Goal: Task Accomplishment & Management: Manage account settings

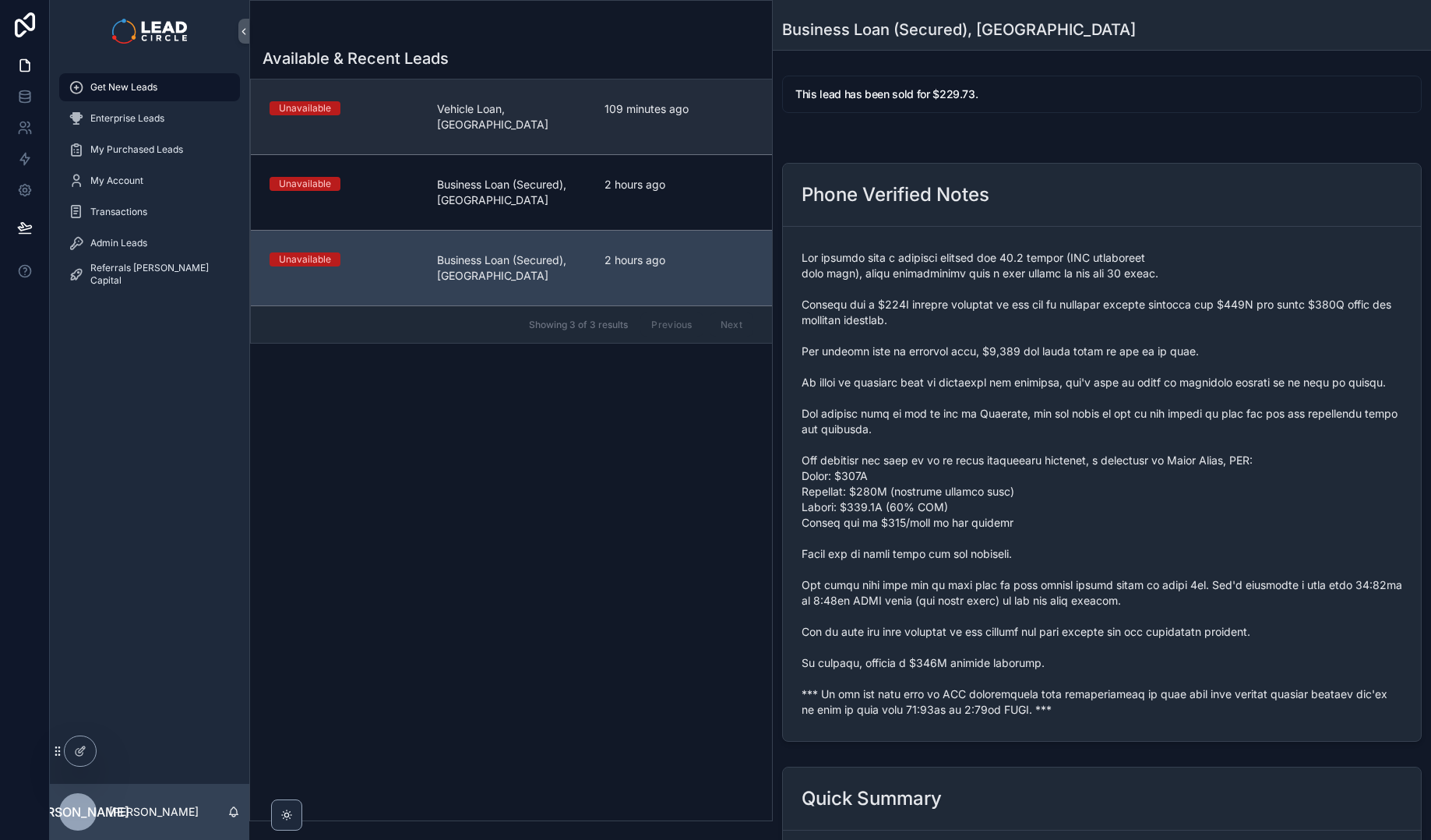
click at [537, 87] on link "Unavailable Vehicle Loan, [GEOGRAPHIC_DATA] 109 minutes ago" at bounding box center [511, 117] width 521 height 75
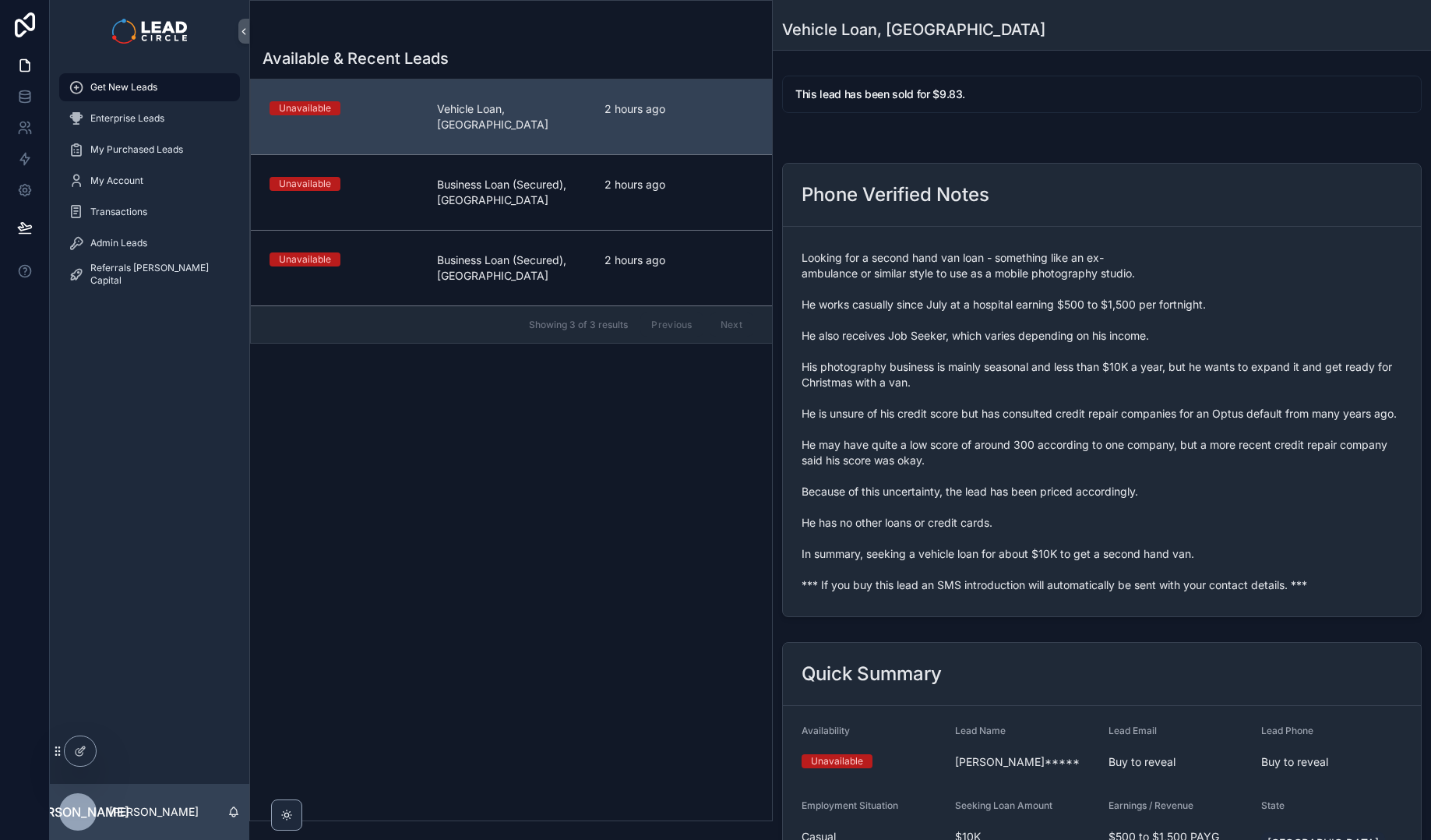
click at [1002, 593] on span "Looking for a second hand van loan - something like an ex-ambulance or similar …" at bounding box center [1101, 421] width 600 height 343
copy span "*** If you buy this lead an SMS introduction will automatically be sent with yo…"
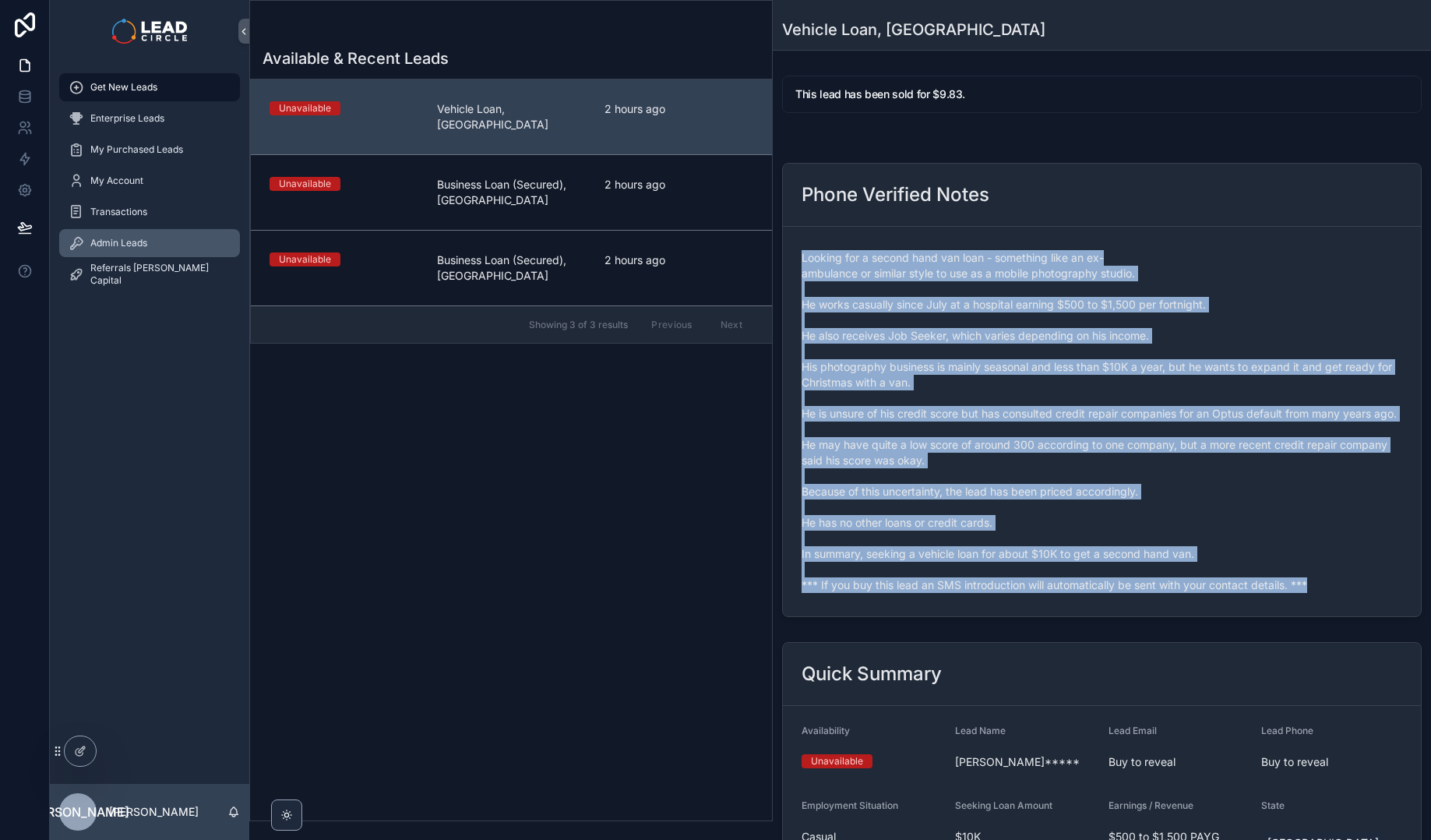
click at [139, 238] on span "Admin Leads" at bounding box center [118, 243] width 57 height 13
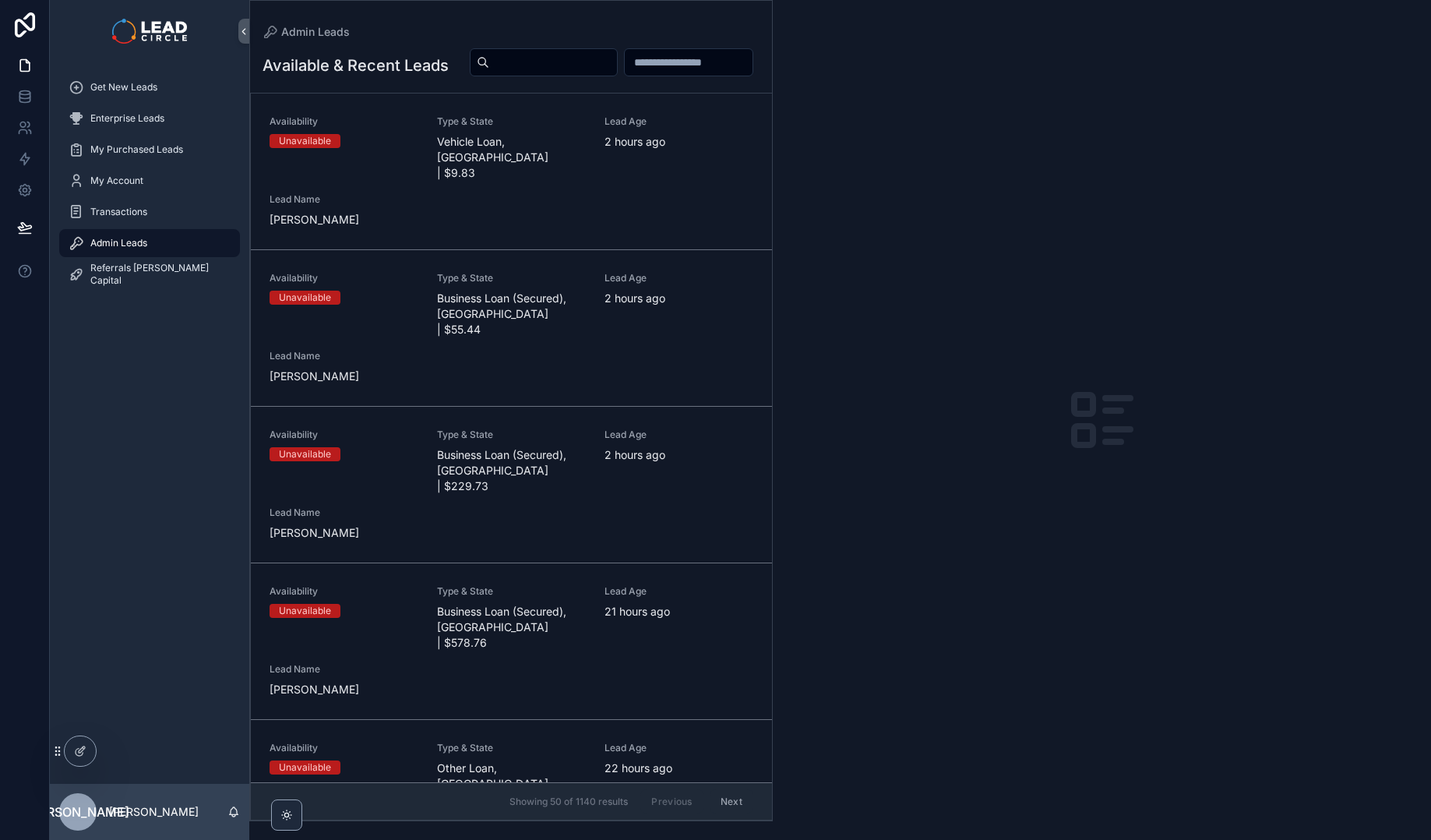
click at [617, 64] on input "scrollable content" at bounding box center [553, 63] width 128 height 22
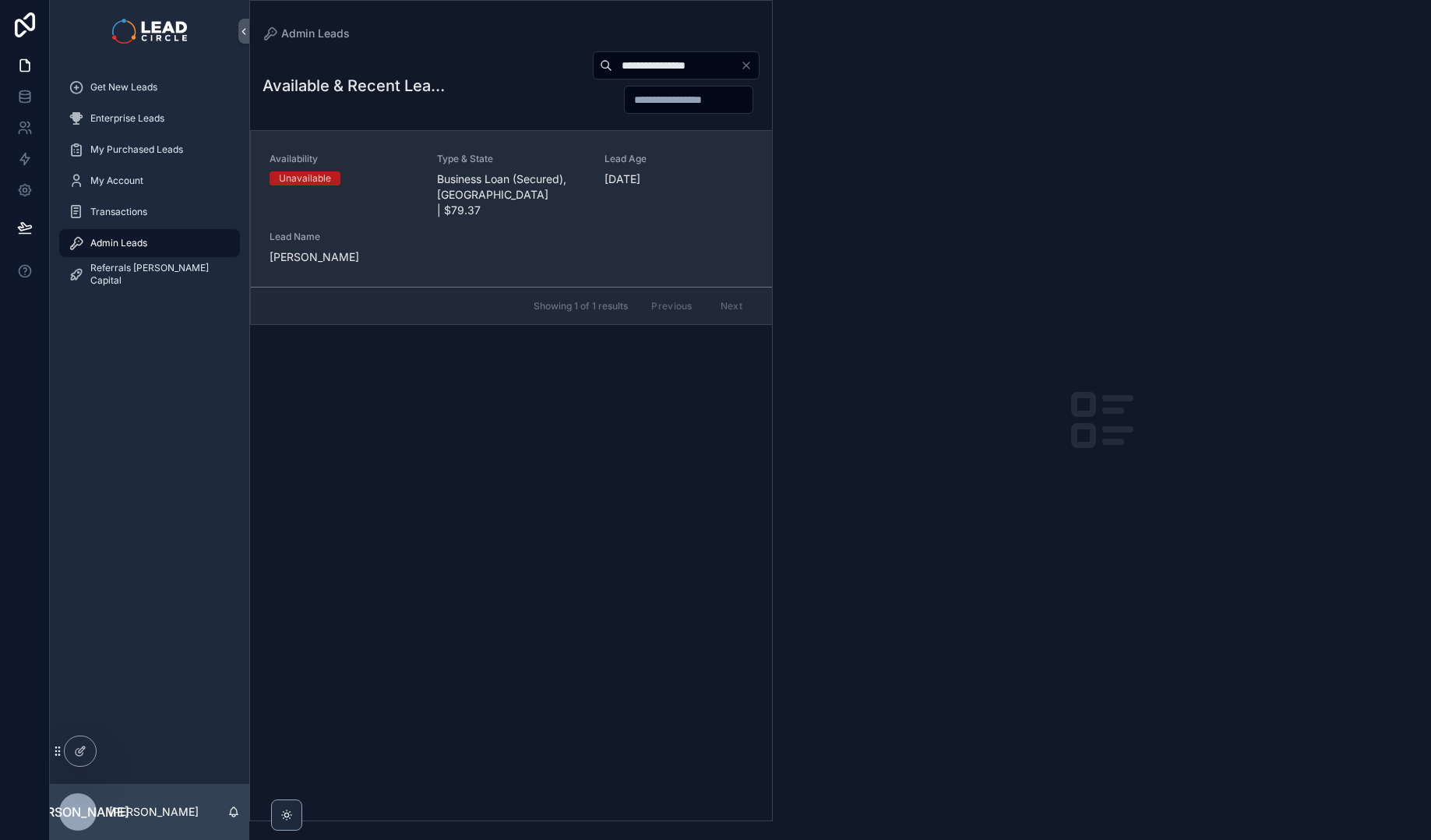
click at [512, 215] on div "Availability Unavailable Type & State Business Loan (Secured), [GEOGRAPHIC_DATA…" at bounding box center [511, 208] width 484 height 112
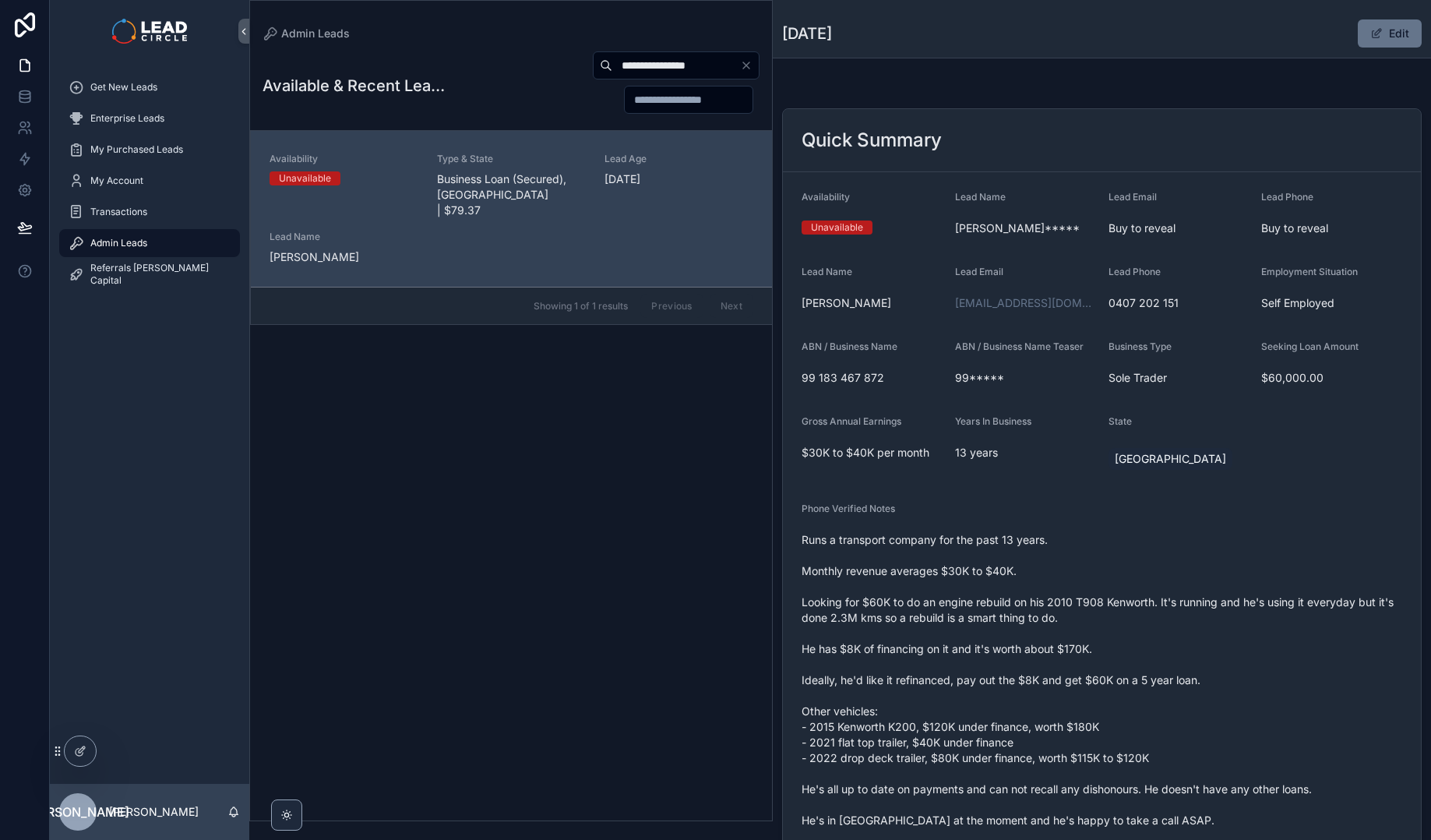
scroll to position [135, 0]
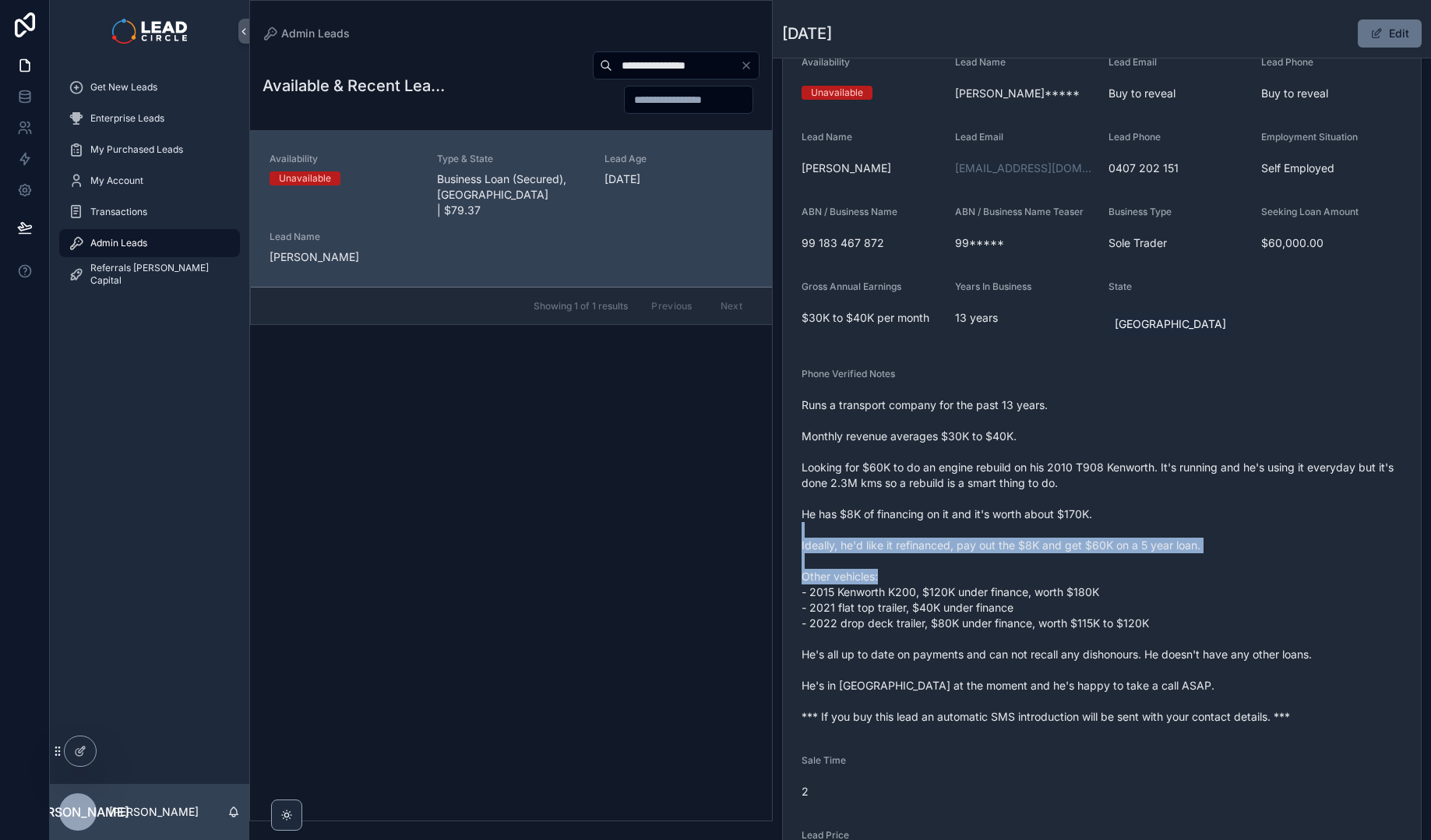
drag, startPoint x: 993, startPoint y: 533, endPoint x: 1091, endPoint y: 620, distance: 131.0
click at [1091, 620] on span "Runs a transport company for the past 13 years. Monthly revenue averages $30K t…" at bounding box center [1101, 561] width 600 height 327
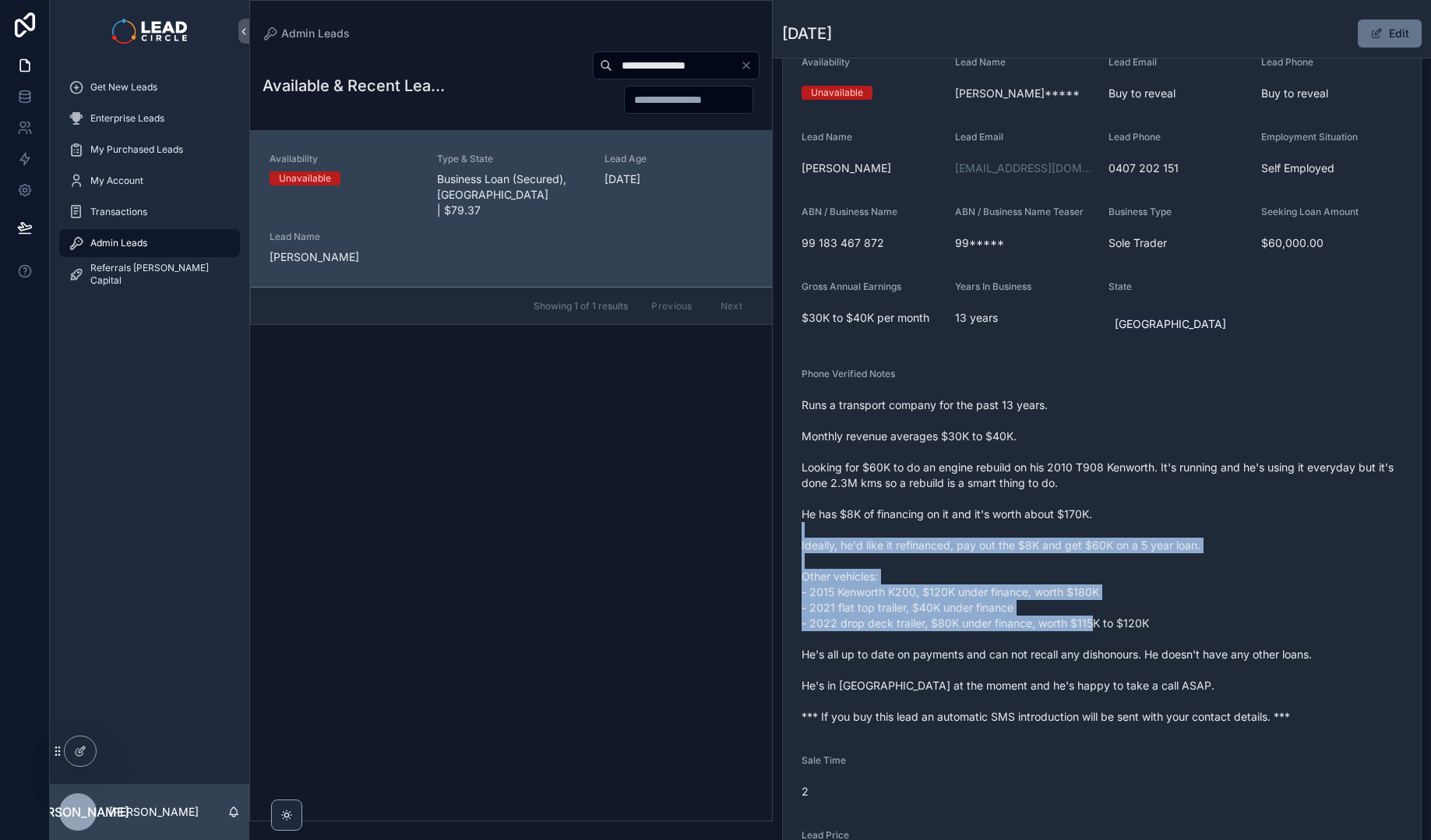
click at [1091, 620] on span "Runs a transport company for the past 13 years. Monthly revenue averages $30K t…" at bounding box center [1101, 561] width 600 height 327
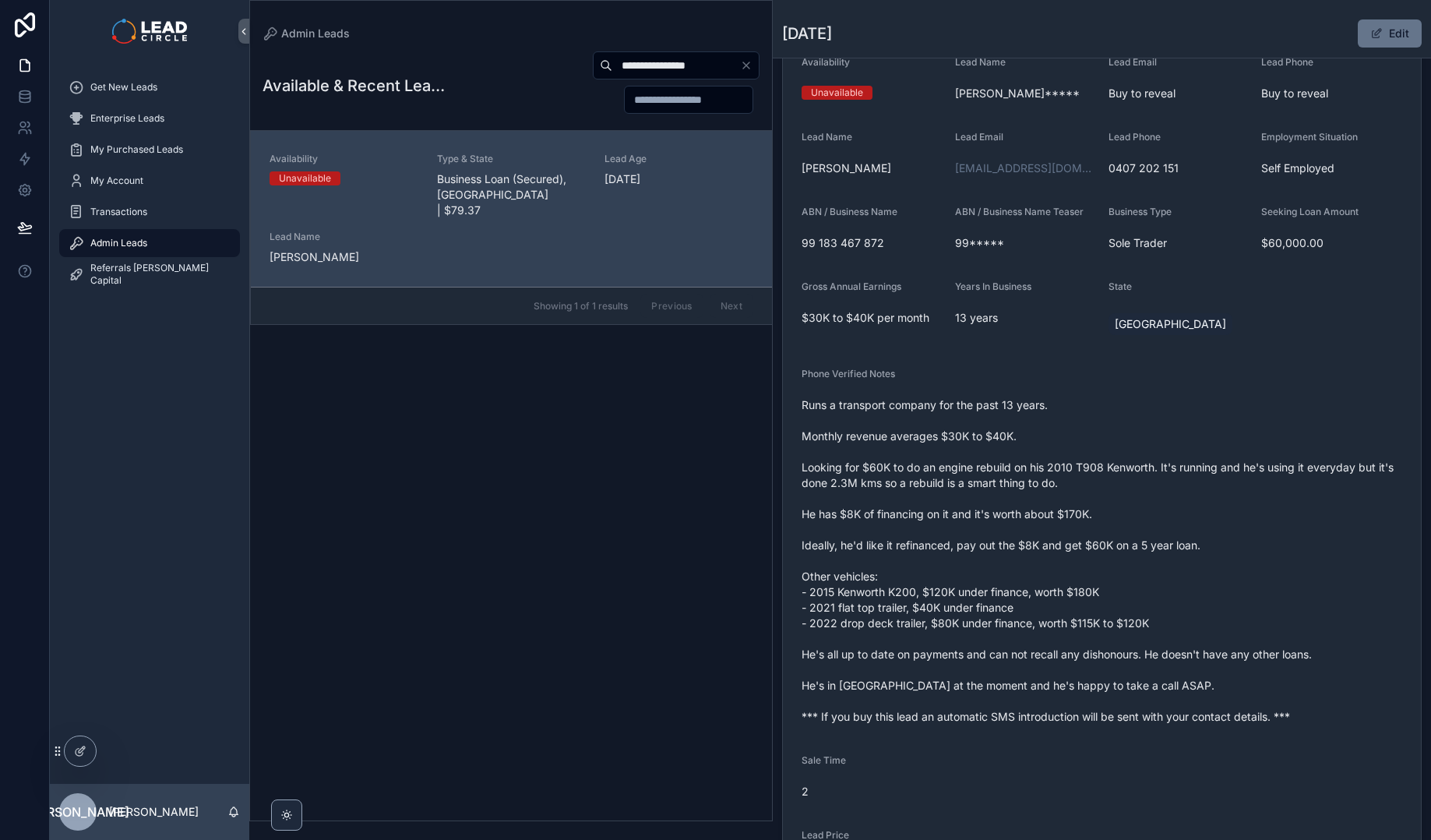
click at [712, 64] on input "**********" at bounding box center [676, 66] width 128 height 22
paste input "scrollable content"
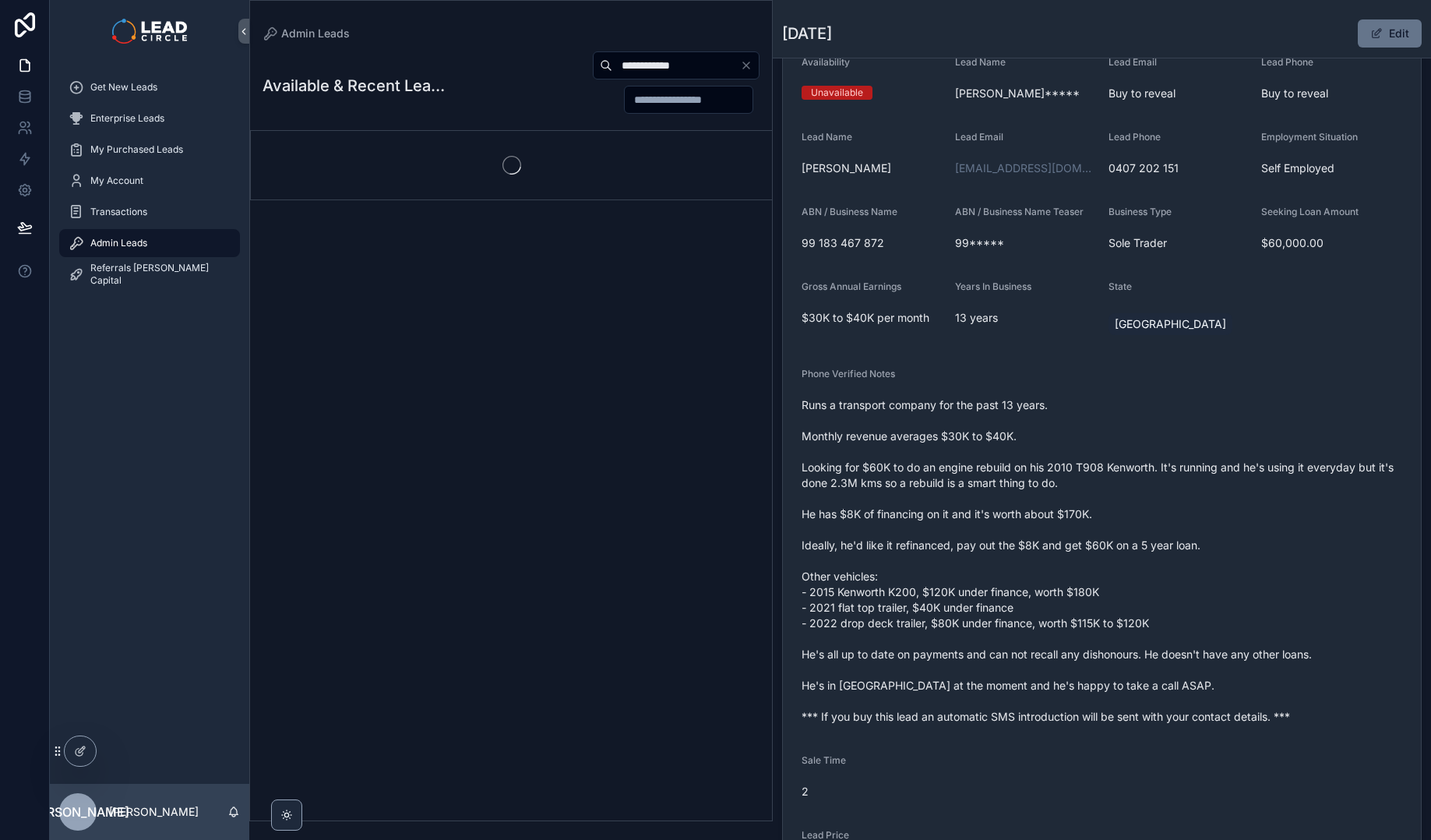
click at [542, 111] on div "**********" at bounding box center [602, 83] width 315 height 64
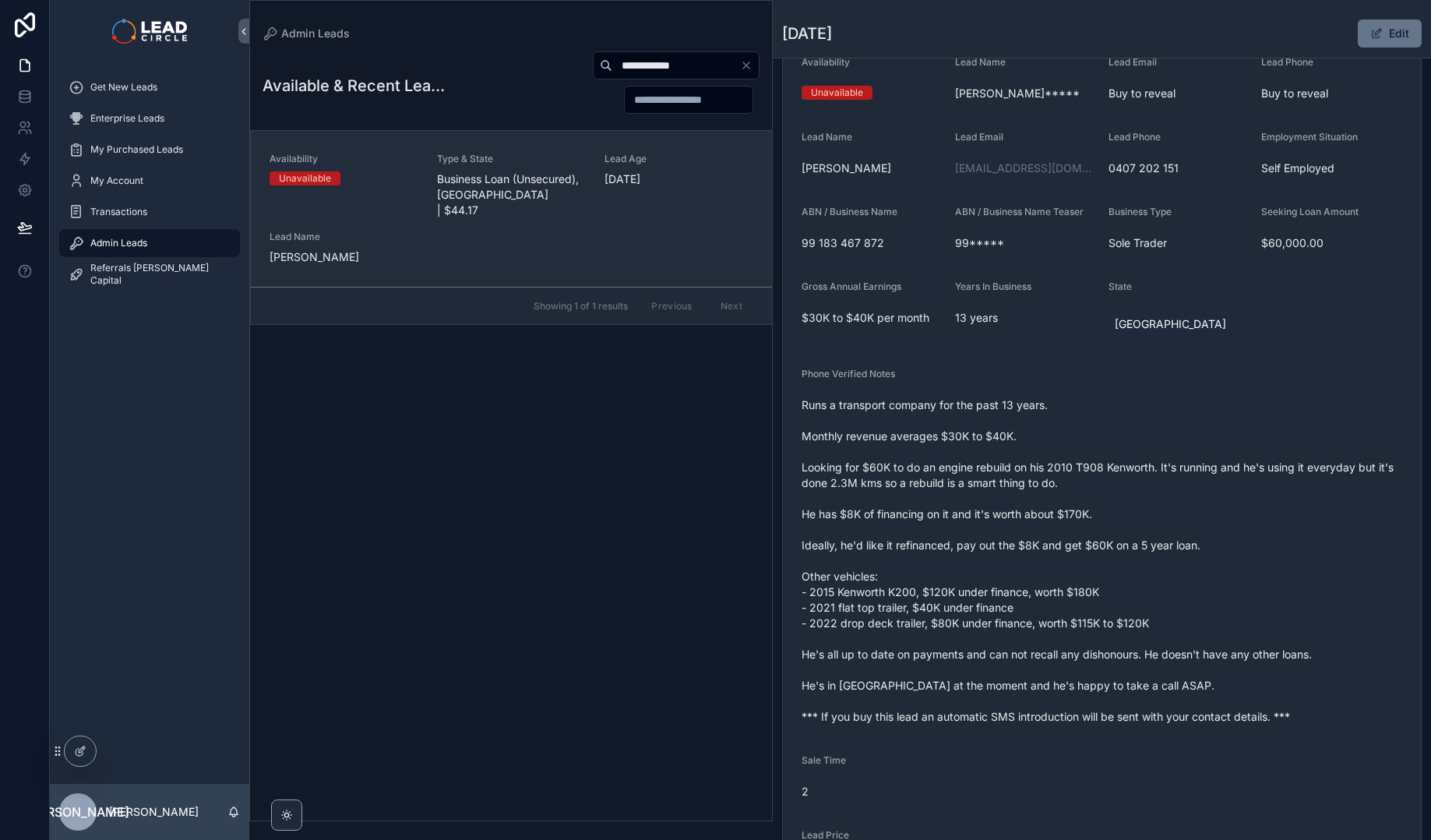
click at [542, 183] on span "Business Loan (Unsecured), [GEOGRAPHIC_DATA] | $44.17" at bounding box center [511, 195] width 149 height 47
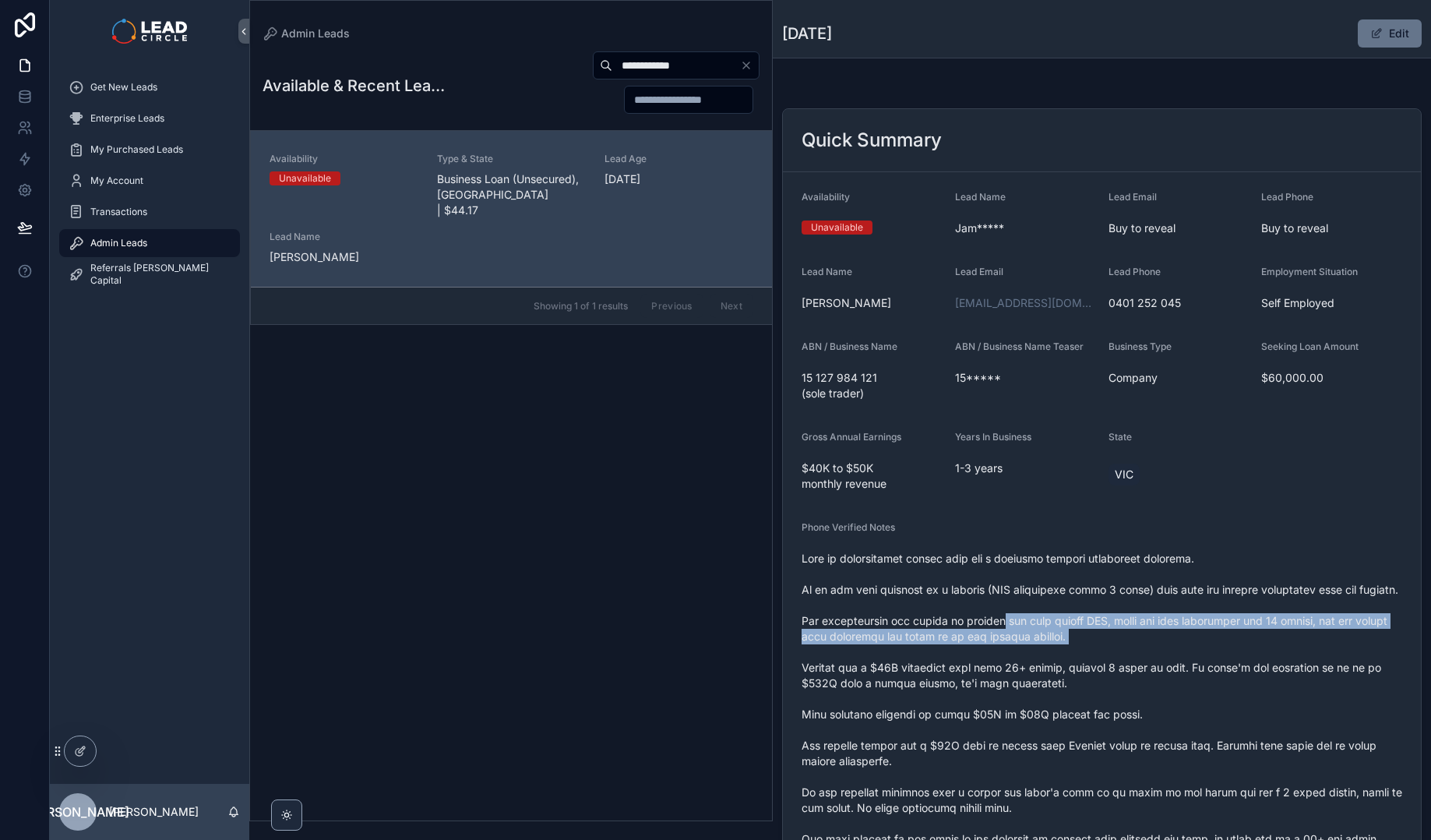
drag, startPoint x: 1054, startPoint y: 640, endPoint x: 1264, endPoint y: 664, distance: 211.4
click at [1264, 664] on span "scrollable content" at bounding box center [1101, 760] width 600 height 420
drag, startPoint x: 1264, startPoint y: 664, endPoint x: 968, endPoint y: 608, distance: 301.3
click at [968, 608] on span "scrollable content" at bounding box center [1101, 760] width 600 height 420
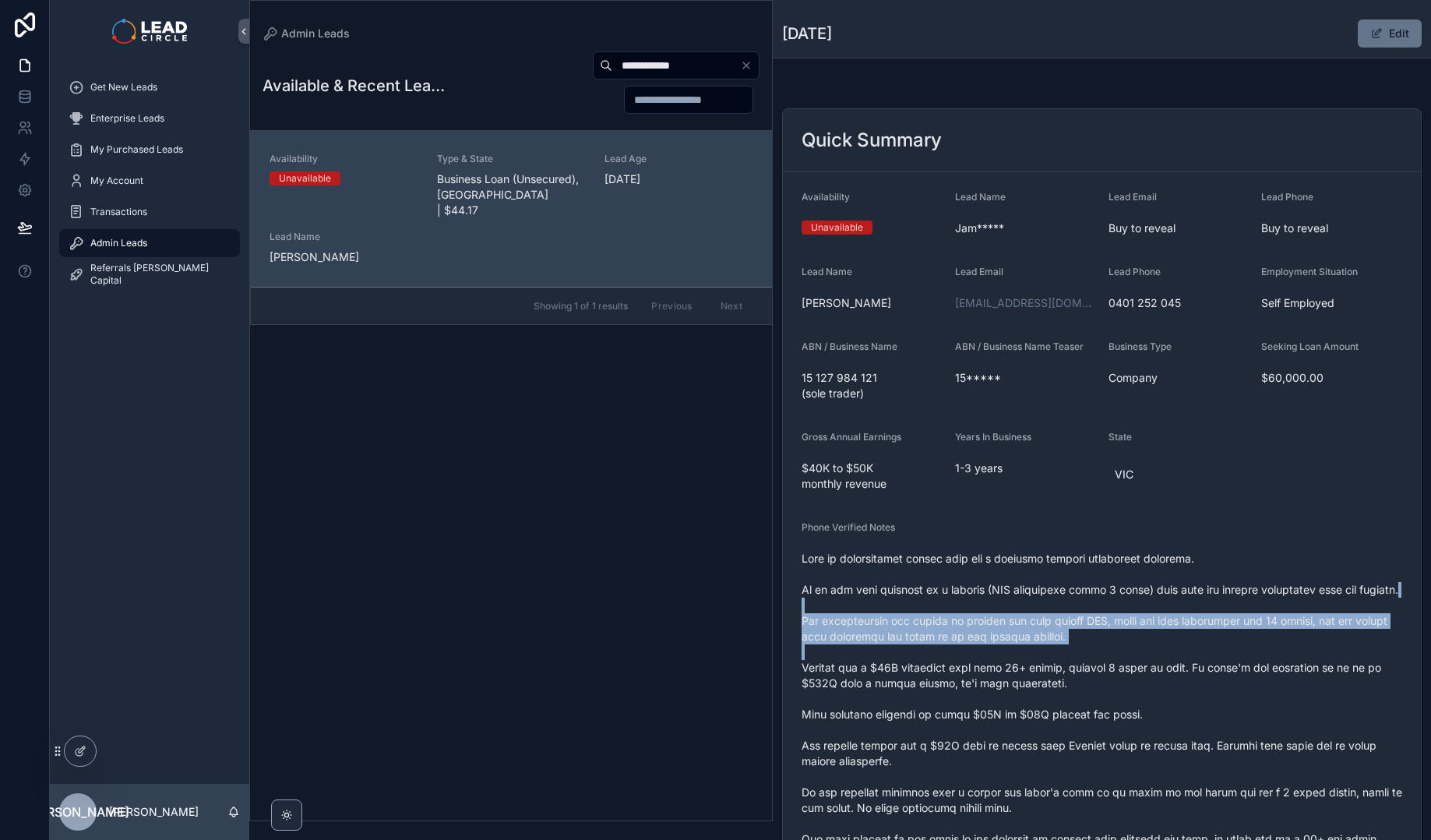
click at [968, 608] on span "scrollable content" at bounding box center [1101, 760] width 600 height 420
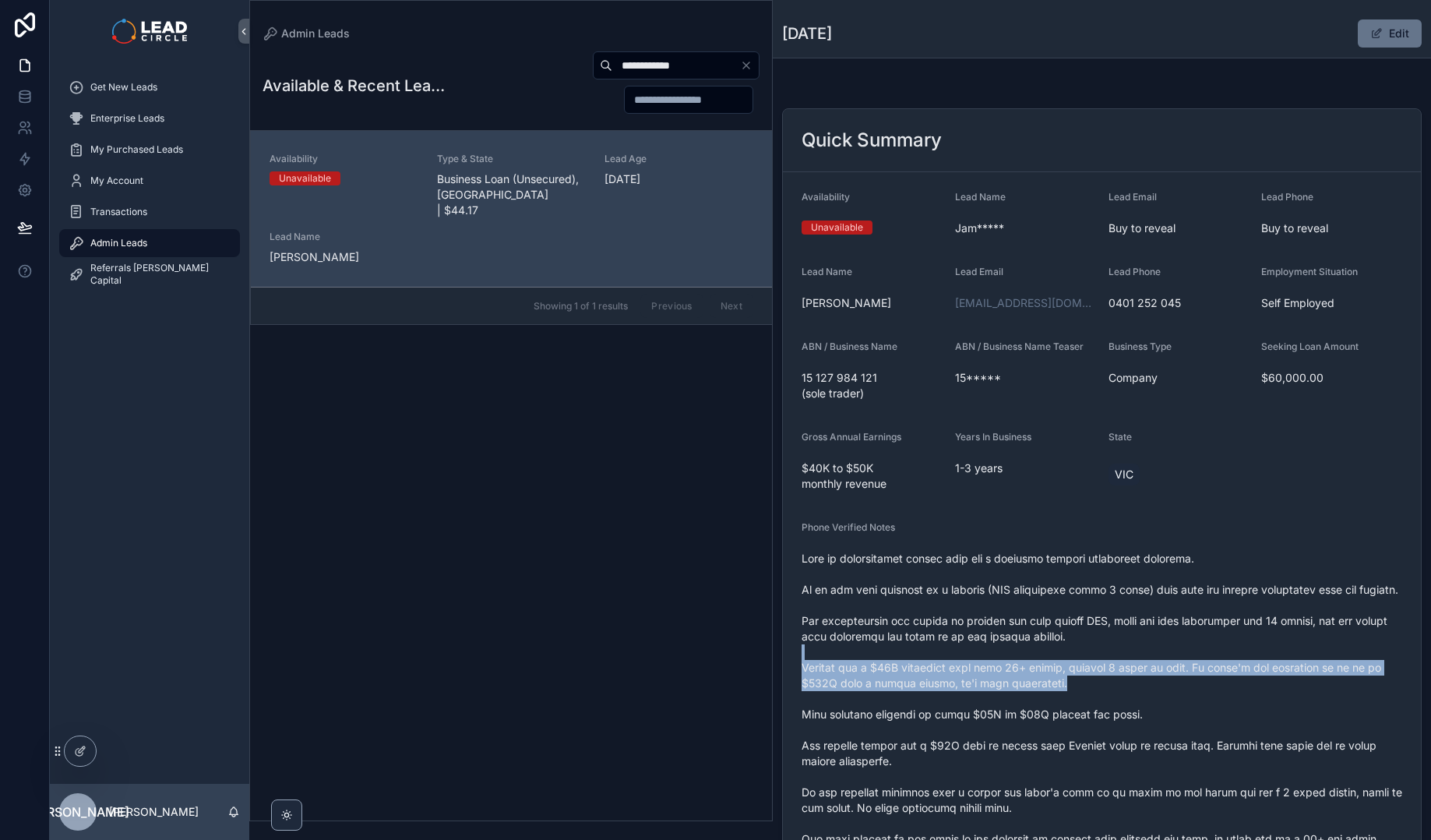
drag, startPoint x: 1085, startPoint y: 711, endPoint x: 1117, endPoint y: 714, distance: 32.1
click at [1115, 714] on span "scrollable content" at bounding box center [1101, 760] width 600 height 420
click at [1117, 714] on span "scrollable content" at bounding box center [1101, 760] width 600 height 420
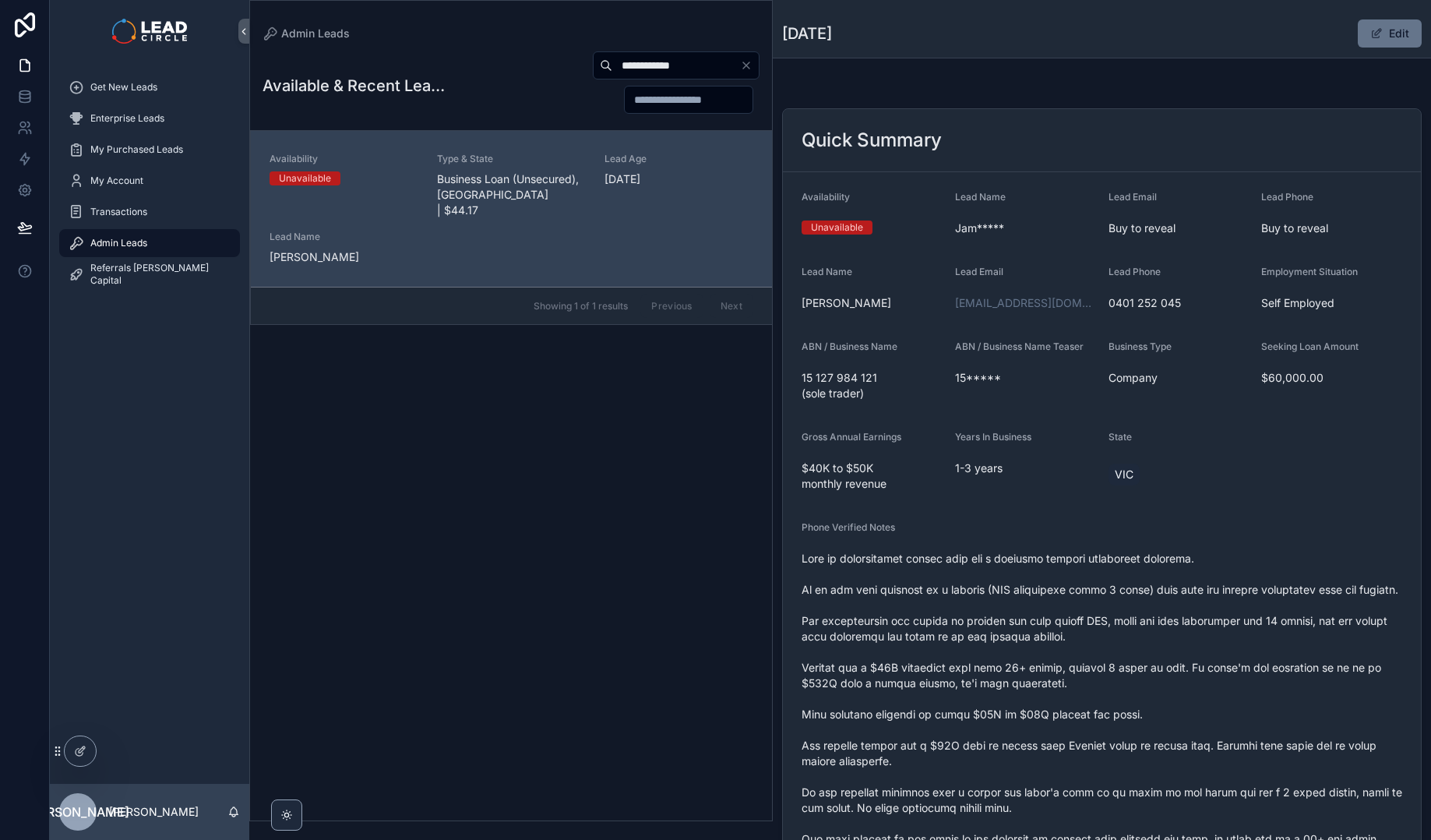
click at [1029, 687] on span "scrollable content" at bounding box center [1101, 760] width 600 height 420
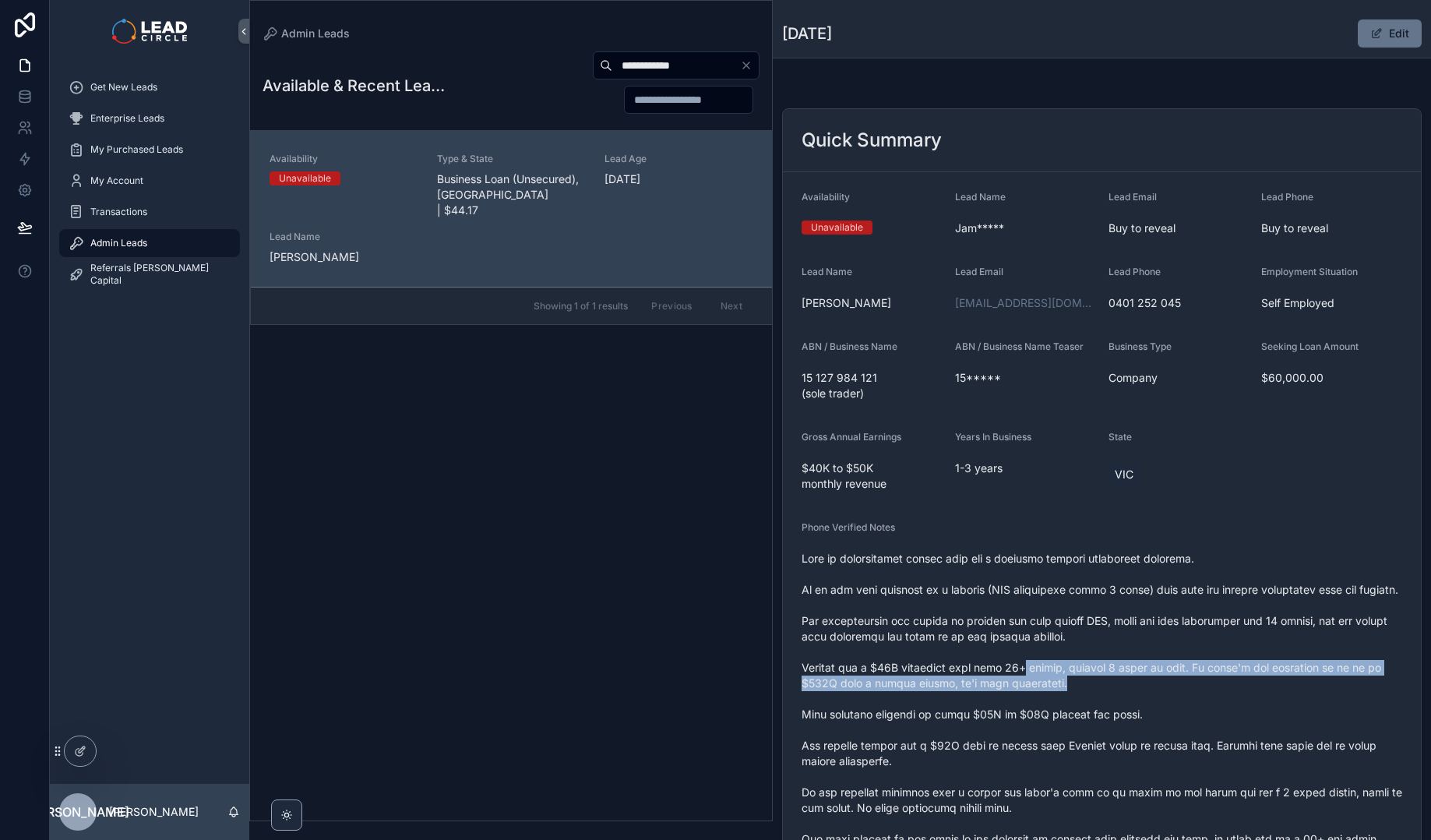
click at [1029, 687] on span "scrollable content" at bounding box center [1101, 760] width 600 height 420
drag, startPoint x: 1013, startPoint y: 681, endPoint x: 1139, endPoint y: 698, distance: 127.1
click at [1126, 698] on span "scrollable content" at bounding box center [1101, 760] width 600 height 420
click at [1139, 698] on span "scrollable content" at bounding box center [1101, 760] width 600 height 420
drag, startPoint x: 1105, startPoint y: 690, endPoint x: 1060, endPoint y: 678, distance: 46.6
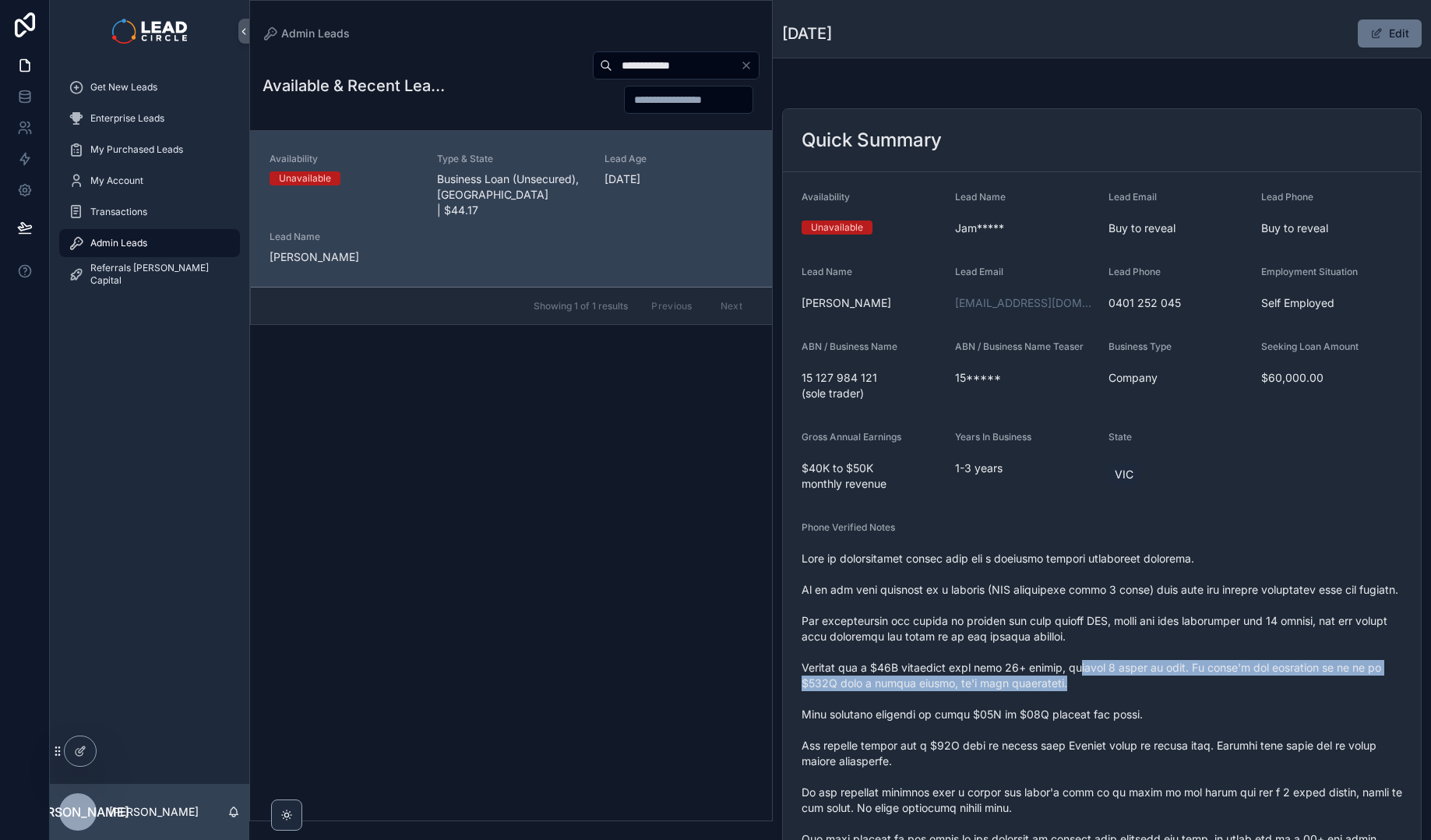
click at [1060, 678] on span "scrollable content" at bounding box center [1101, 760] width 600 height 420
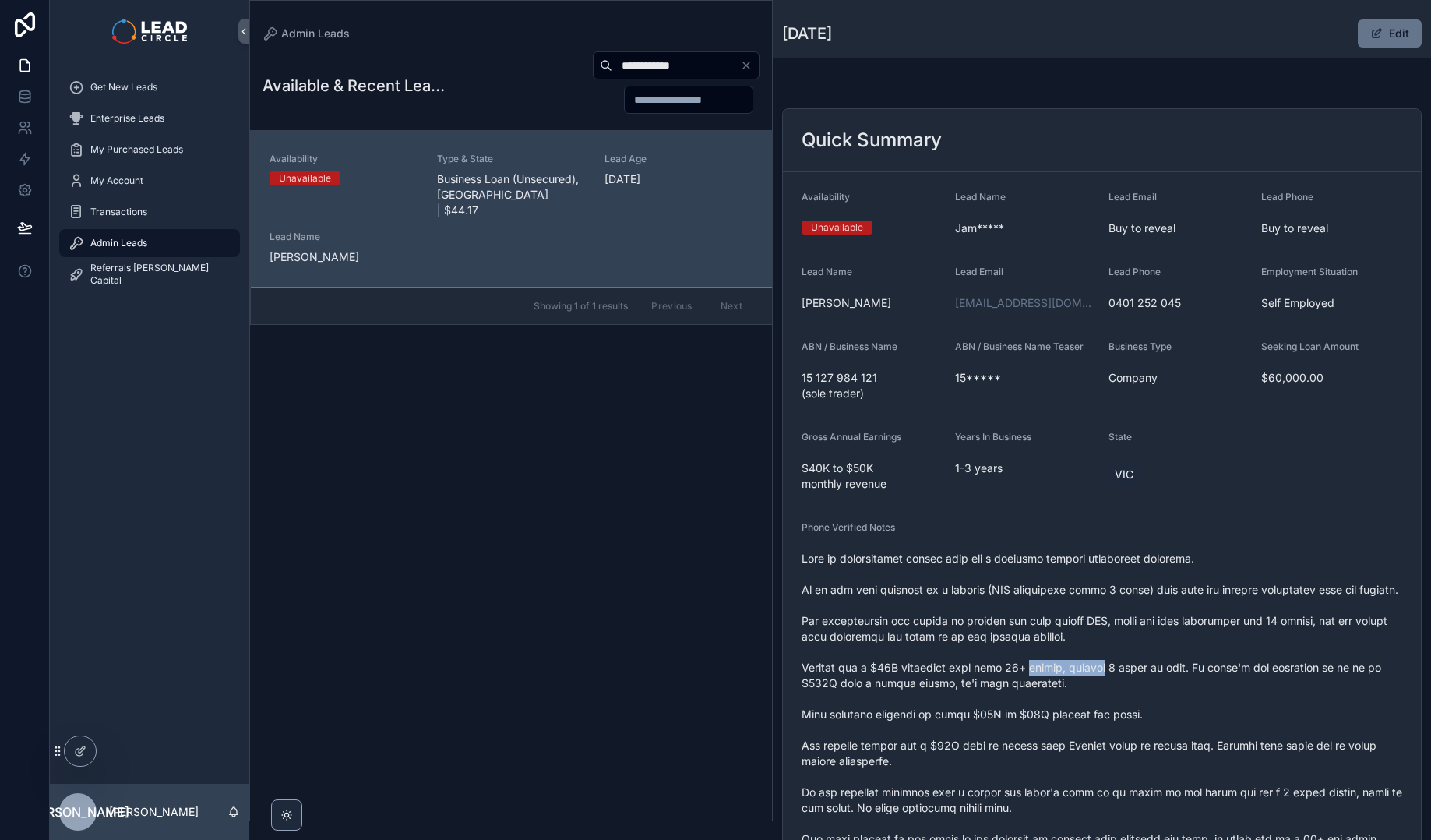
drag, startPoint x: 1060, startPoint y: 678, endPoint x: 1181, endPoint y: 691, distance: 121.7
click at [1164, 691] on span "scrollable content" at bounding box center [1101, 760] width 600 height 420
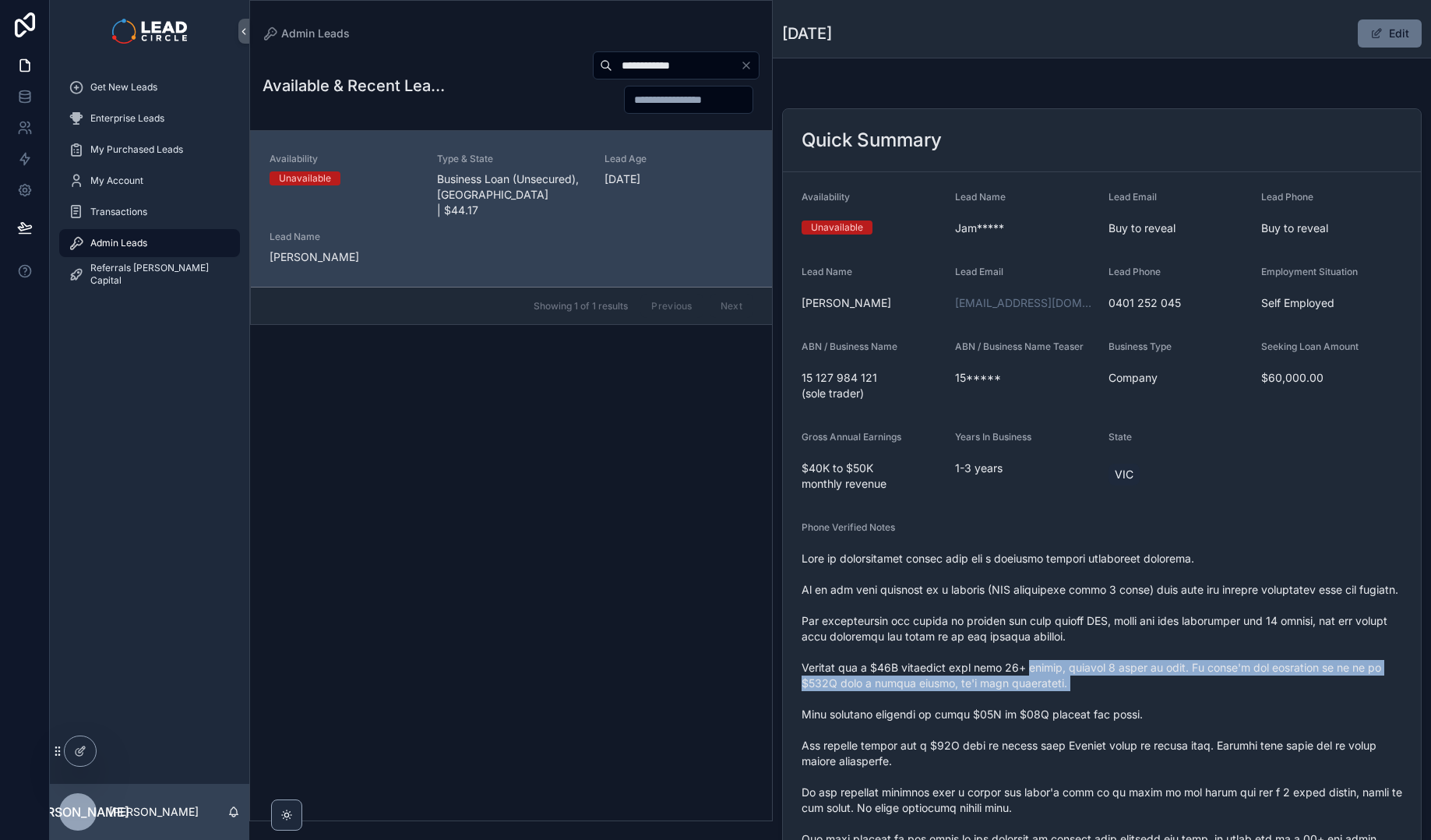
click at [1181, 691] on span "scrollable content" at bounding box center [1101, 760] width 600 height 420
drag, startPoint x: 1181, startPoint y: 691, endPoint x: 1076, endPoint y: 663, distance: 108.7
click at [1076, 663] on span "scrollable content" at bounding box center [1101, 760] width 600 height 420
drag, startPoint x: 1136, startPoint y: 695, endPoint x: 1152, endPoint y: 698, distance: 16.3
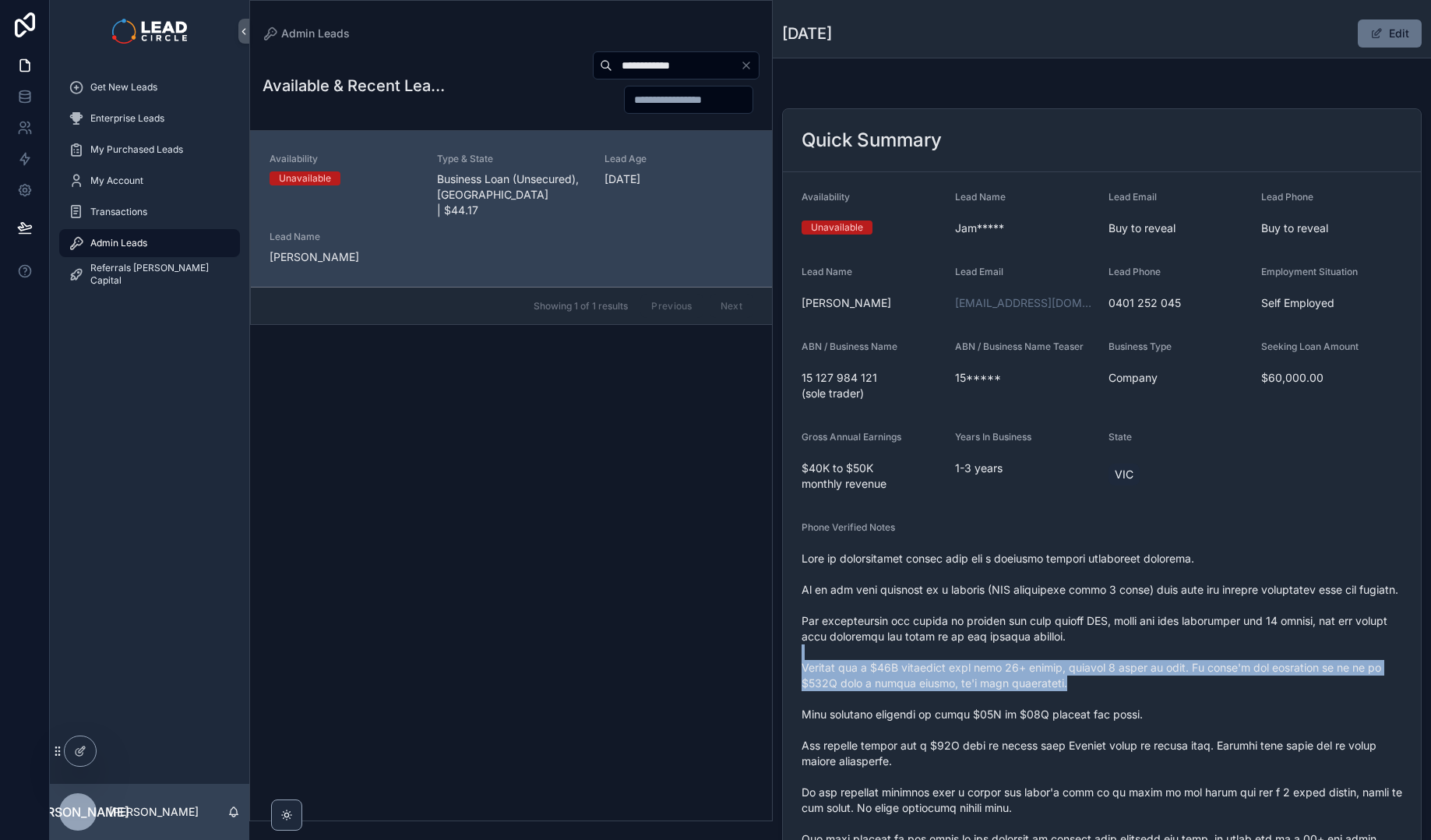
click at [1152, 698] on span "scrollable content" at bounding box center [1101, 760] width 600 height 420
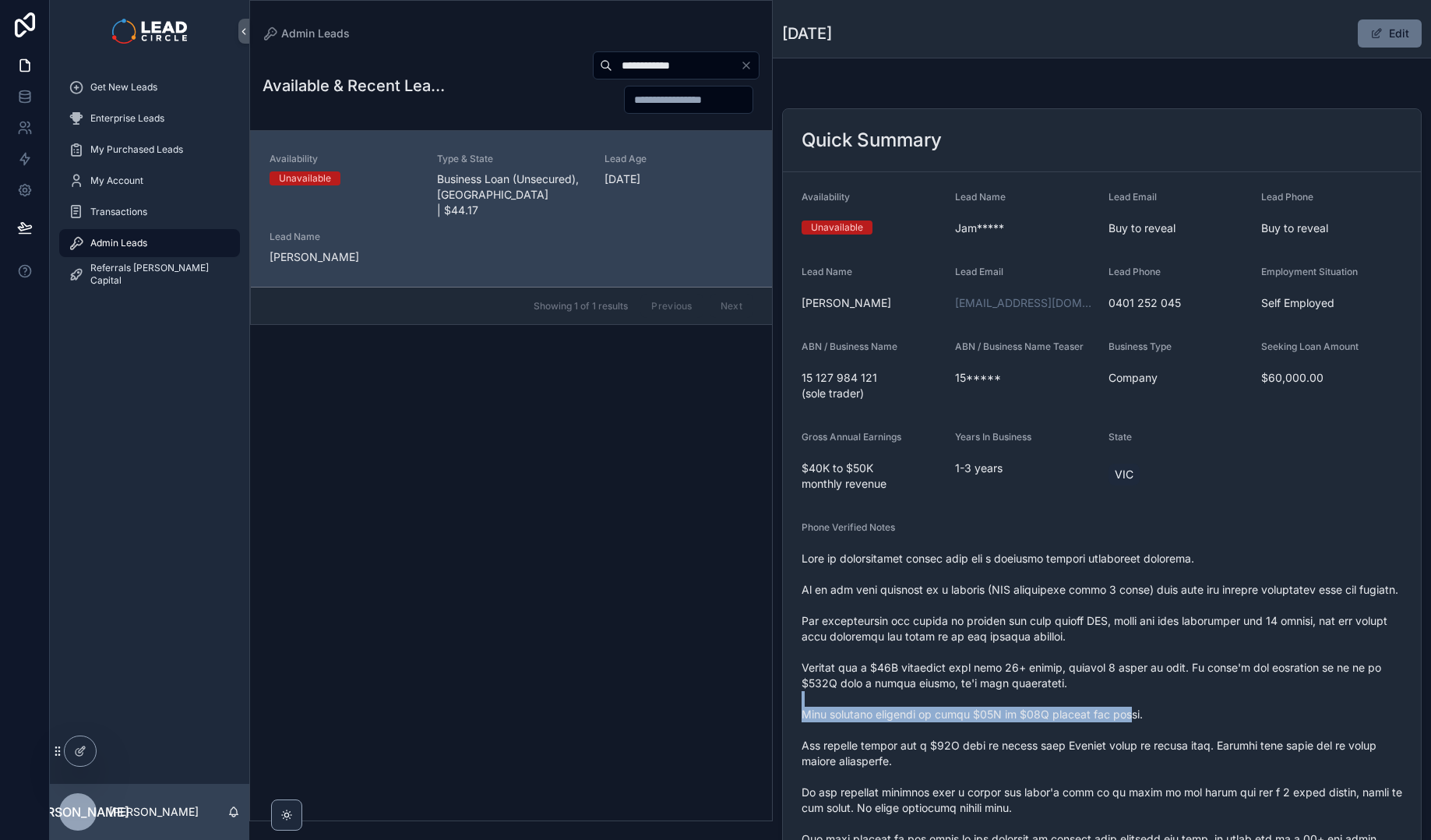
drag, startPoint x: 1182, startPoint y: 723, endPoint x: 1090, endPoint y: 724, distance: 92.0
click at [1101, 724] on span "scrollable content" at bounding box center [1101, 760] width 600 height 420
click at [1090, 724] on span "scrollable content" at bounding box center [1101, 760] width 600 height 420
drag, startPoint x: 1105, startPoint y: 726, endPoint x: 1196, endPoint y: 726, distance: 91.0
click at [1161, 726] on span "scrollable content" at bounding box center [1101, 760] width 600 height 420
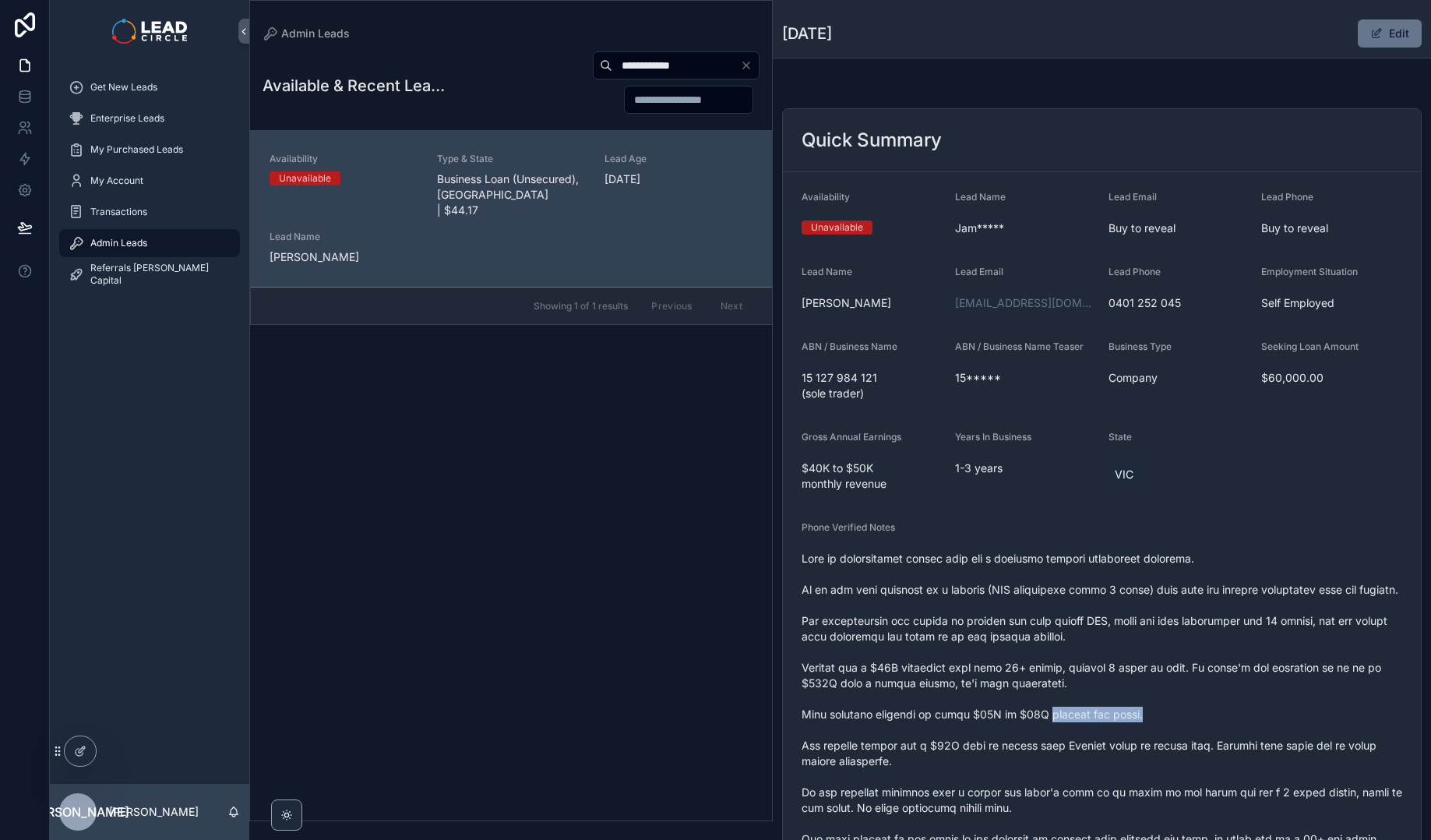
click at [1196, 726] on span "scrollable content" at bounding box center [1101, 760] width 600 height 420
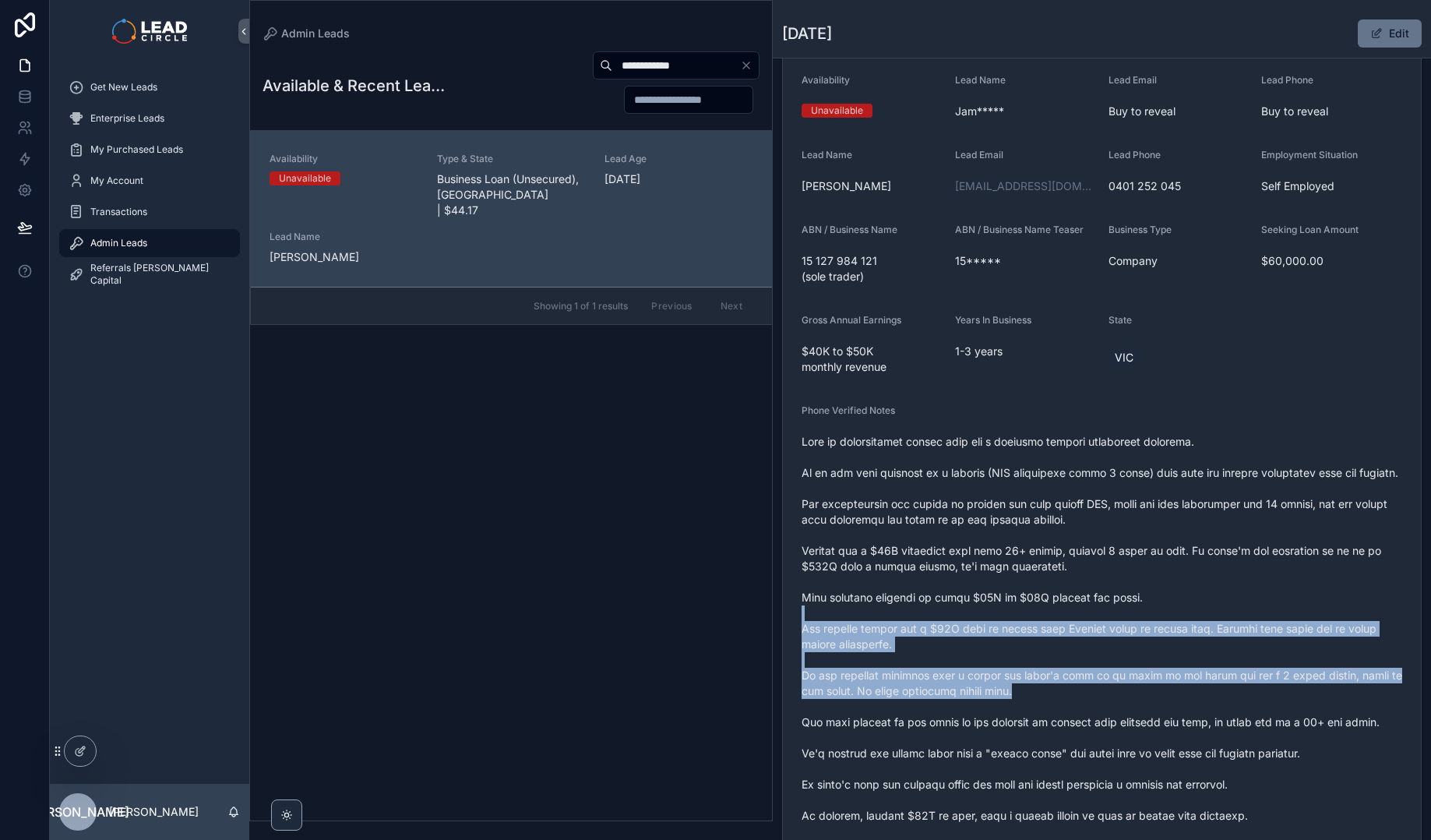
drag, startPoint x: 1169, startPoint y: 643, endPoint x: 1195, endPoint y: 711, distance: 72.8
click at [1195, 711] on span "scrollable content" at bounding box center [1101, 644] width 600 height 420
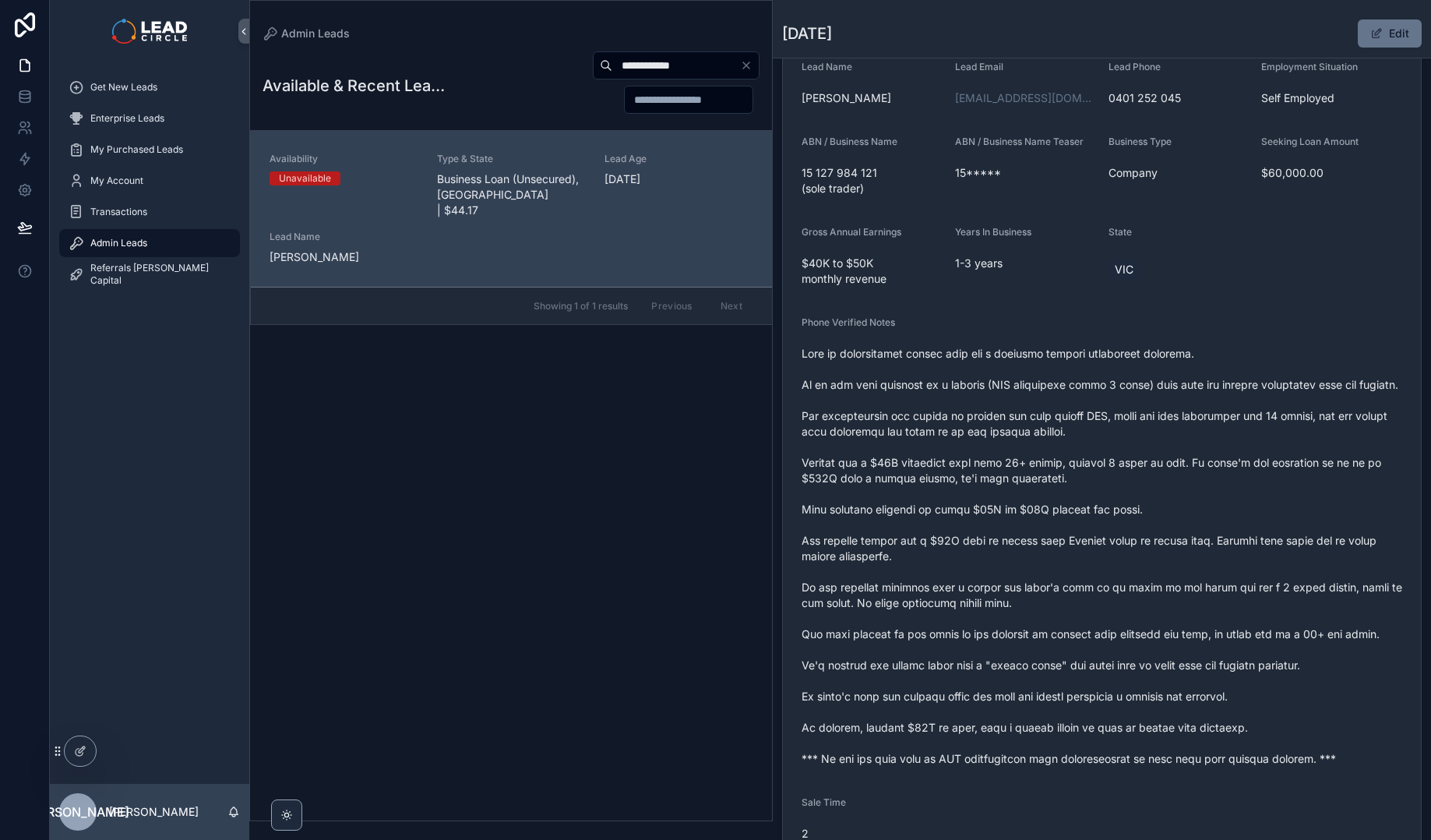
scroll to position [219, 0]
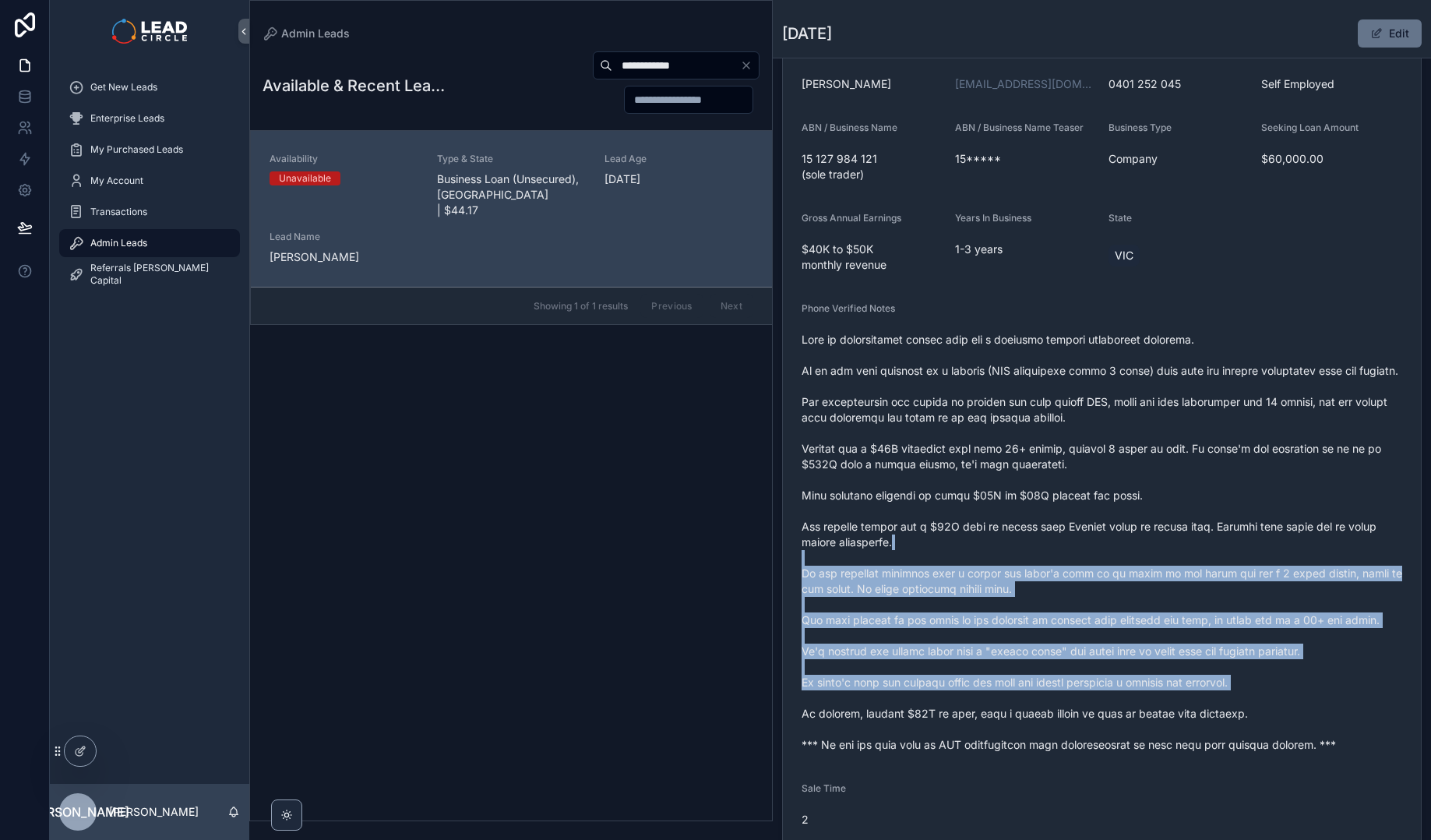
drag, startPoint x: 1148, startPoint y: 661, endPoint x: 1035, endPoint y: 507, distance: 191.0
click at [1036, 509] on span "scrollable content" at bounding box center [1101, 542] width 600 height 420
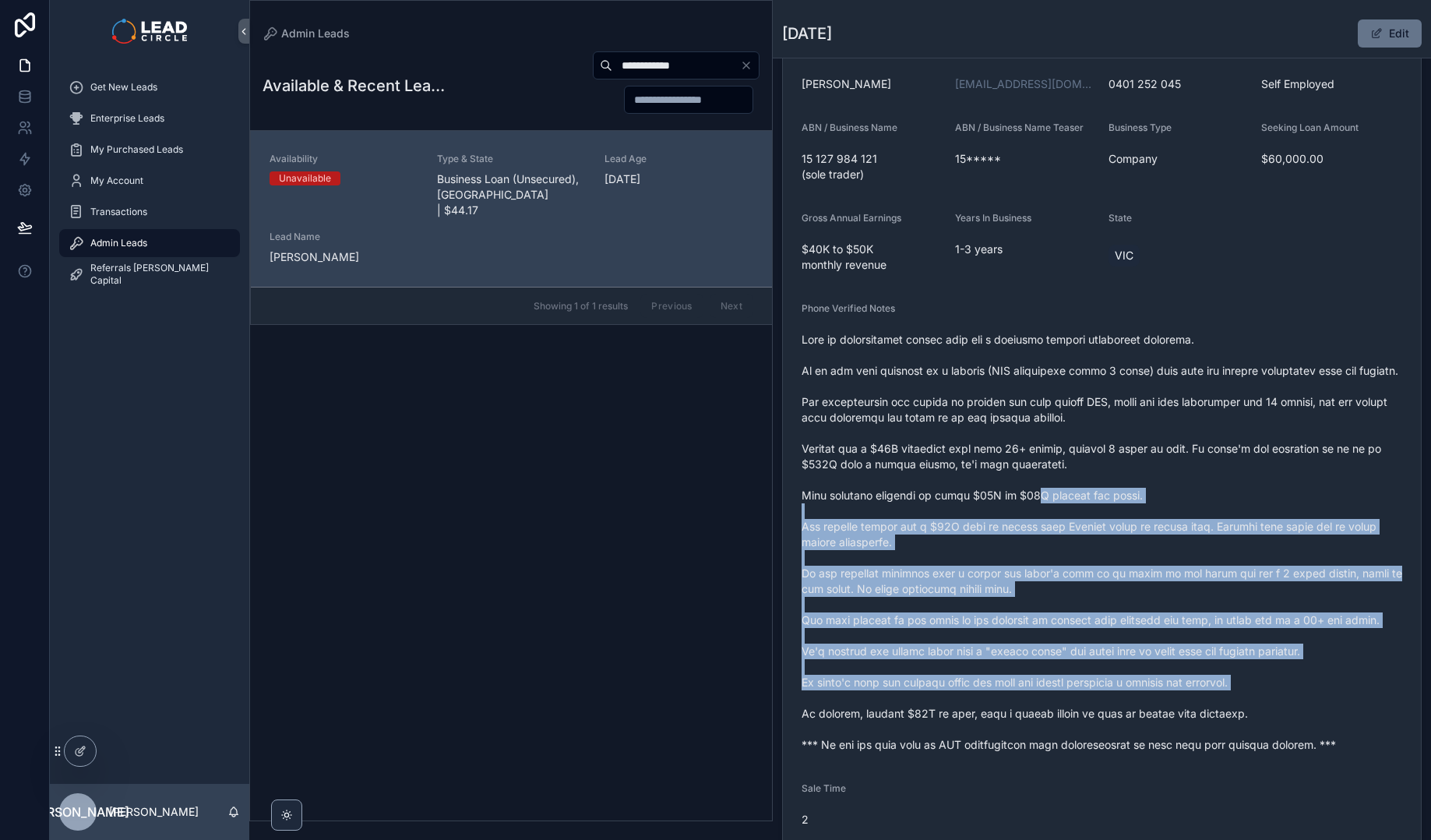
click at [1035, 507] on span "scrollable content" at bounding box center [1101, 542] width 600 height 420
drag, startPoint x: 1120, startPoint y: 651, endPoint x: 1180, endPoint y: 734, distance: 102.4
click at [1180, 734] on span "scrollable content" at bounding box center [1101, 542] width 600 height 420
click at [1180, 733] on span "scrollable content" at bounding box center [1101, 542] width 600 height 420
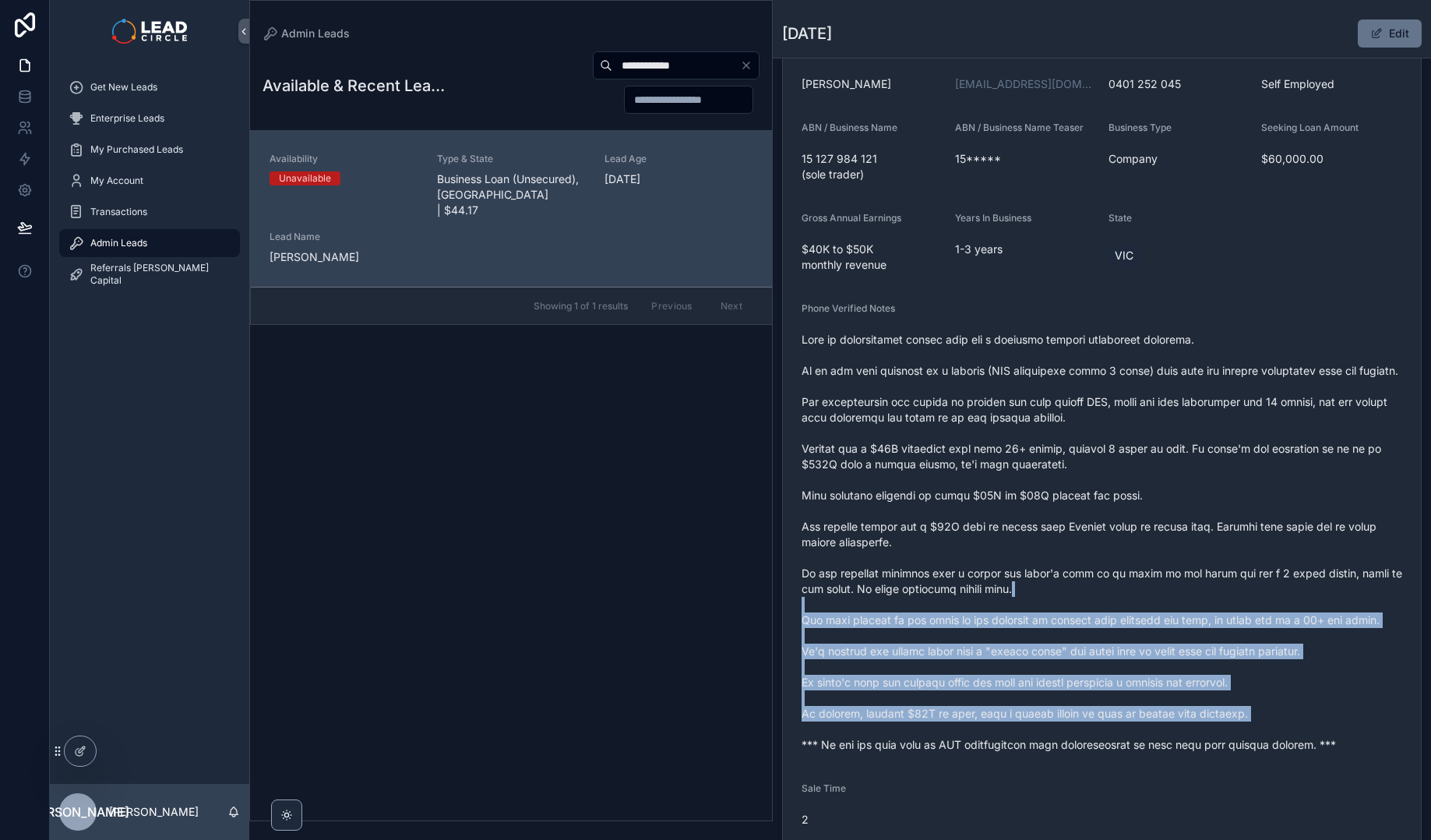
drag, startPoint x: 1209, startPoint y: 759, endPoint x: 943, endPoint y: 429, distance: 423.9
click at [945, 432] on span "scrollable content" at bounding box center [1101, 542] width 600 height 420
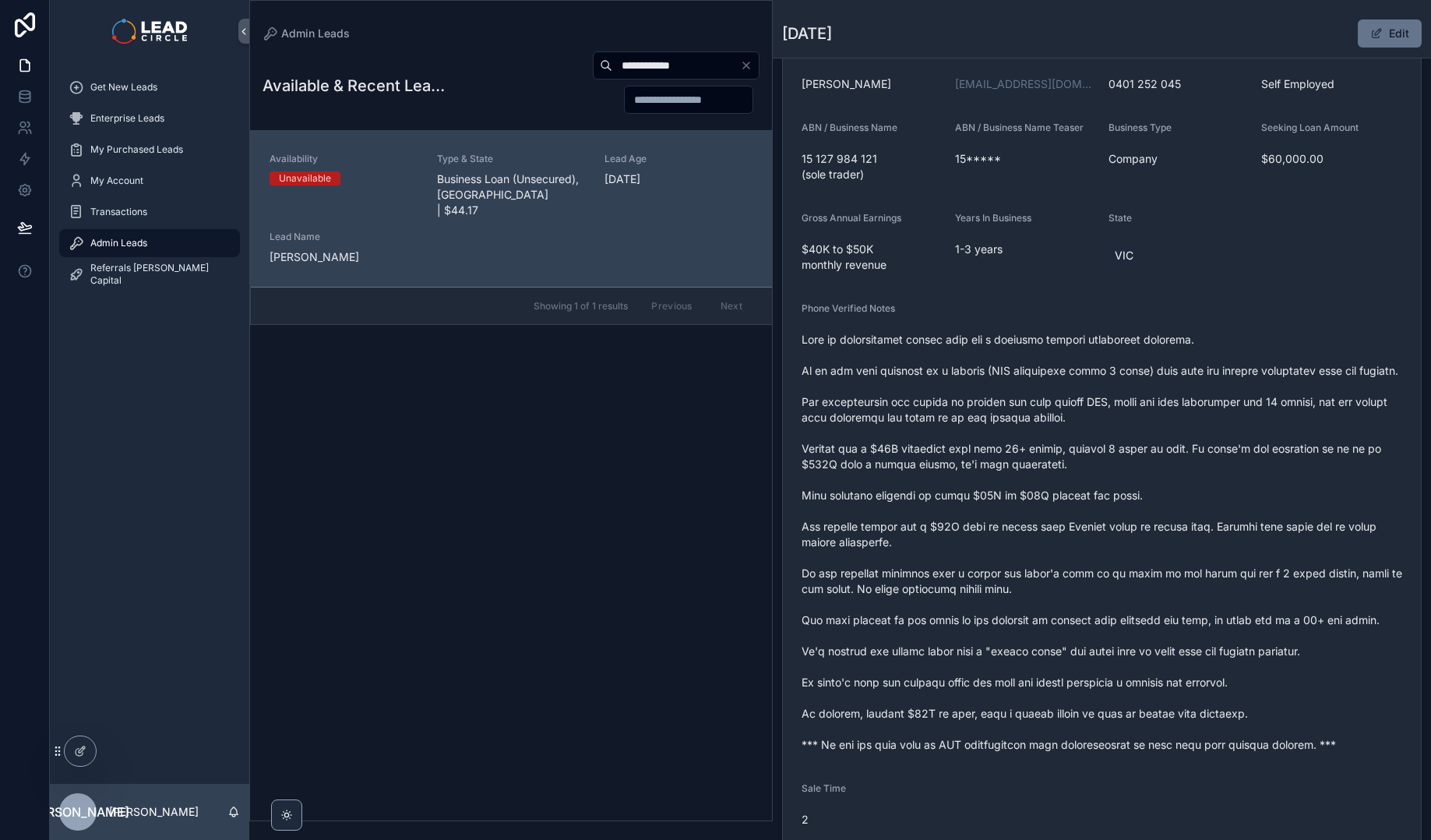
click at [942, 429] on span "scrollable content" at bounding box center [1101, 542] width 600 height 420
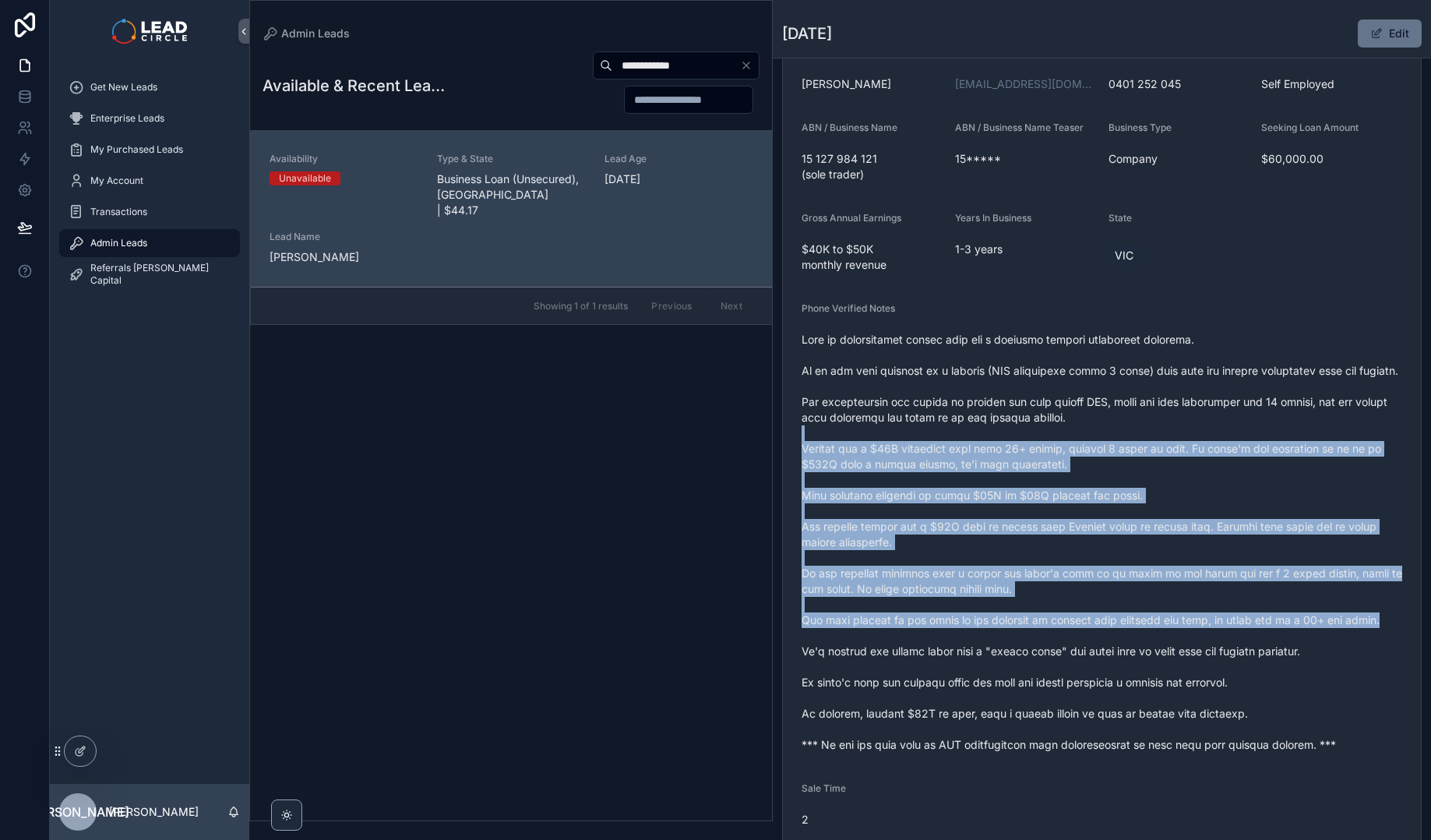
drag, startPoint x: 996, startPoint y: 514, endPoint x: 1077, endPoint y: 656, distance: 163.5
click at [1077, 656] on span "scrollable content" at bounding box center [1101, 542] width 600 height 420
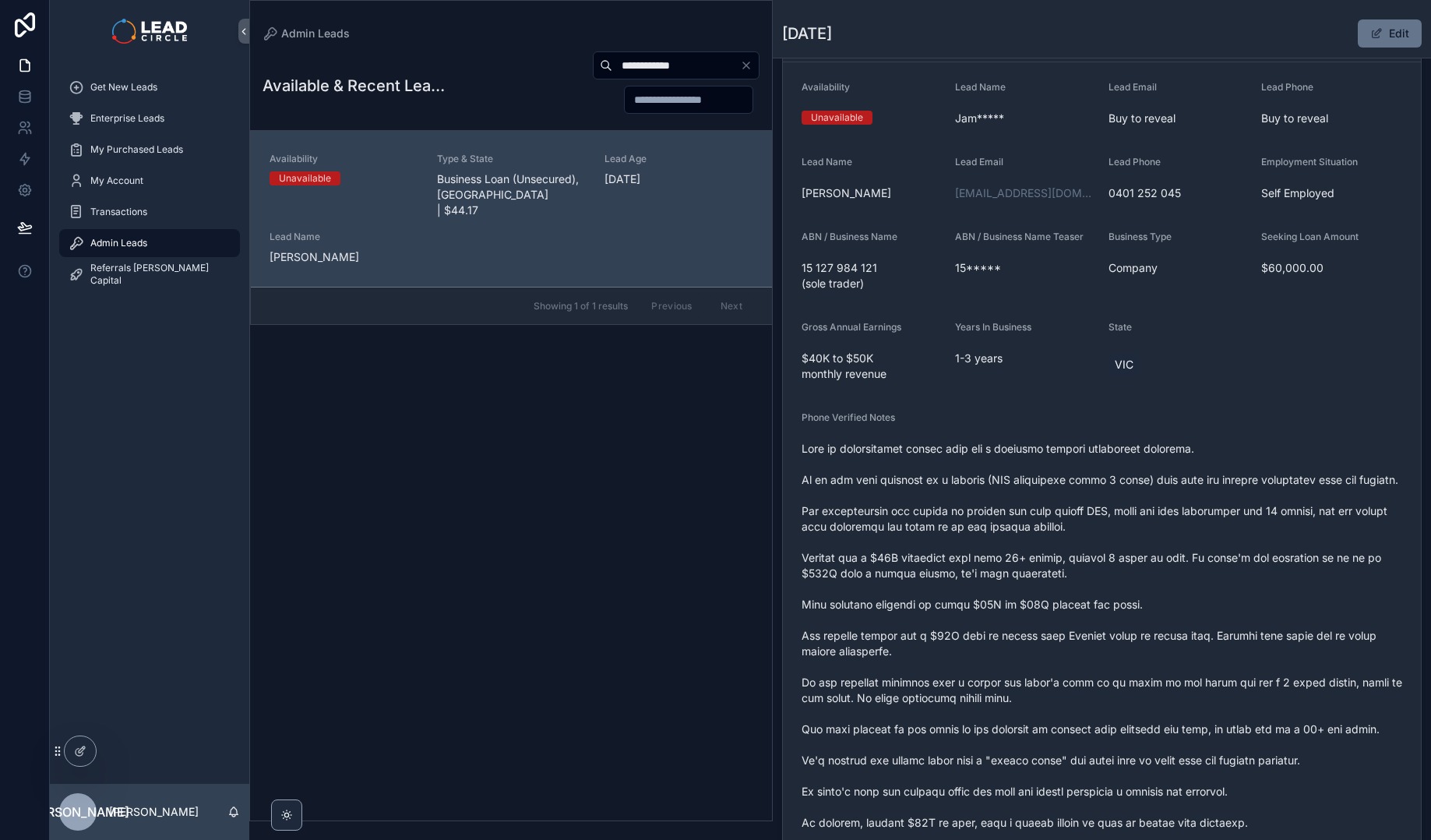
scroll to position [0, 0]
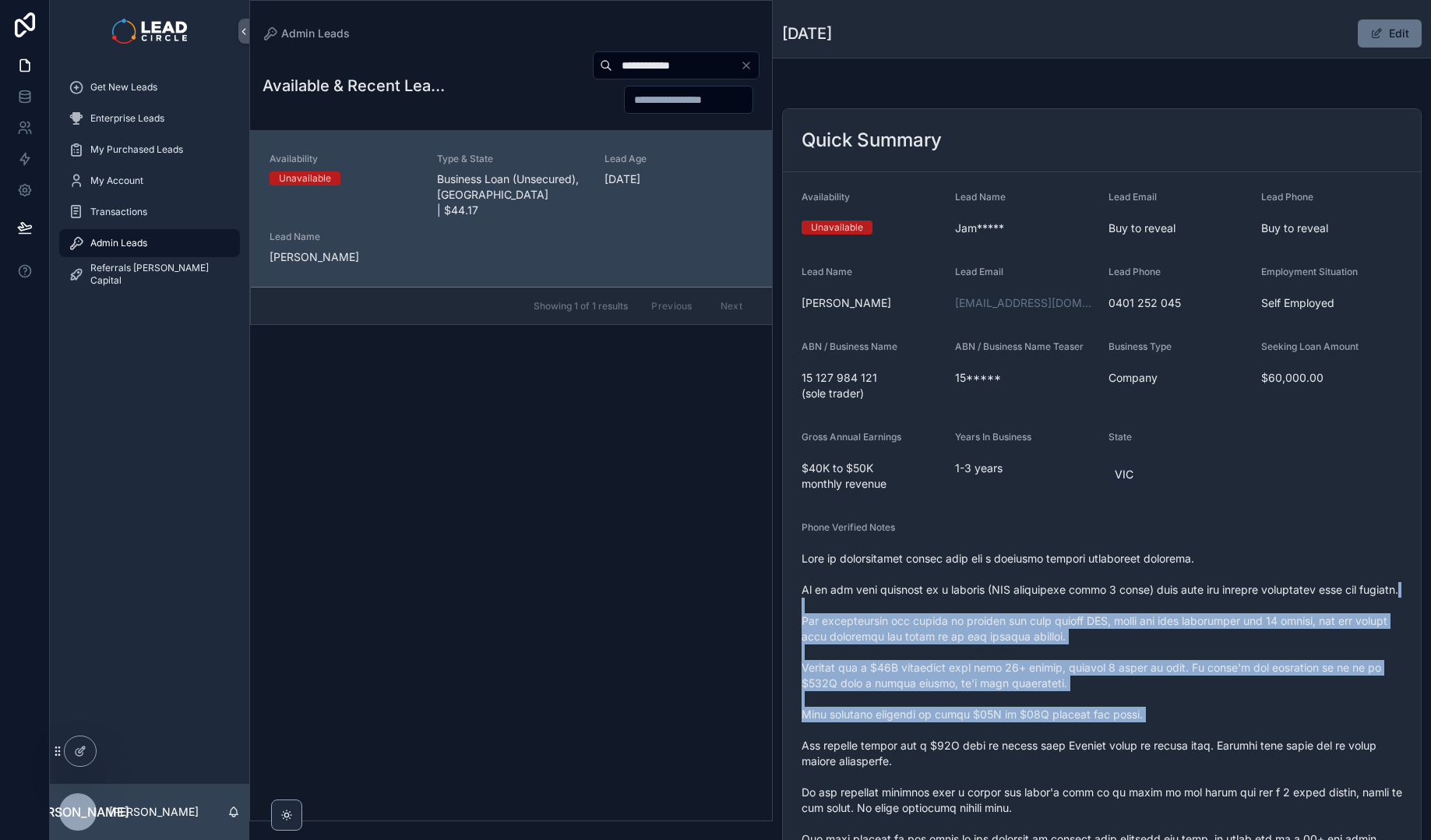
drag, startPoint x: 1146, startPoint y: 690, endPoint x: 1186, endPoint y: 750, distance: 72.1
click at [1180, 749] on span "scrollable content" at bounding box center [1101, 760] width 600 height 420
click at [1186, 750] on span "scrollable content" at bounding box center [1101, 760] width 600 height 420
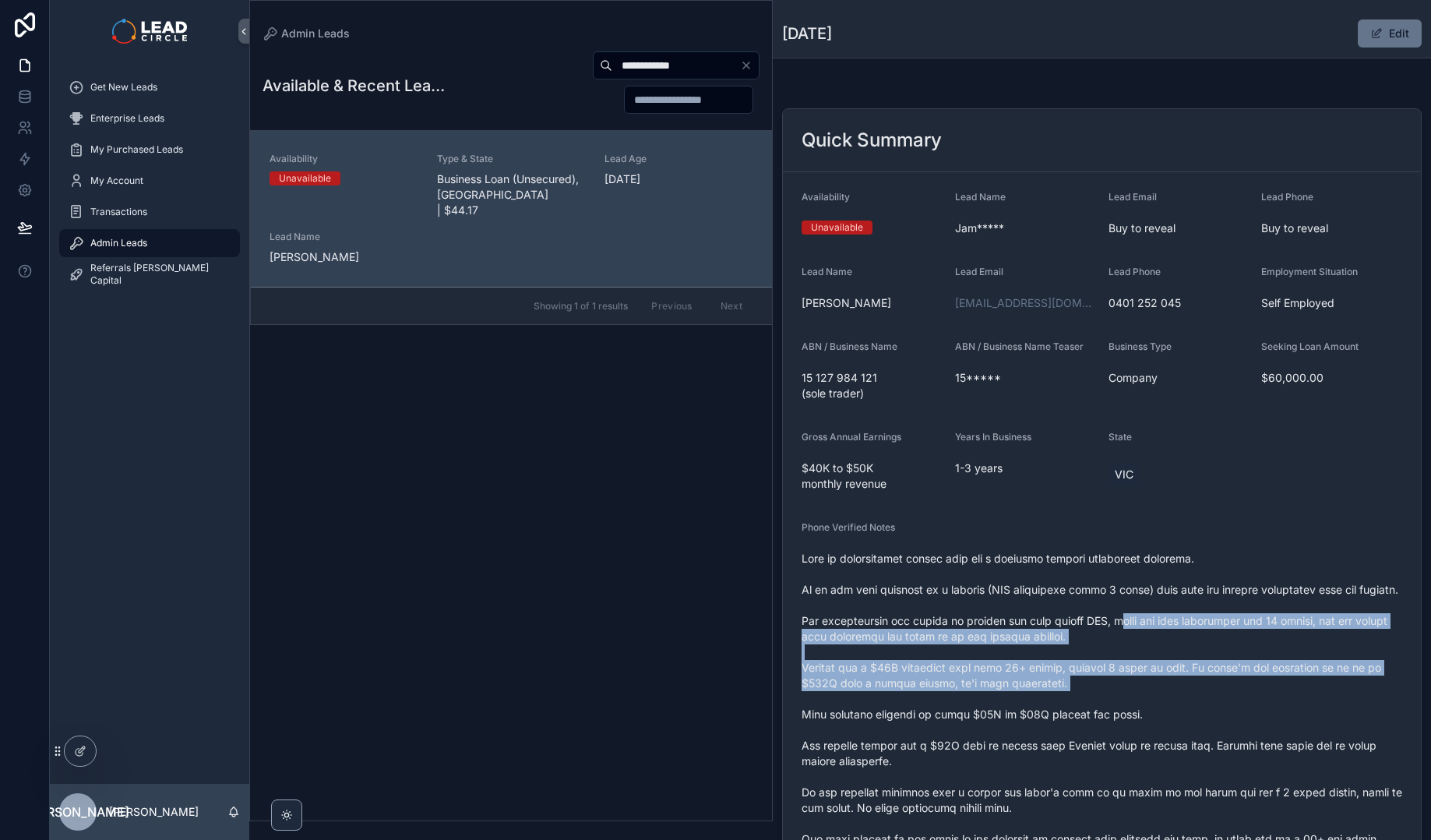
drag, startPoint x: 1120, startPoint y: 643, endPoint x: 1148, endPoint y: 722, distance: 83.8
click at [1148, 722] on span "scrollable content" at bounding box center [1101, 760] width 600 height 420
drag, startPoint x: 1148, startPoint y: 722, endPoint x: 1186, endPoint y: 744, distance: 43.9
click at [1148, 722] on span "scrollable content" at bounding box center [1101, 760] width 600 height 420
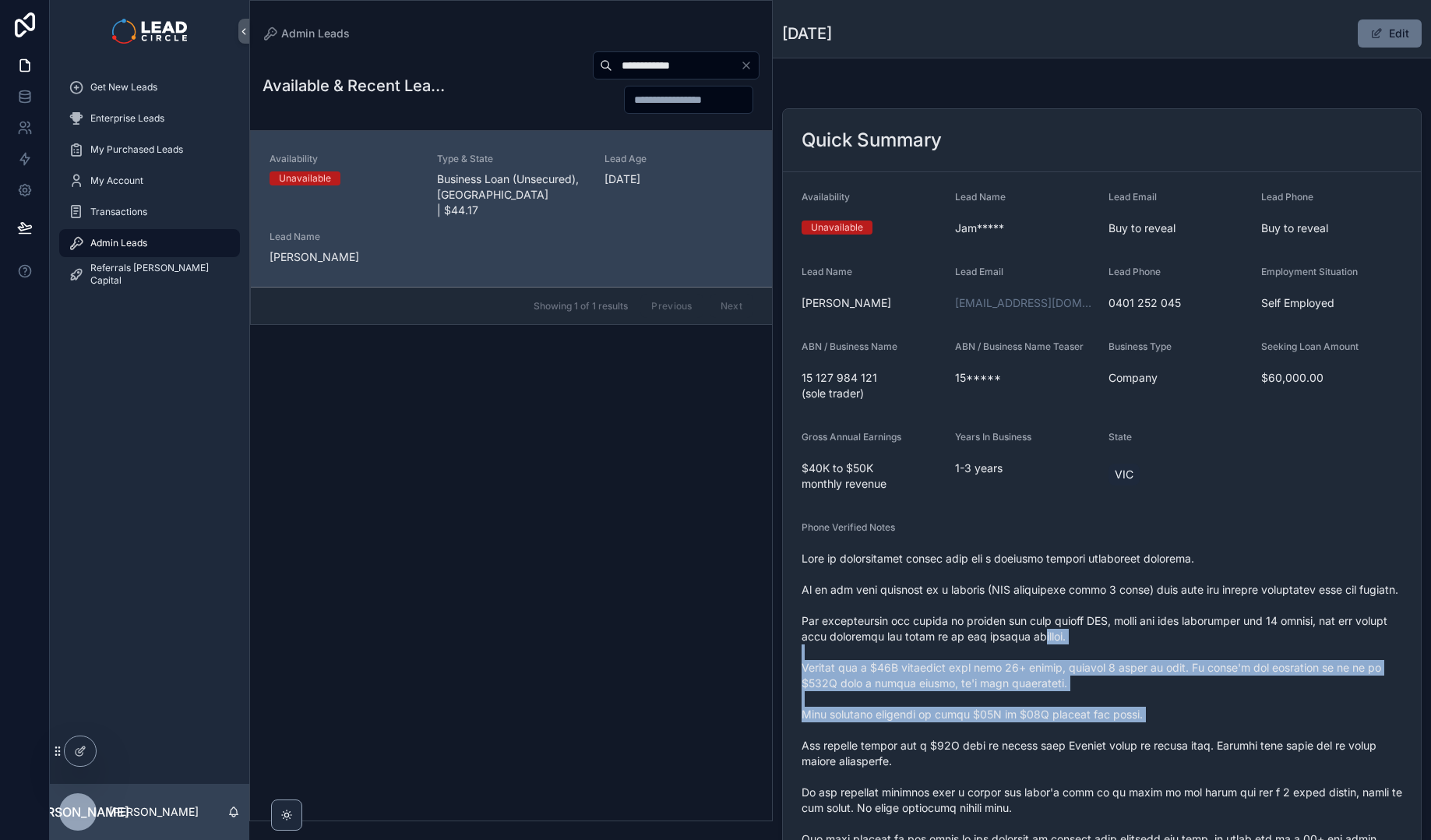
drag, startPoint x: 1188, startPoint y: 746, endPoint x: 1065, endPoint y: 632, distance: 167.7
click at [1074, 636] on span "scrollable content" at bounding box center [1101, 760] width 600 height 420
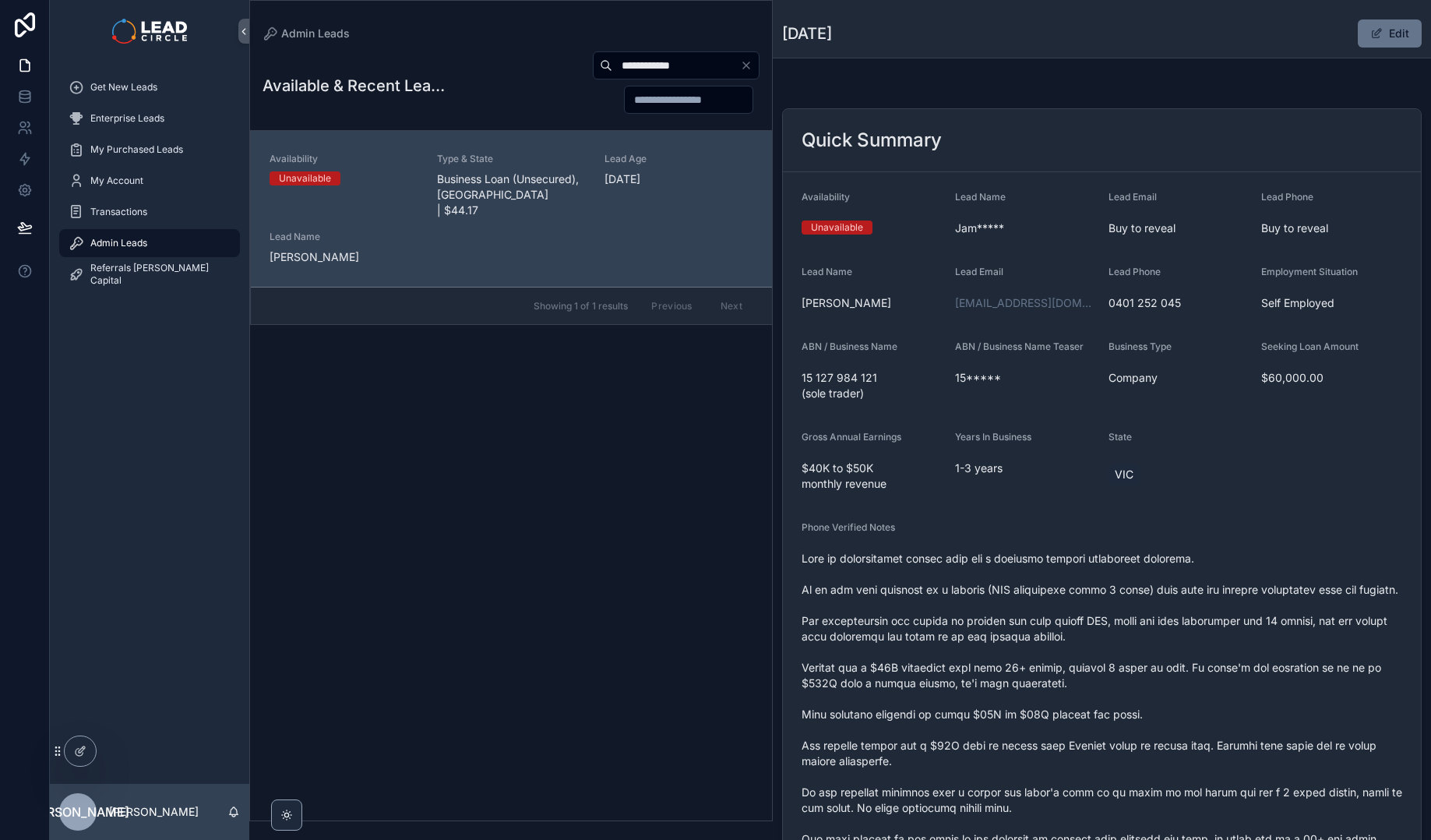
click at [1065, 632] on span "scrollable content" at bounding box center [1101, 760] width 600 height 420
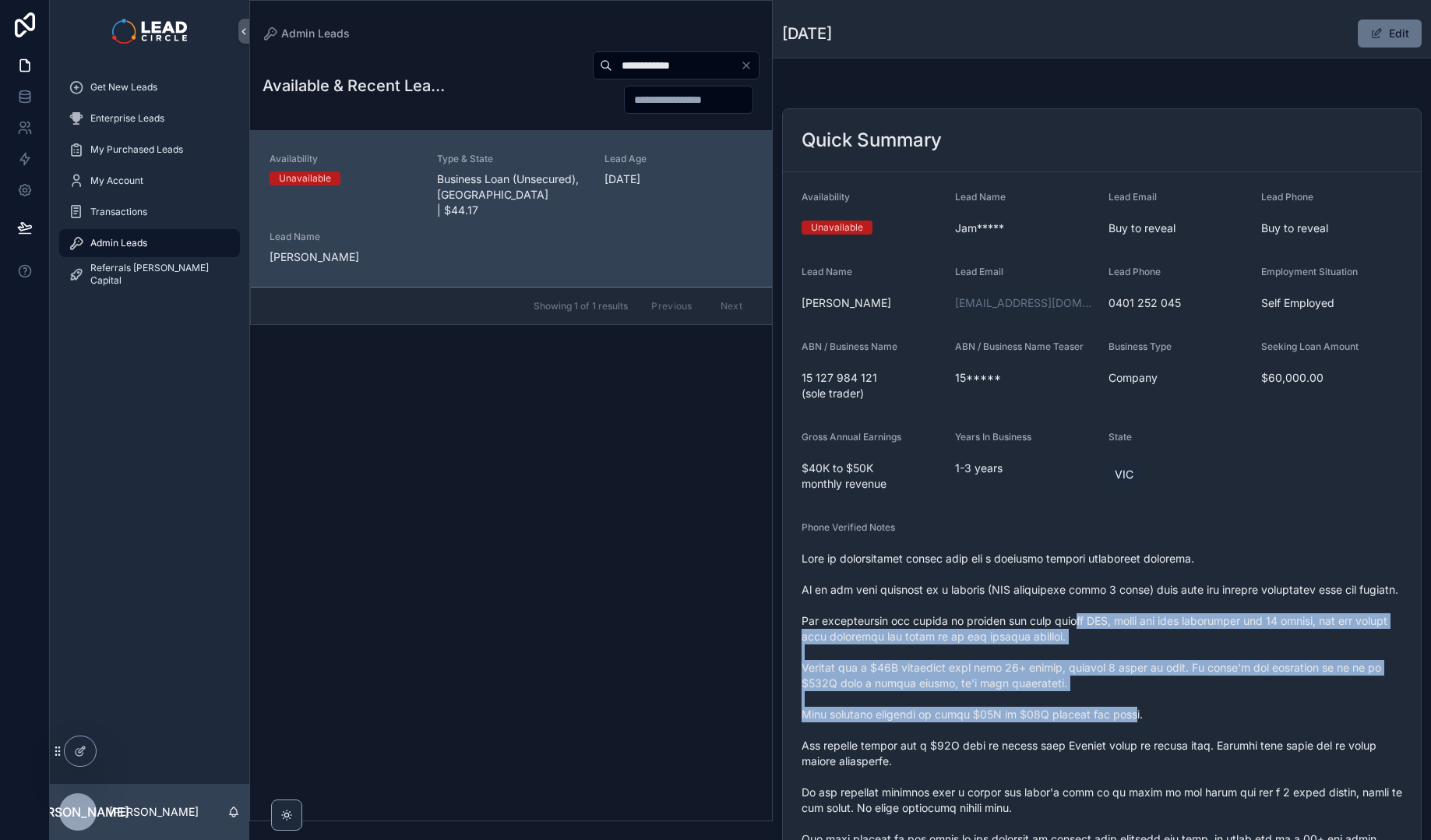
drag, startPoint x: 1065, startPoint y: 633, endPoint x: 1159, endPoint y: 749, distance: 149.3
click at [1158, 749] on span "scrollable content" at bounding box center [1101, 760] width 600 height 420
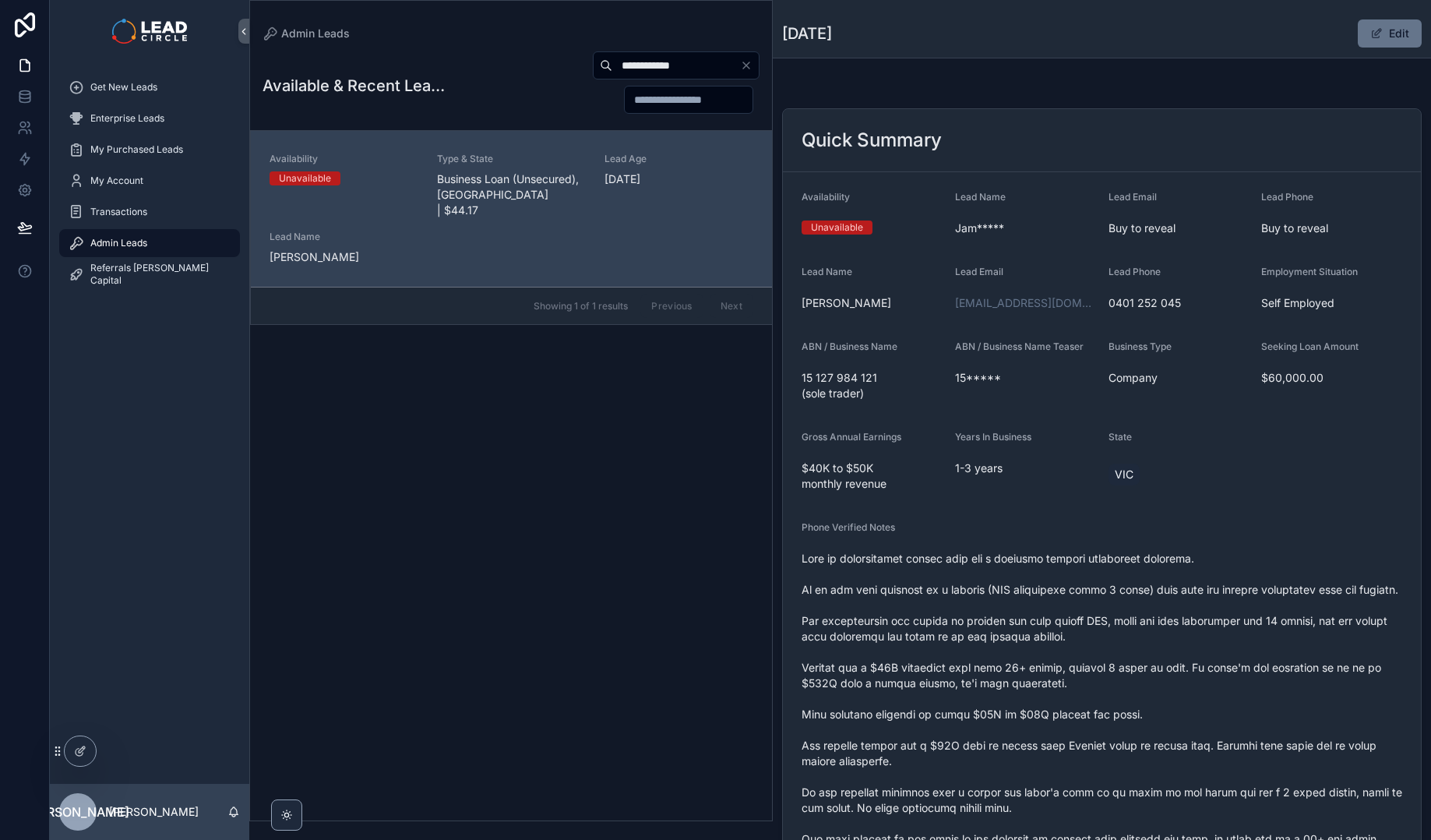
drag, startPoint x: 1159, startPoint y: 749, endPoint x: 1428, endPoint y: 731, distance: 269.6
click at [1162, 749] on span "scrollable content" at bounding box center [1101, 760] width 600 height 420
click at [663, 74] on input "**********" at bounding box center [676, 66] width 128 height 22
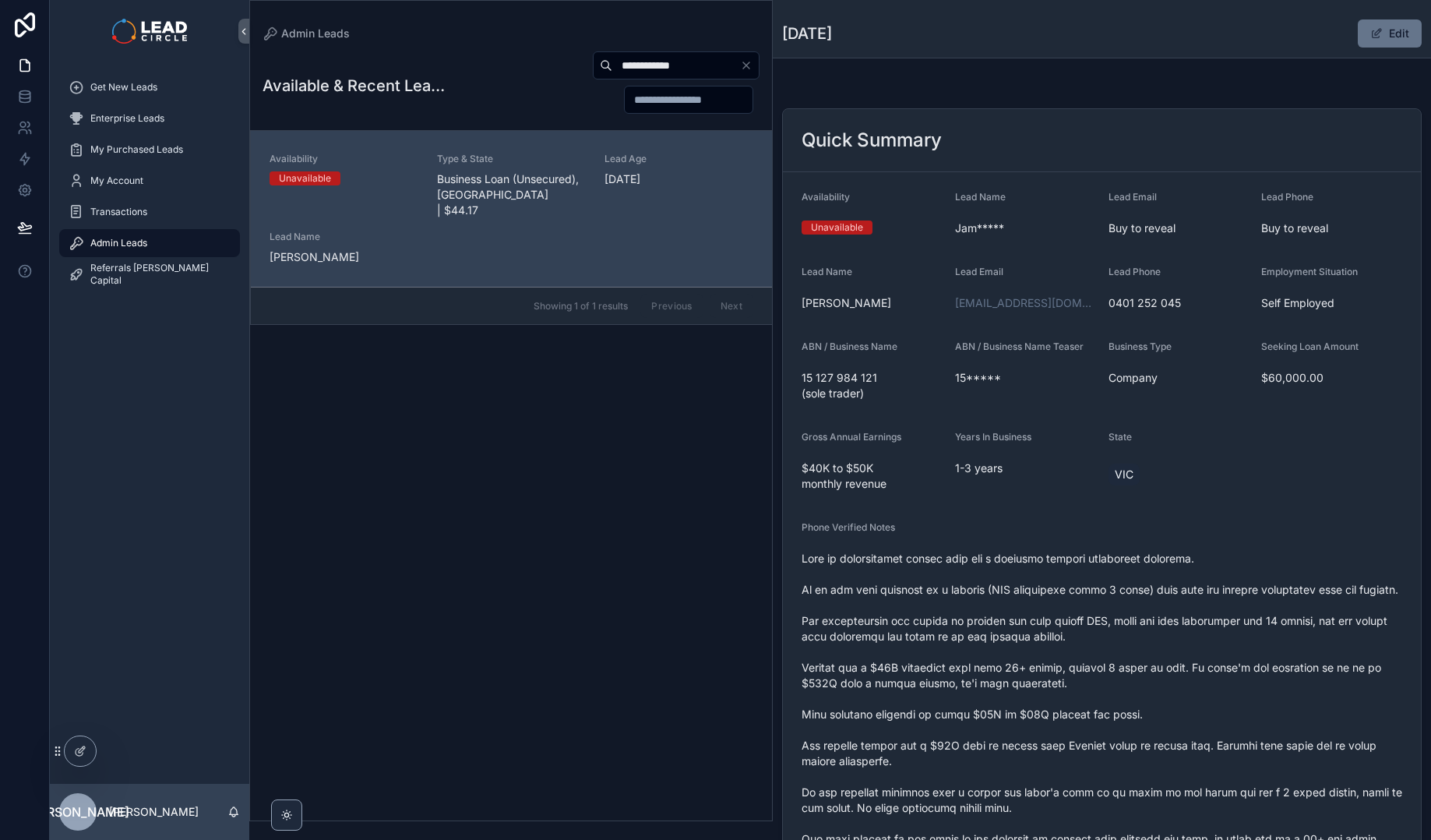
type input "*"
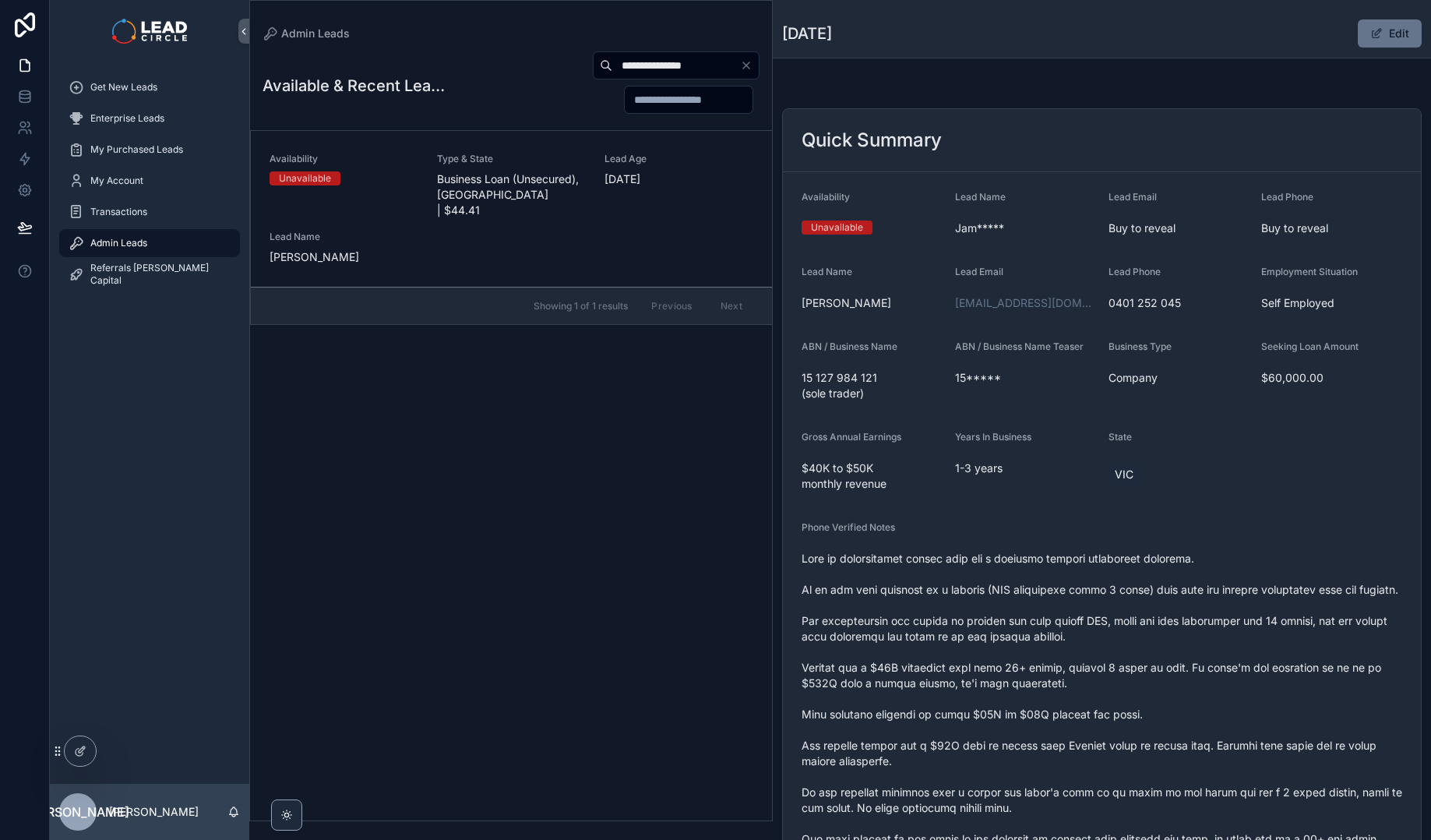
type input "**********"
click at [594, 178] on div "Availability Unavailable Type & State Business Loan (Unsecured), [GEOGRAPHIC_DA…" at bounding box center [511, 208] width 484 height 112
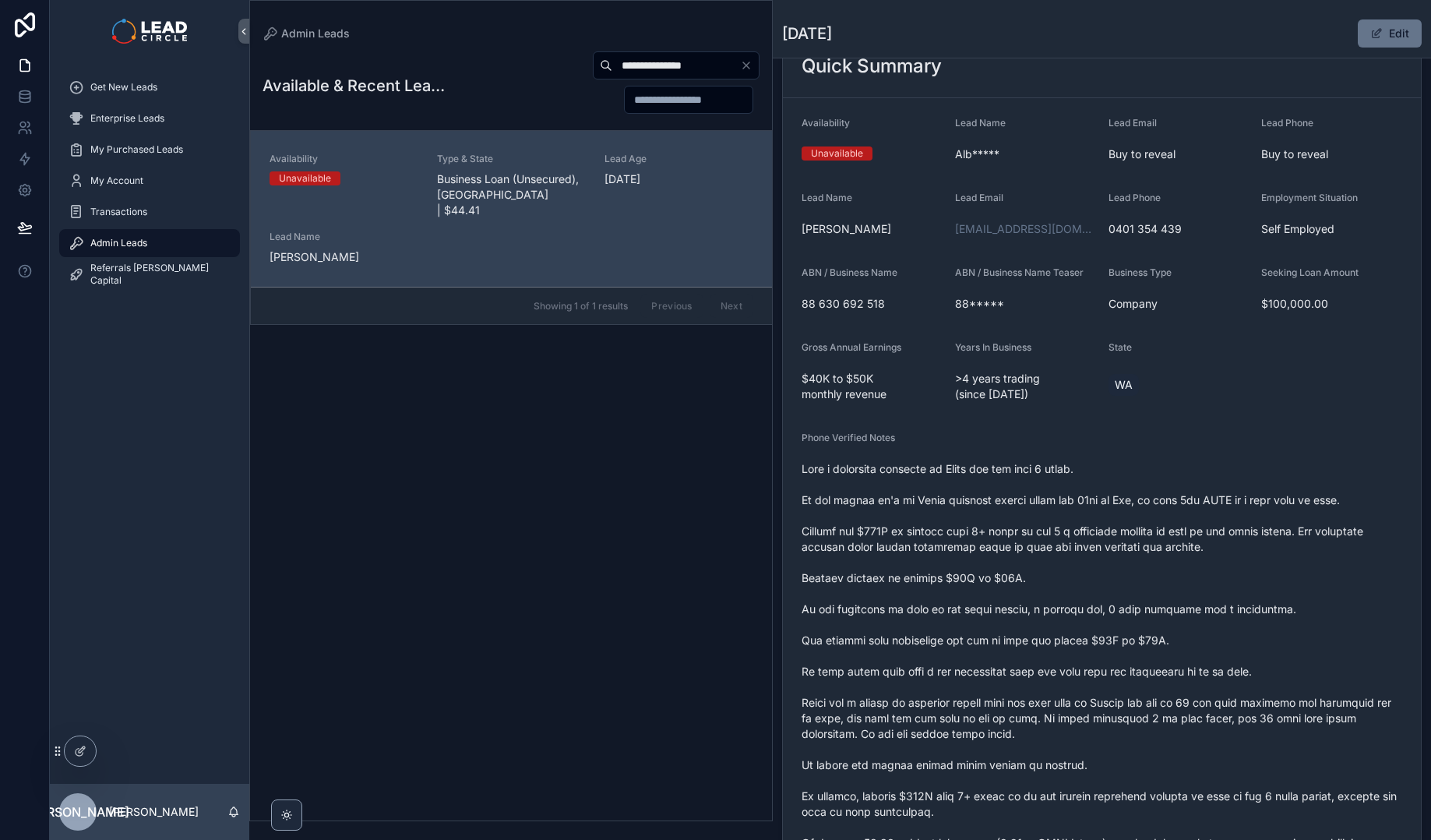
scroll to position [90, 0]
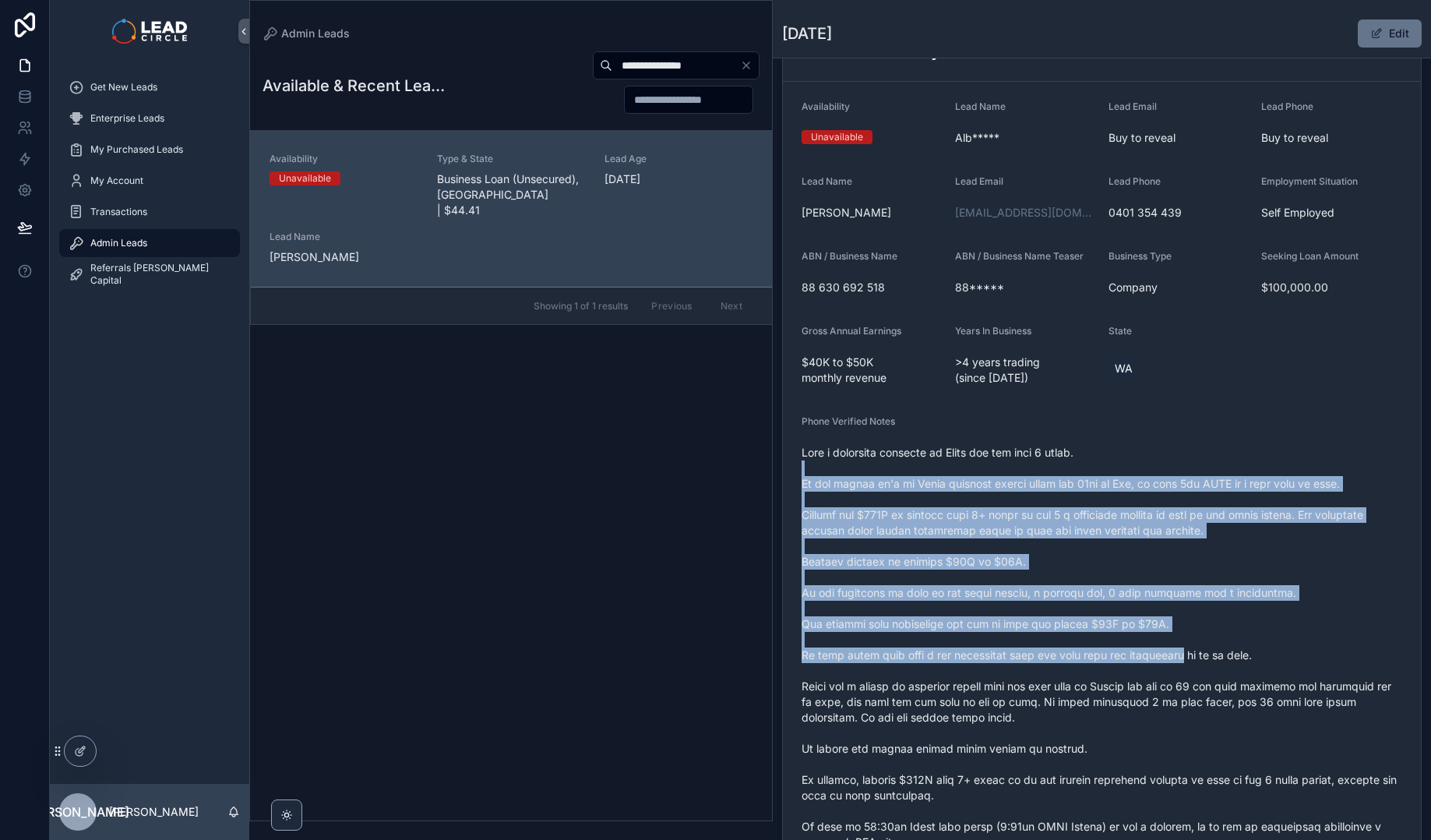
drag, startPoint x: 1121, startPoint y: 463, endPoint x: 1190, endPoint y: 649, distance: 198.4
click at [1190, 649] on span "scrollable content" at bounding box center [1101, 662] width 600 height 436
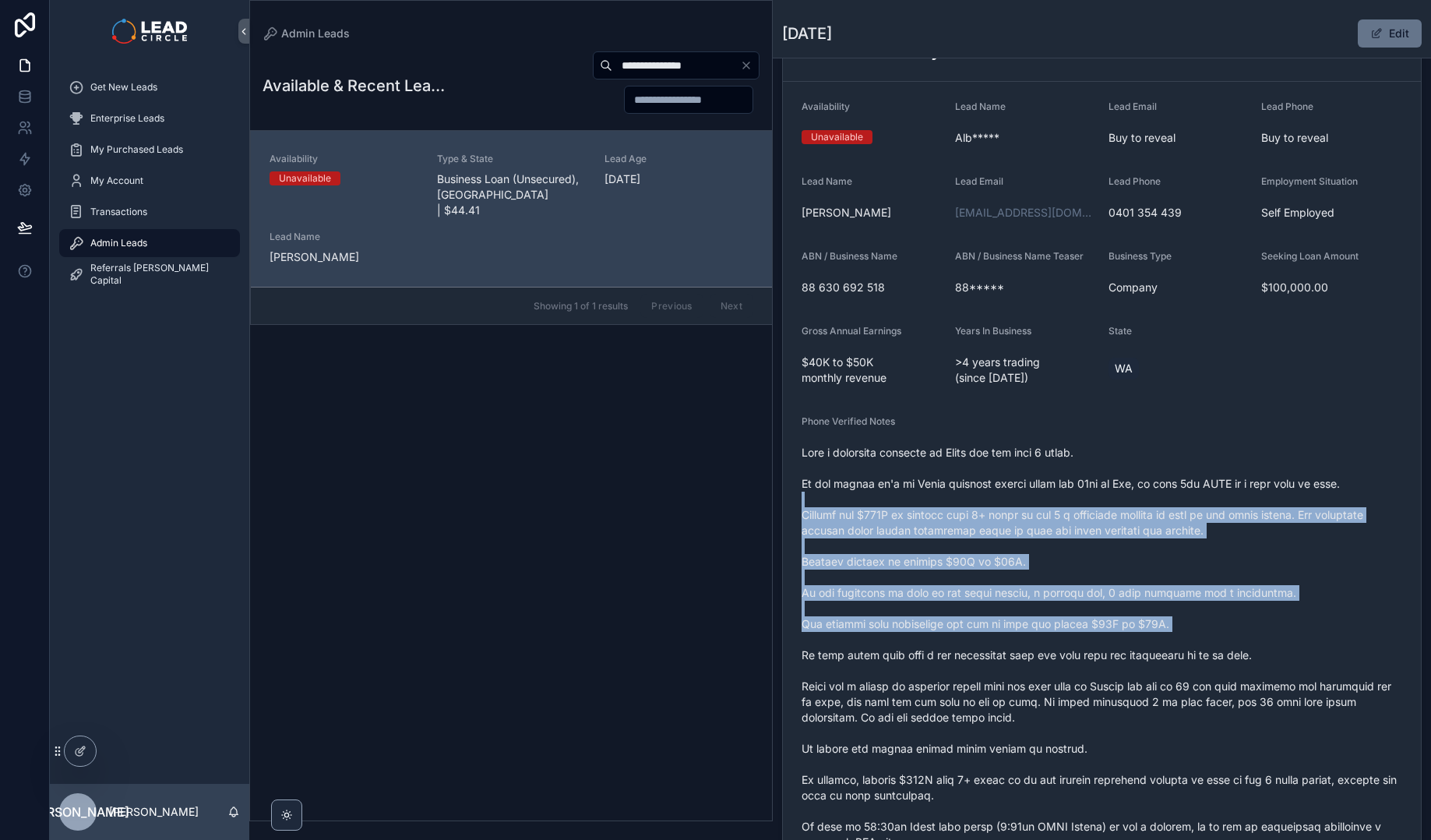
drag, startPoint x: 1148, startPoint y: 506, endPoint x: 1233, endPoint y: 646, distance: 163.8
click at [1233, 646] on span "scrollable content" at bounding box center [1101, 662] width 600 height 436
drag, startPoint x: 1253, startPoint y: 645, endPoint x: 1083, endPoint y: 512, distance: 215.8
click at [1083, 512] on span "scrollable content" at bounding box center [1101, 662] width 600 height 436
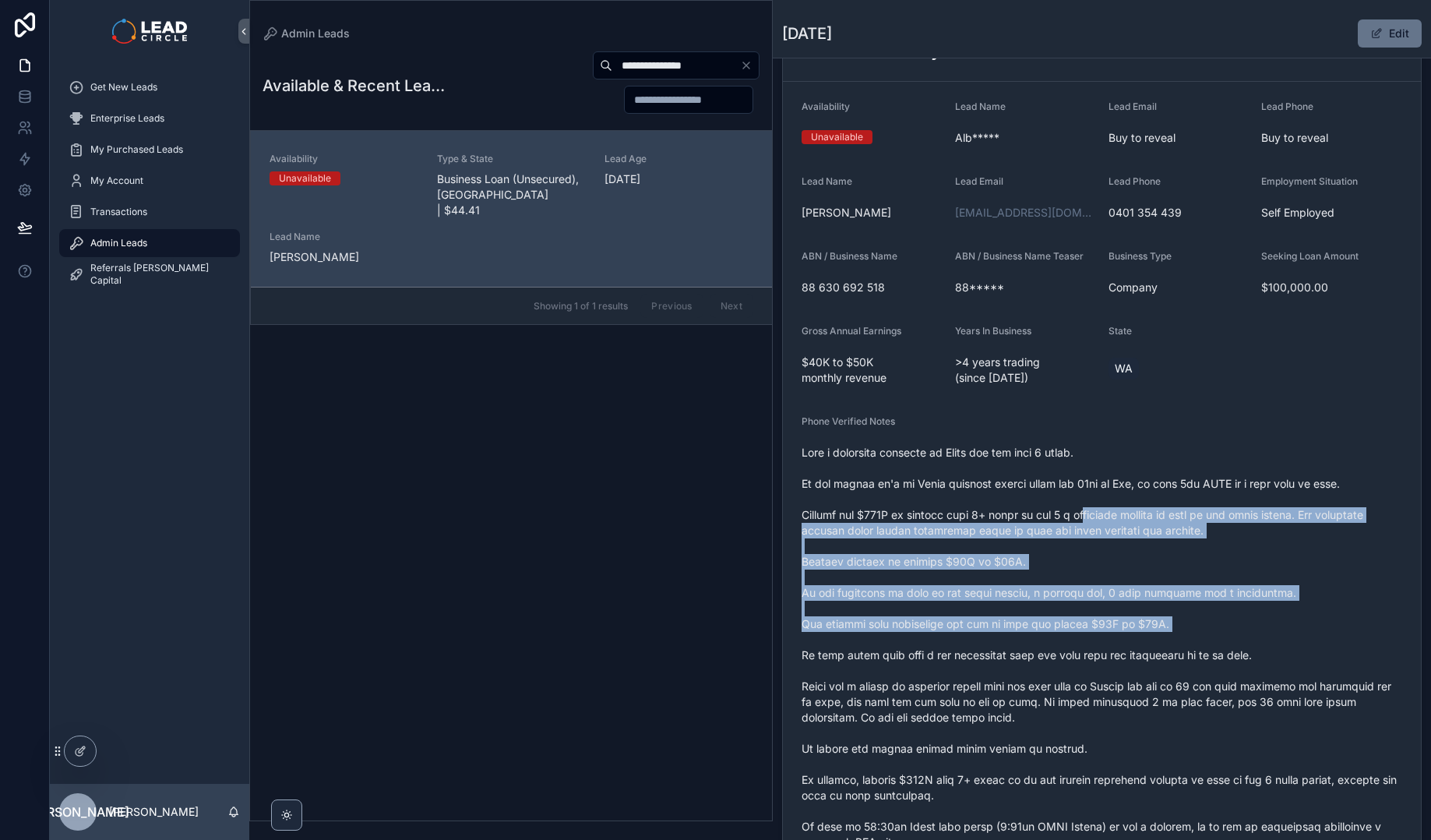
click at [1083, 512] on span "scrollable content" at bounding box center [1101, 662] width 600 height 436
drag, startPoint x: 1083, startPoint y: 512, endPoint x: 1206, endPoint y: 632, distance: 171.8
click at [1206, 632] on span "scrollable content" at bounding box center [1101, 662] width 600 height 436
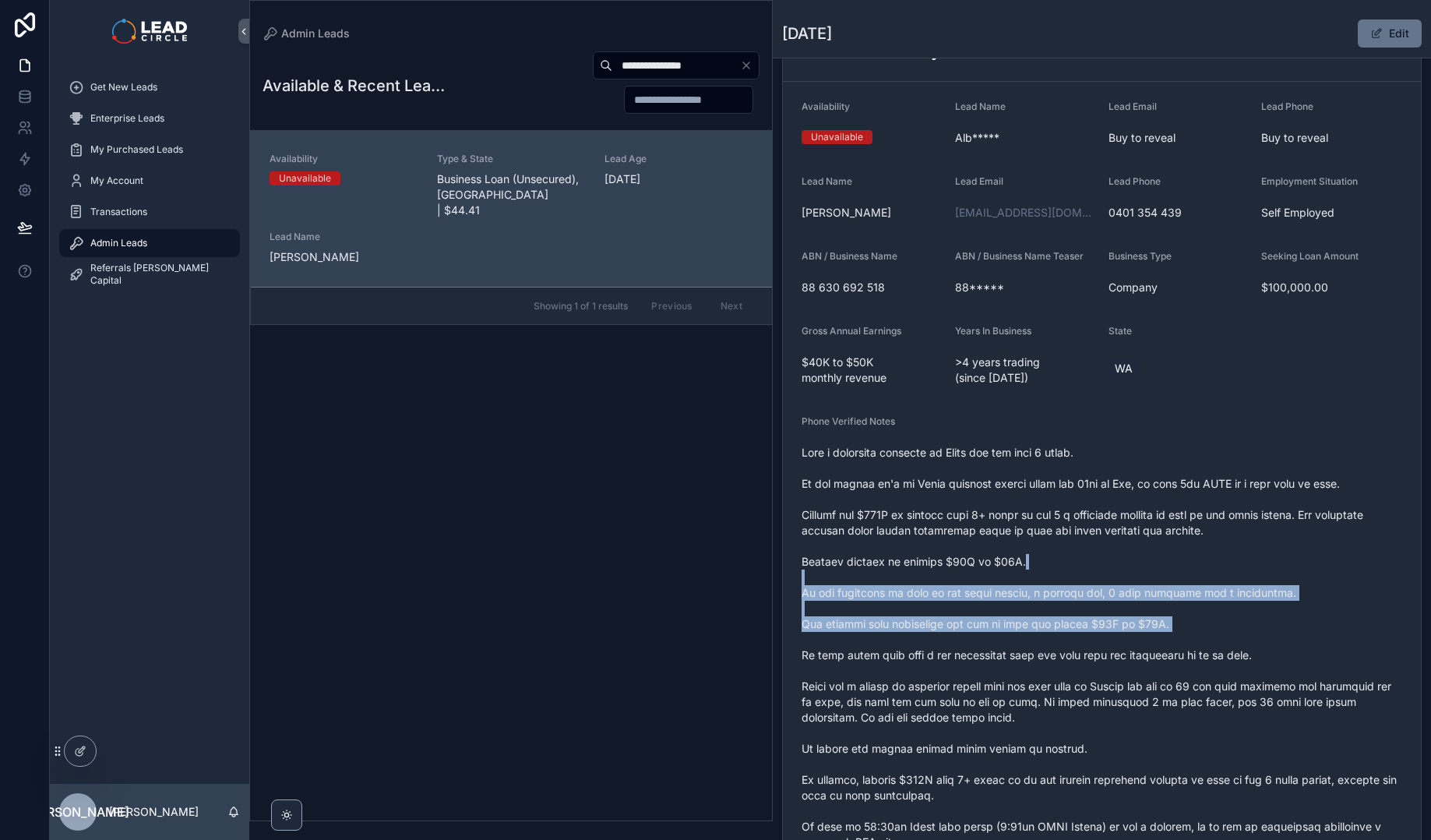
drag, startPoint x: 1228, startPoint y: 636, endPoint x: 1106, endPoint y: 561, distance: 143.2
click at [1106, 561] on span "scrollable content" at bounding box center [1101, 662] width 600 height 436
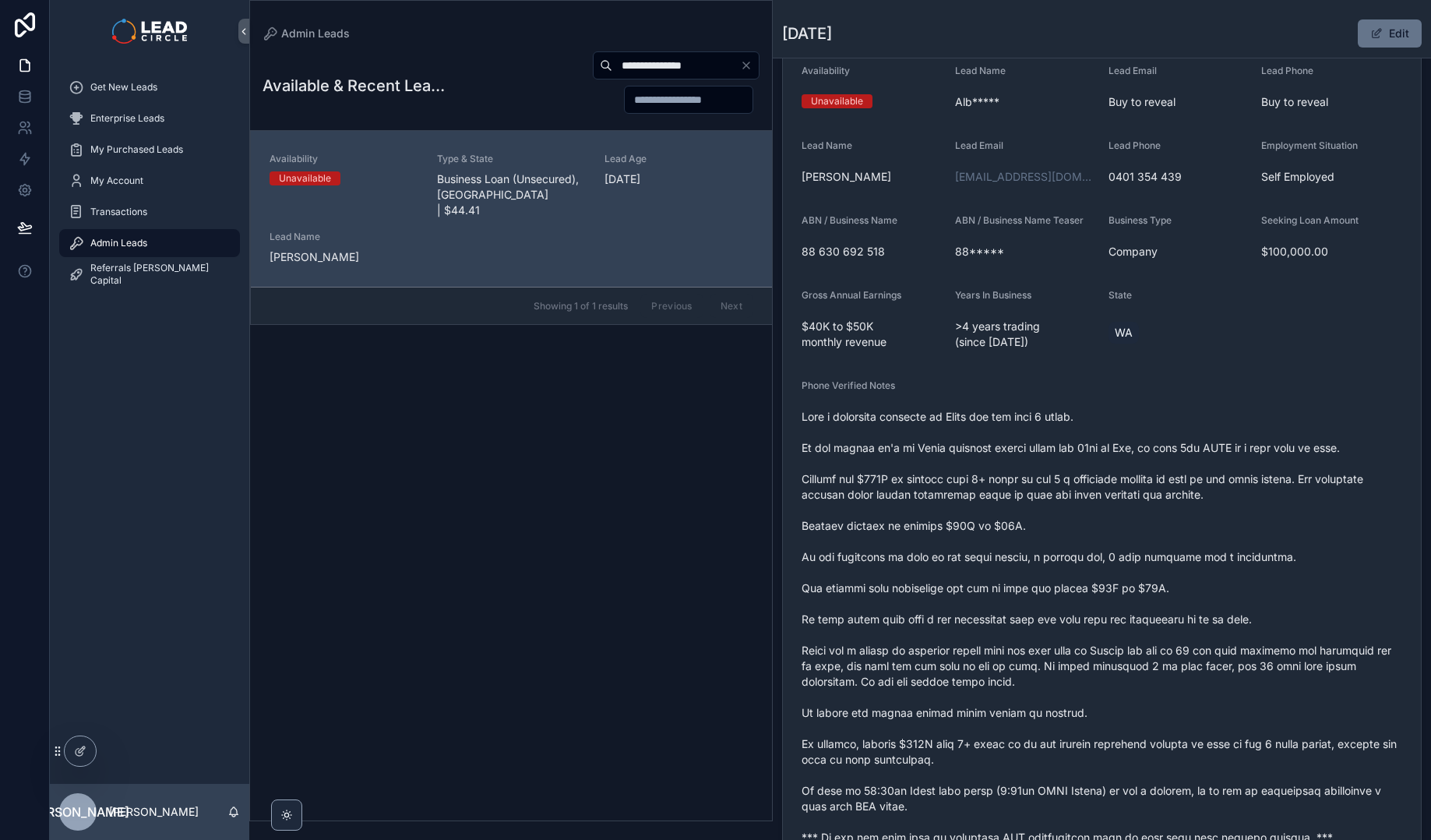
scroll to position [207, 0]
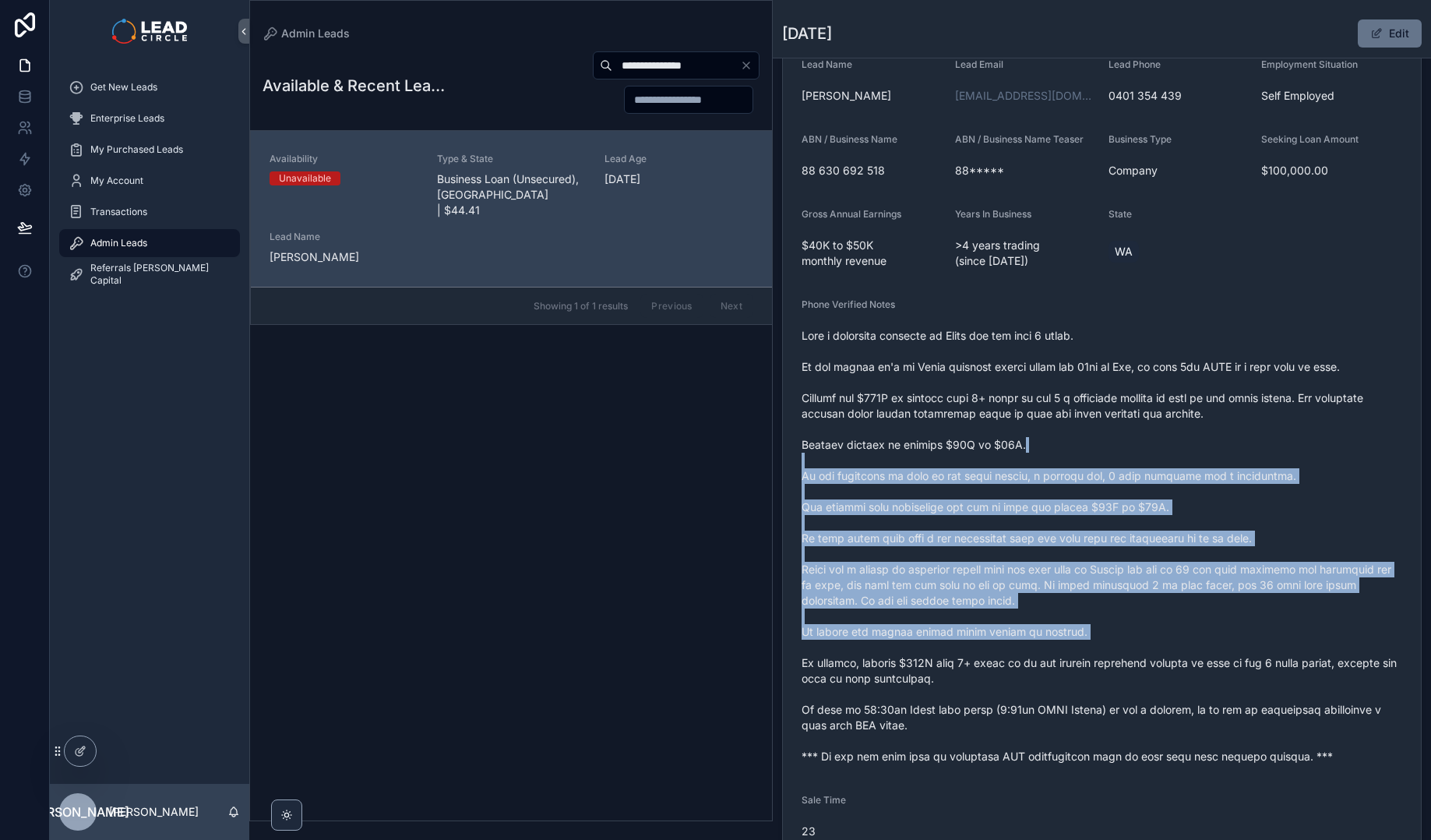
drag, startPoint x: 1066, startPoint y: 438, endPoint x: 1188, endPoint y: 647, distance: 242.0
click at [1188, 647] on span "scrollable content" at bounding box center [1101, 546] width 600 height 436
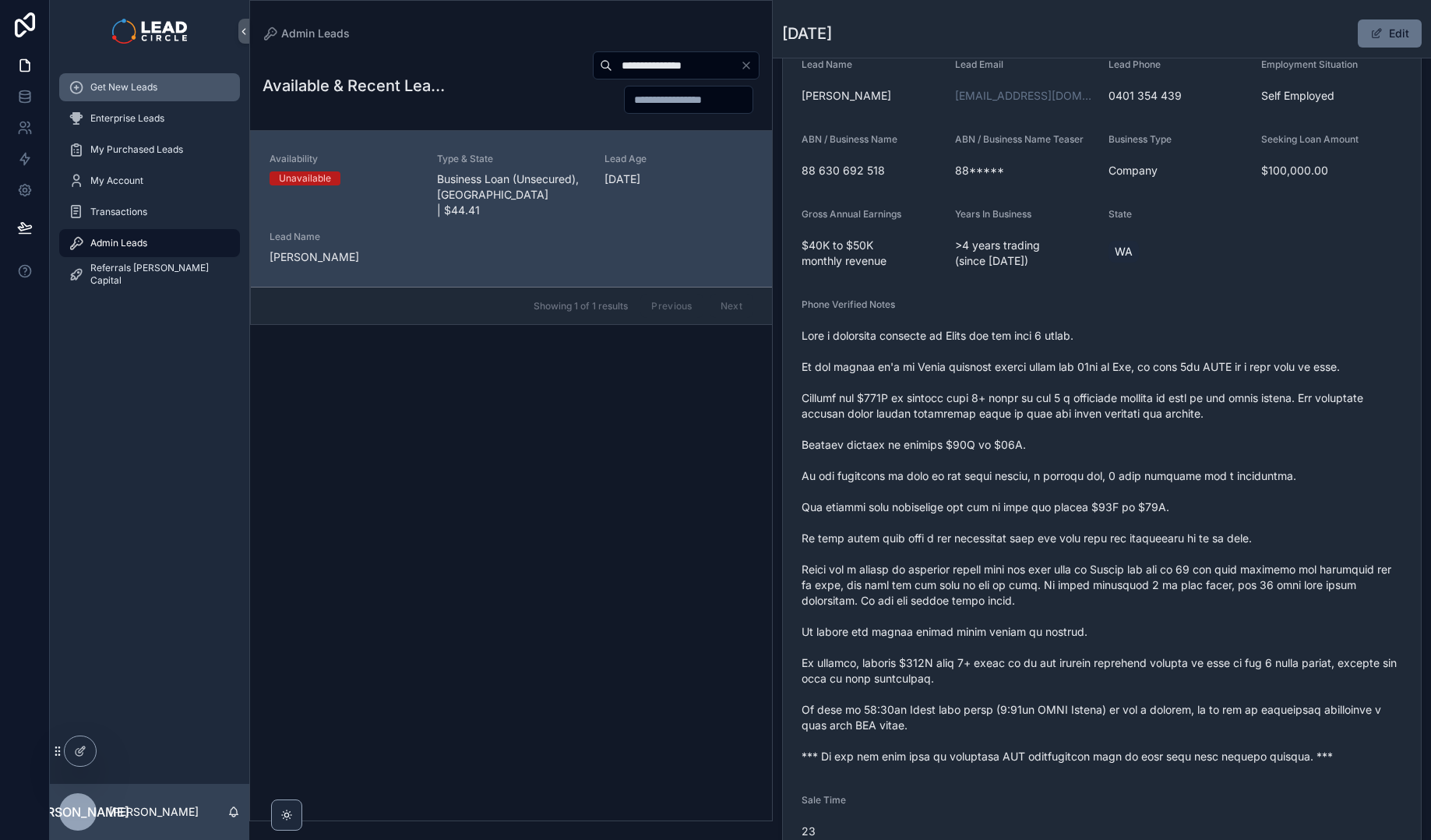
click at [193, 92] on div "Get New Leads" at bounding box center [150, 88] width 162 height 25
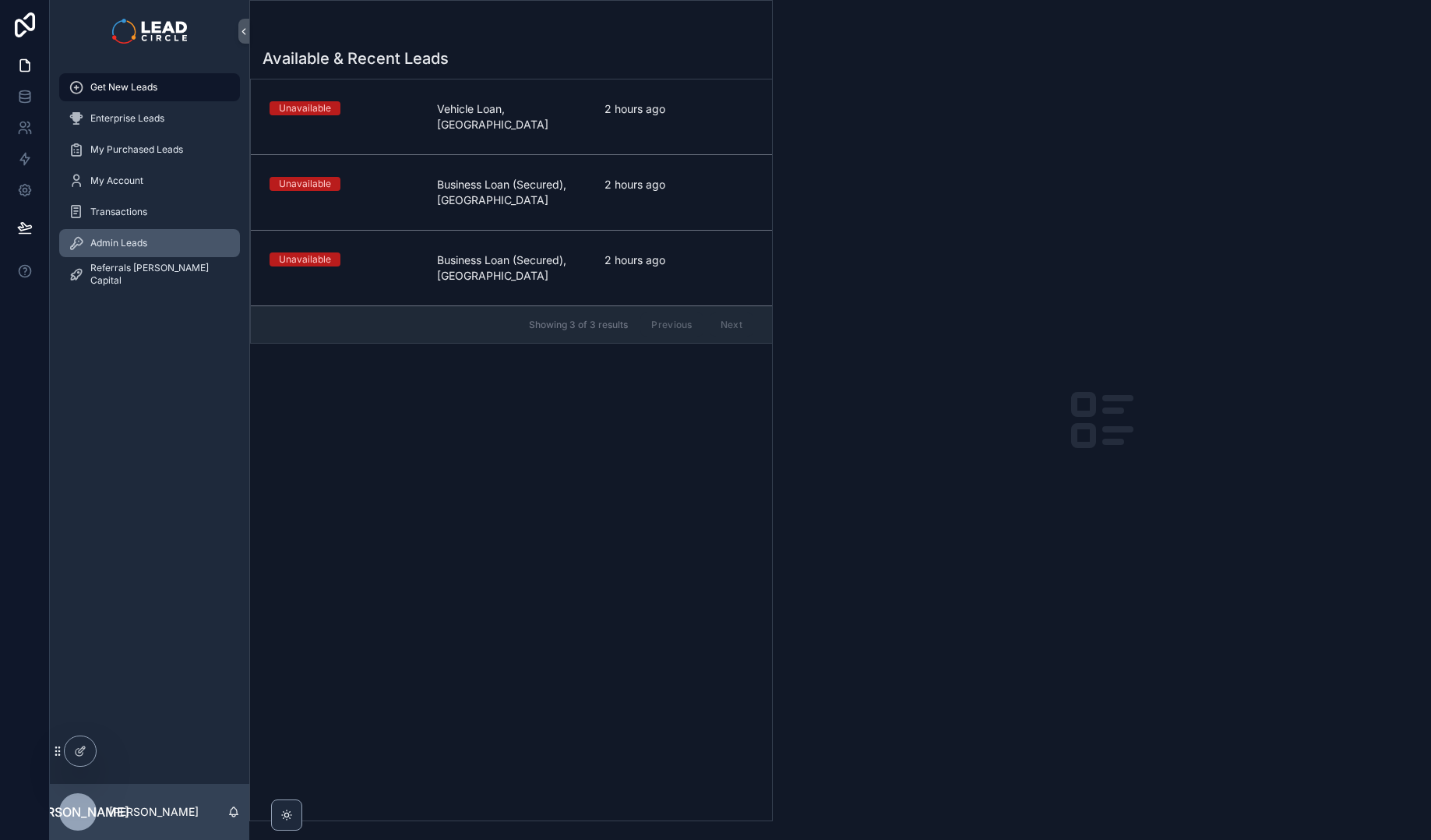
click at [171, 245] on div "Admin Leads" at bounding box center [150, 243] width 162 height 25
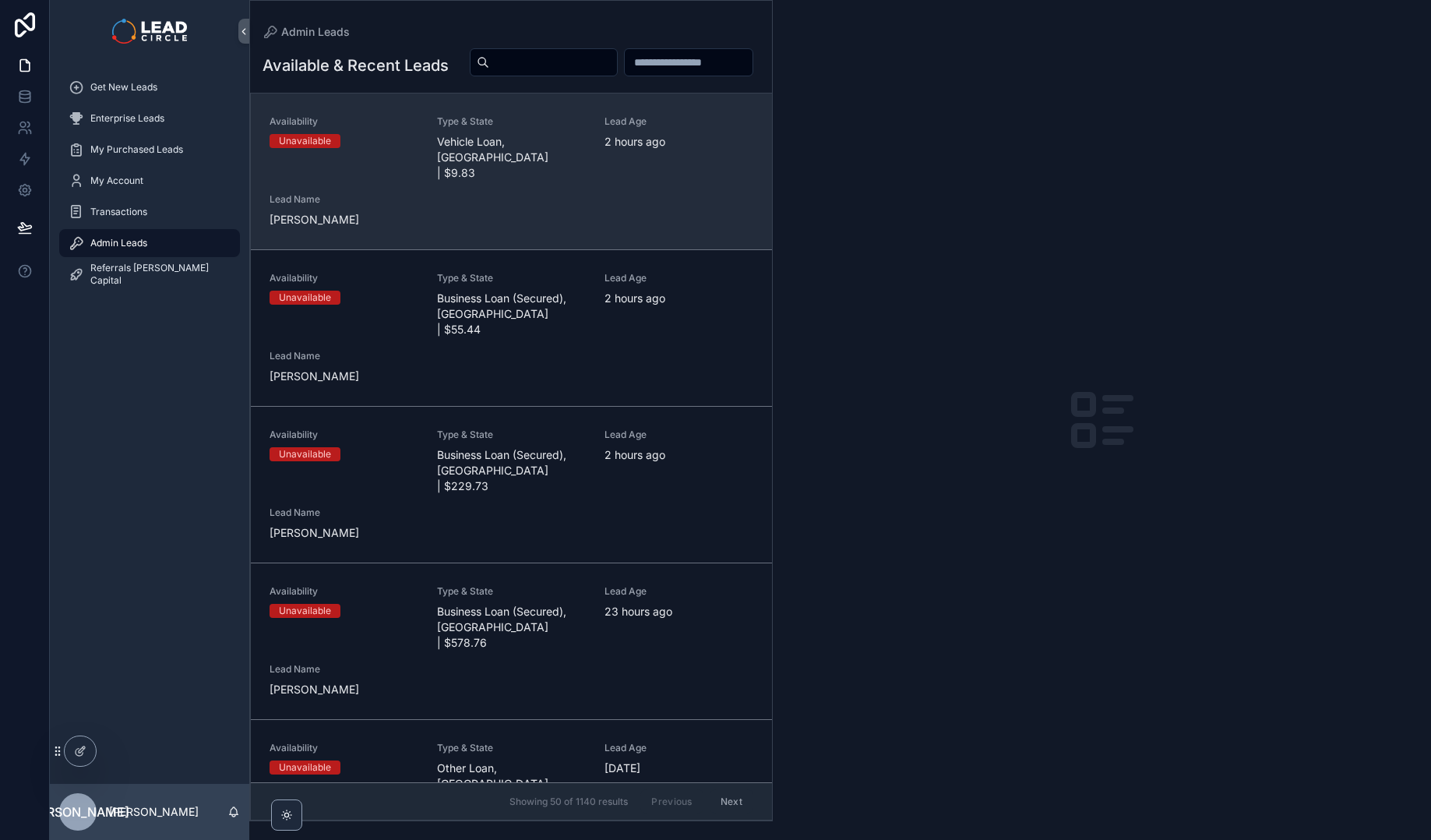
click at [565, 227] on div "Availability Unavailable Type & State Vehicle Loan, [GEOGRAPHIC_DATA] | $9.83 L…" at bounding box center [511, 171] width 484 height 112
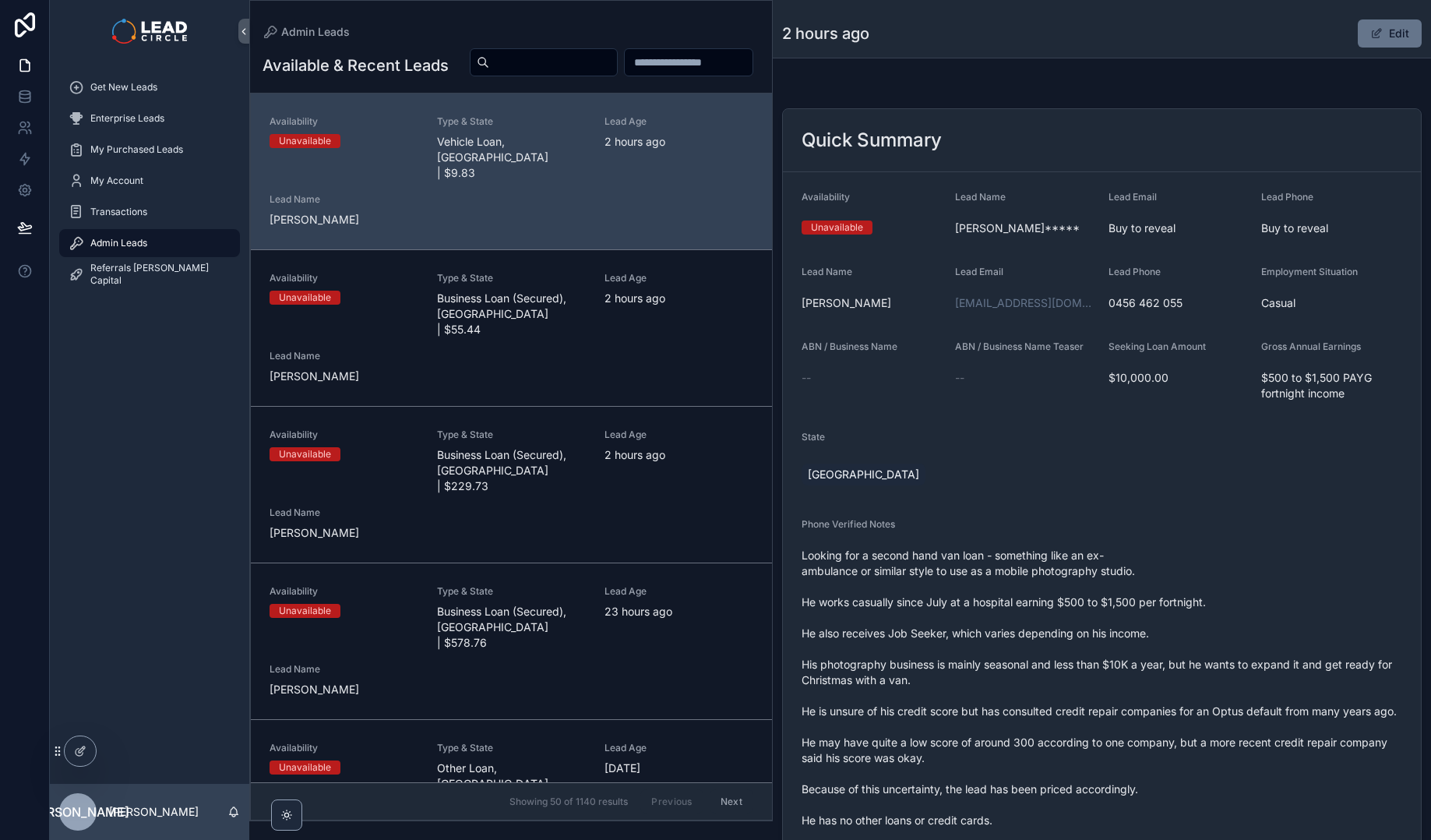
click at [485, 83] on div "Available & Recent Leads" at bounding box center [510, 66] width 497 height 36
click at [202, 244] on div "Admin Leads" at bounding box center [150, 243] width 162 height 25
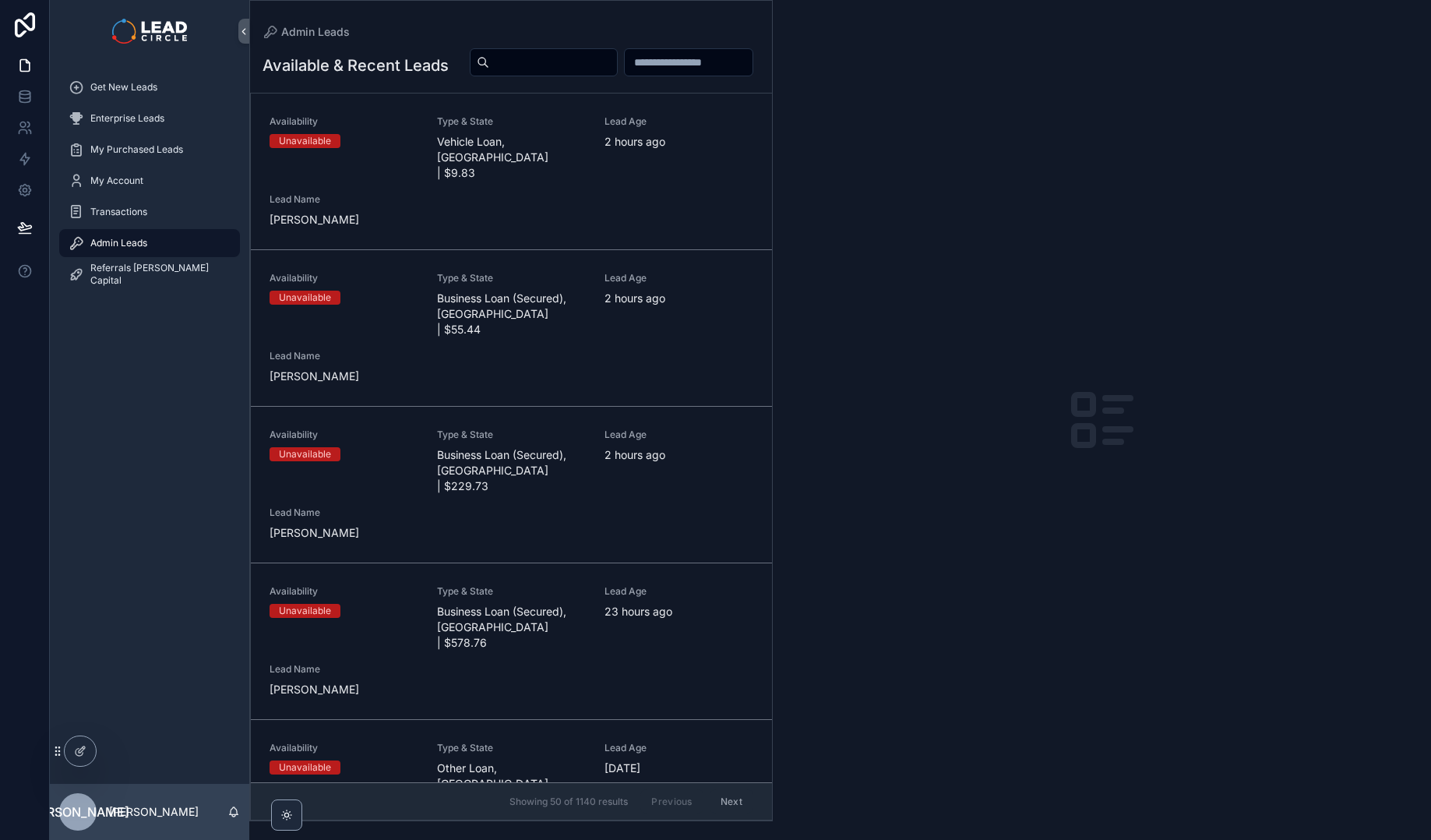
click at [169, 246] on div "Admin Leads" at bounding box center [150, 243] width 162 height 25
click at [165, 218] on div "Transactions" at bounding box center [150, 212] width 162 height 25
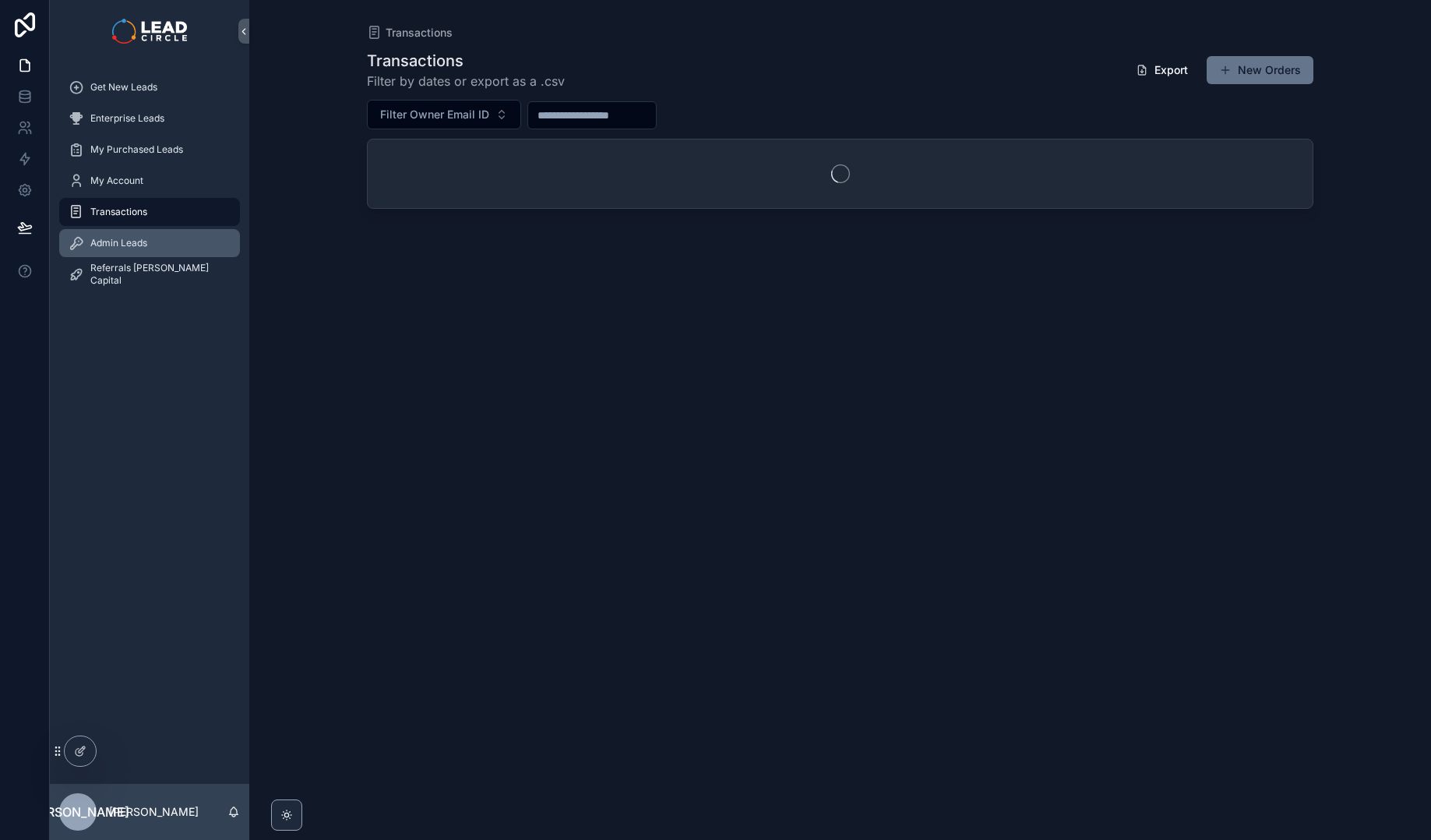
click at [165, 242] on div "Admin Leads" at bounding box center [150, 243] width 162 height 25
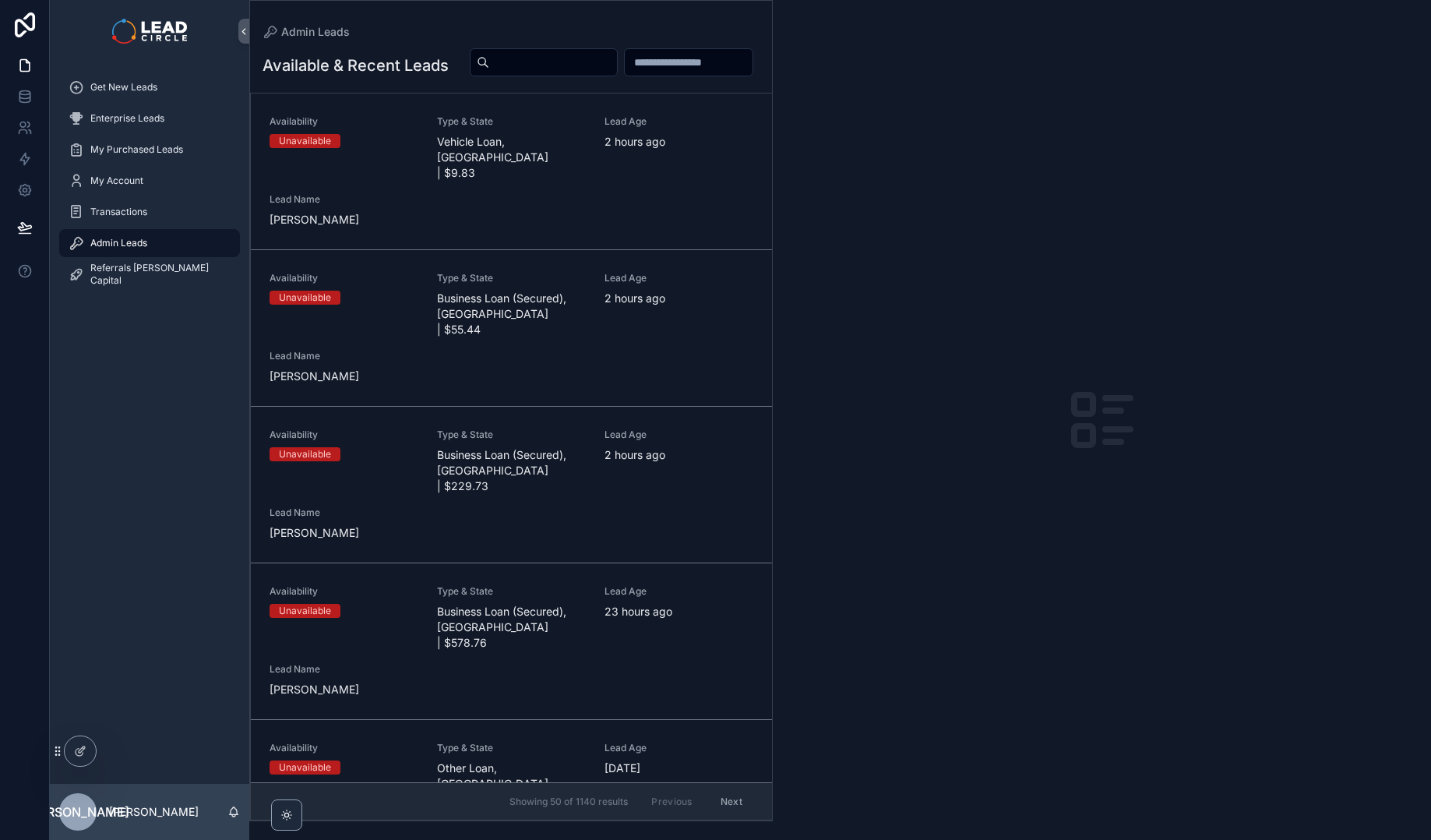
click at [473, 214] on div "Availability Unavailable Type & State Vehicle Loan, [GEOGRAPHIC_DATA] | $9.83 L…" at bounding box center [511, 171] width 484 height 112
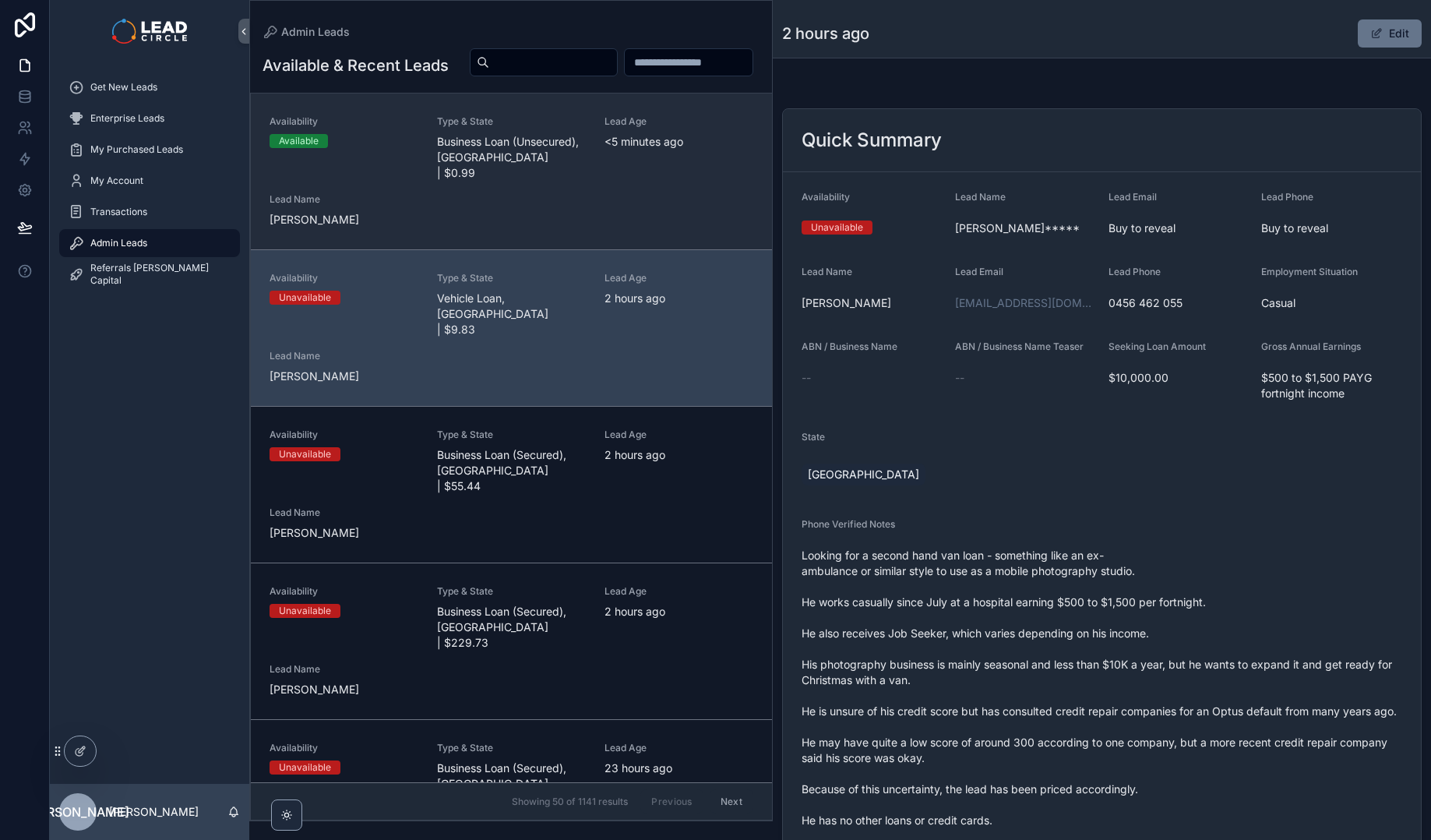
click at [562, 174] on span "Business Loan (Unsecured), [GEOGRAPHIC_DATA] | $0.99" at bounding box center [511, 157] width 149 height 47
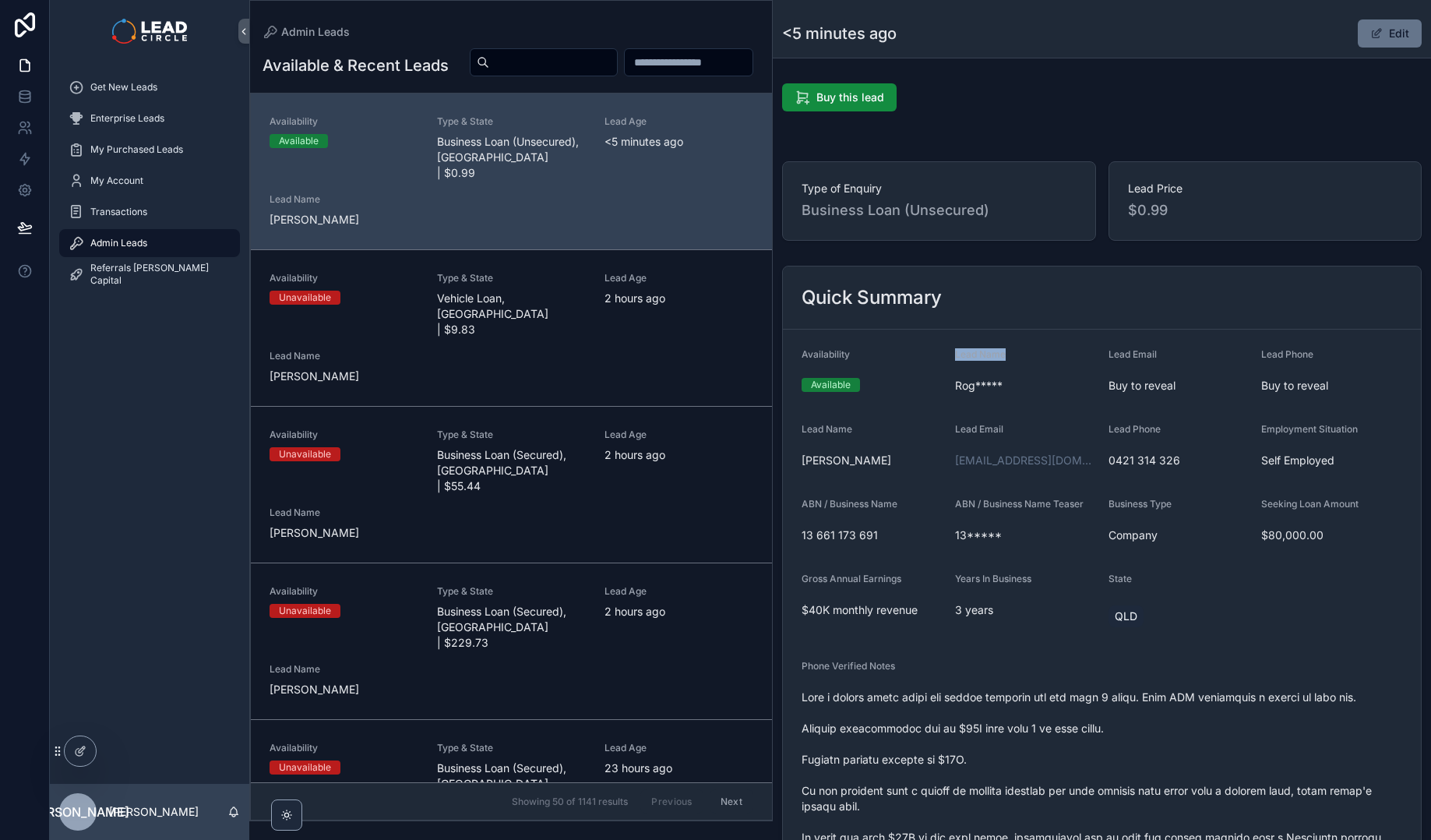
drag, startPoint x: 1014, startPoint y: 336, endPoint x: 1022, endPoint y: 367, distance: 32.0
click at [1022, 367] on form "Availability Available Lead Name Rog***** Lead Email Buy to reveal Lead Phone B…" at bounding box center [1101, 805] width 638 height 950
click at [1022, 367] on div "Lead Name Rog*****" at bounding box center [1025, 373] width 141 height 50
drag, startPoint x: 1025, startPoint y: 405, endPoint x: 1004, endPoint y: 331, distance: 76.9
click at [1005, 333] on form "Availability Available Lead Name Rog***** Lead Email Buy to reveal Lead Phone B…" at bounding box center [1101, 805] width 638 height 950
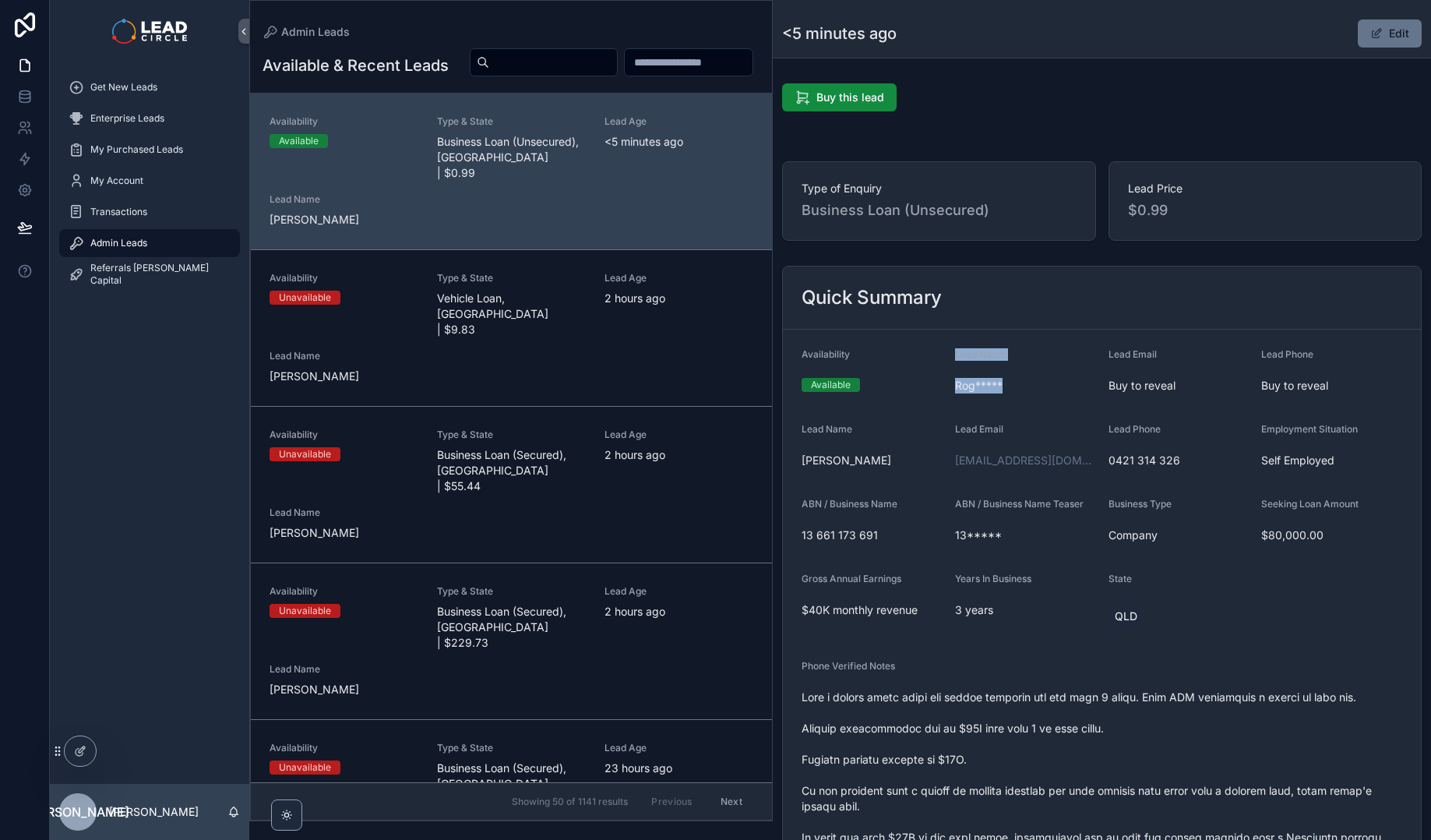
click at [1004, 331] on form "Availability Available Lead Name Rog***** Lead Email Buy to reveal Lead Phone B…" at bounding box center [1101, 805] width 638 height 950
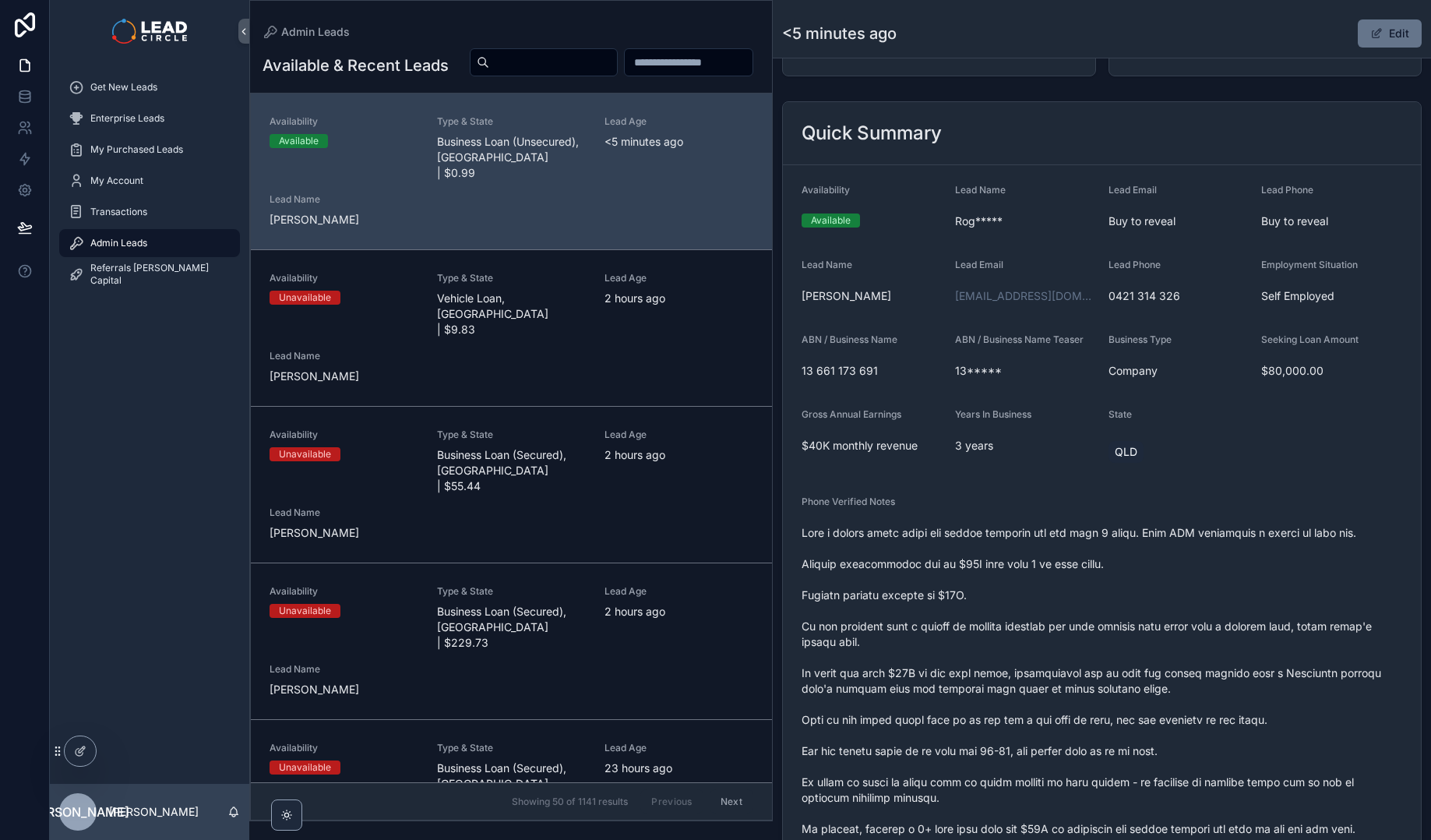
scroll to position [243, 0]
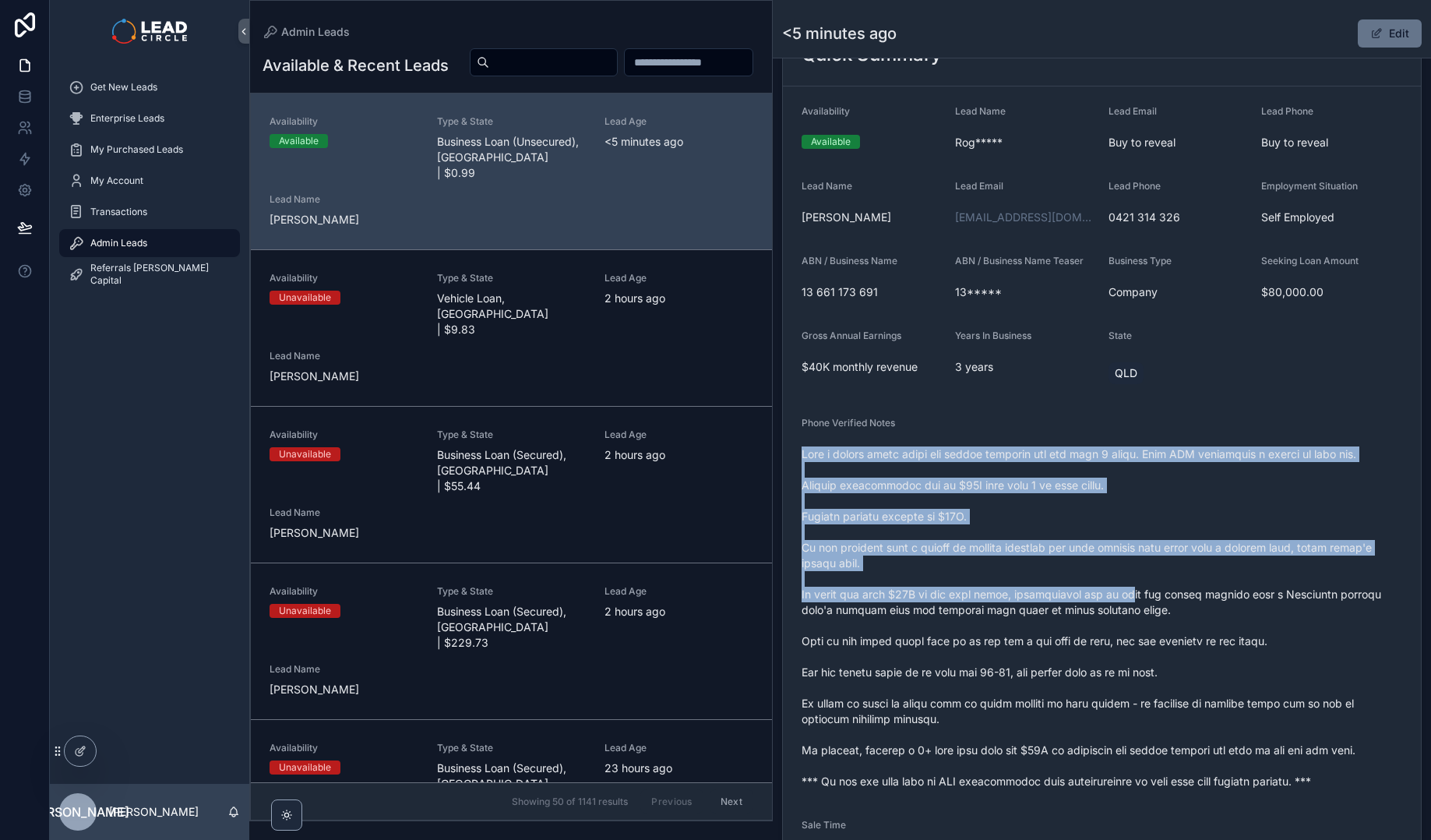
drag, startPoint x: 1072, startPoint y: 459, endPoint x: 1130, endPoint y: 593, distance: 146.0
click at [1129, 593] on div "Phone Verified Notes" at bounding box center [1101, 605] width 600 height 377
click at [1130, 593] on span "scrollable content" at bounding box center [1101, 618] width 600 height 343
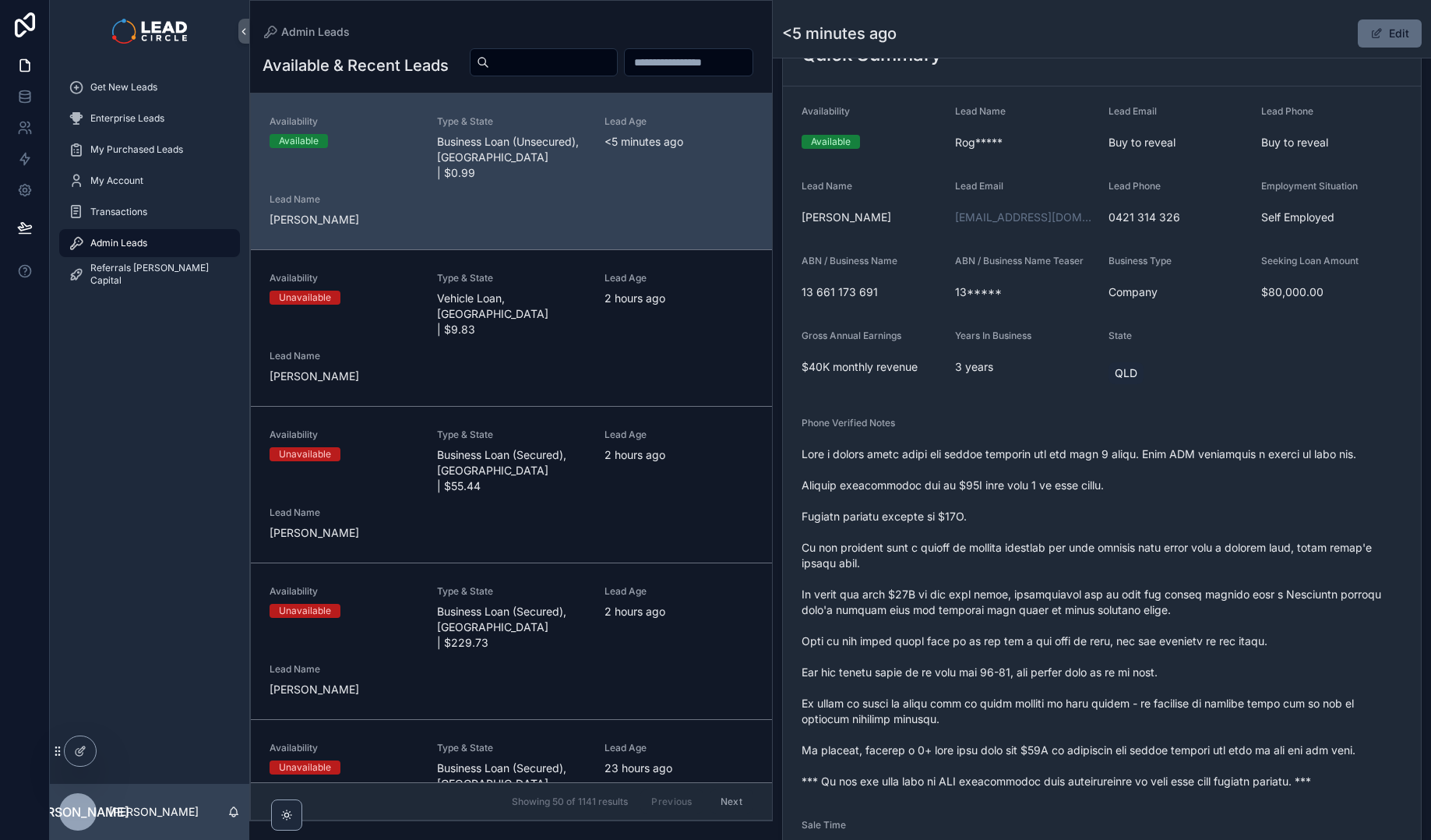
click at [1390, 37] on button "Edit" at bounding box center [1390, 34] width 64 height 28
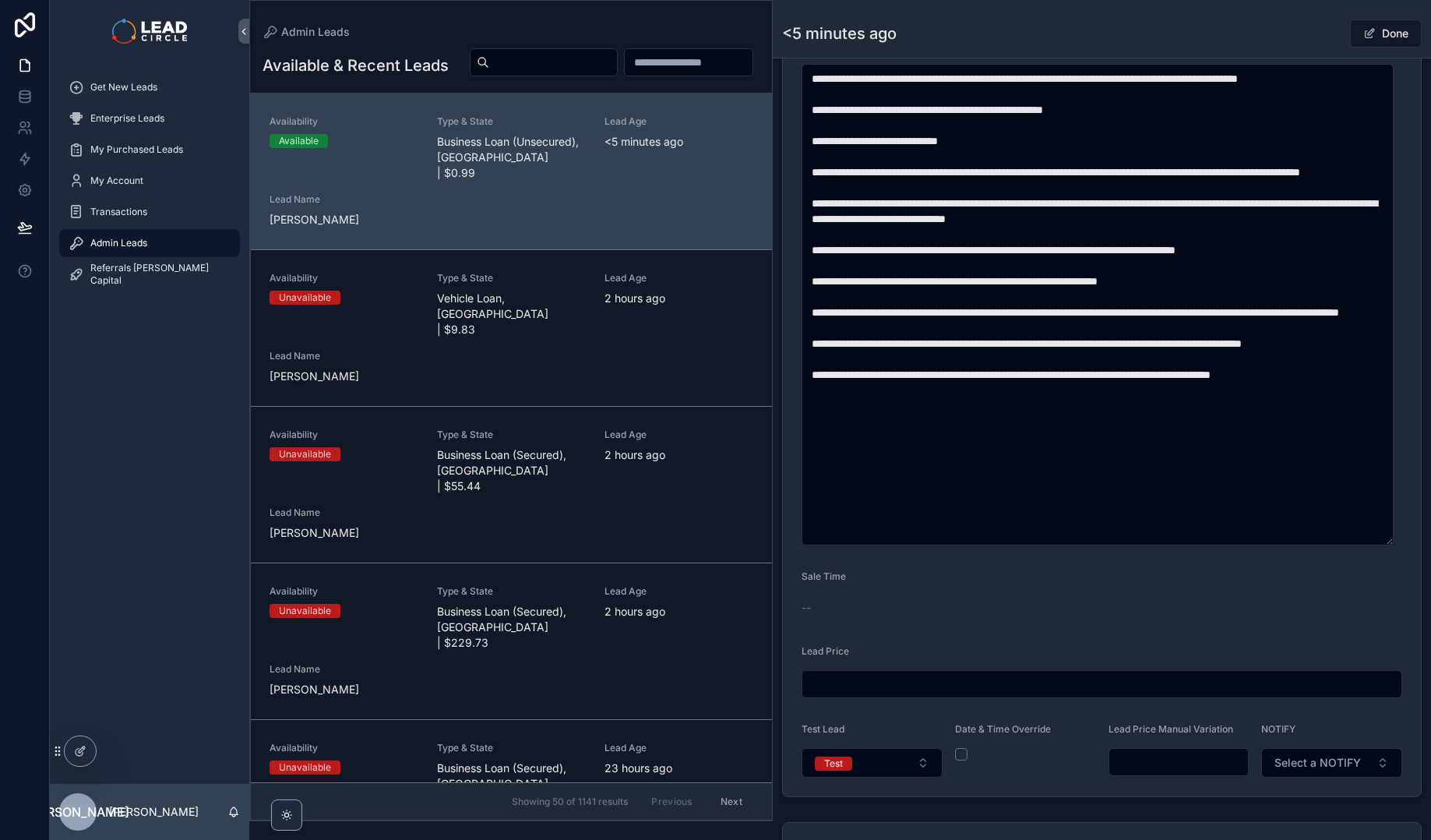
scroll to position [758, 0]
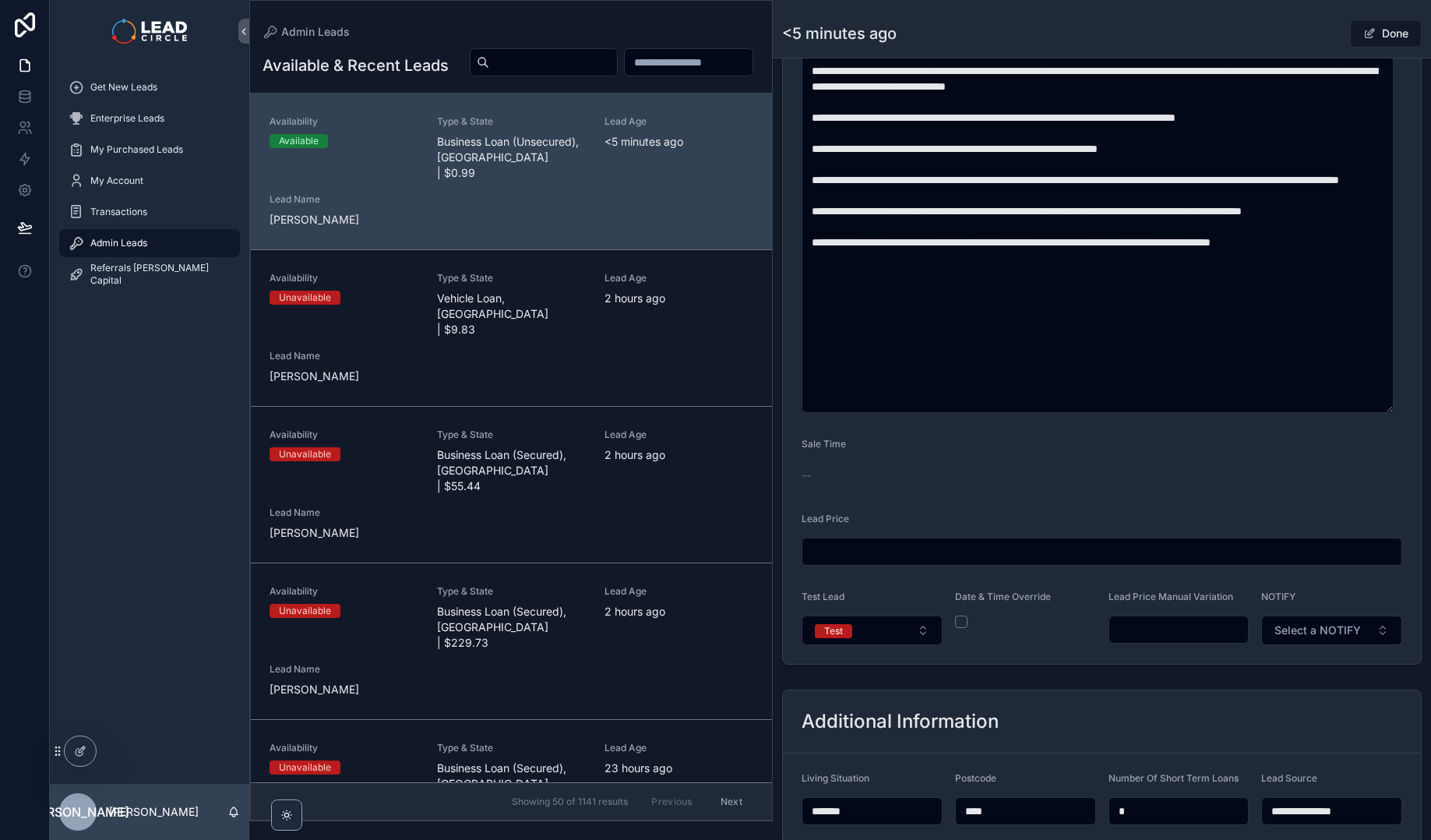
click at [1207, 631] on input "scrollable content" at bounding box center [1179, 629] width 139 height 22
type input "******"
click at [1305, 31] on div "Done" at bounding box center [1363, 34] width 117 height 30
click at [1385, 40] on button "Done" at bounding box center [1386, 34] width 72 height 28
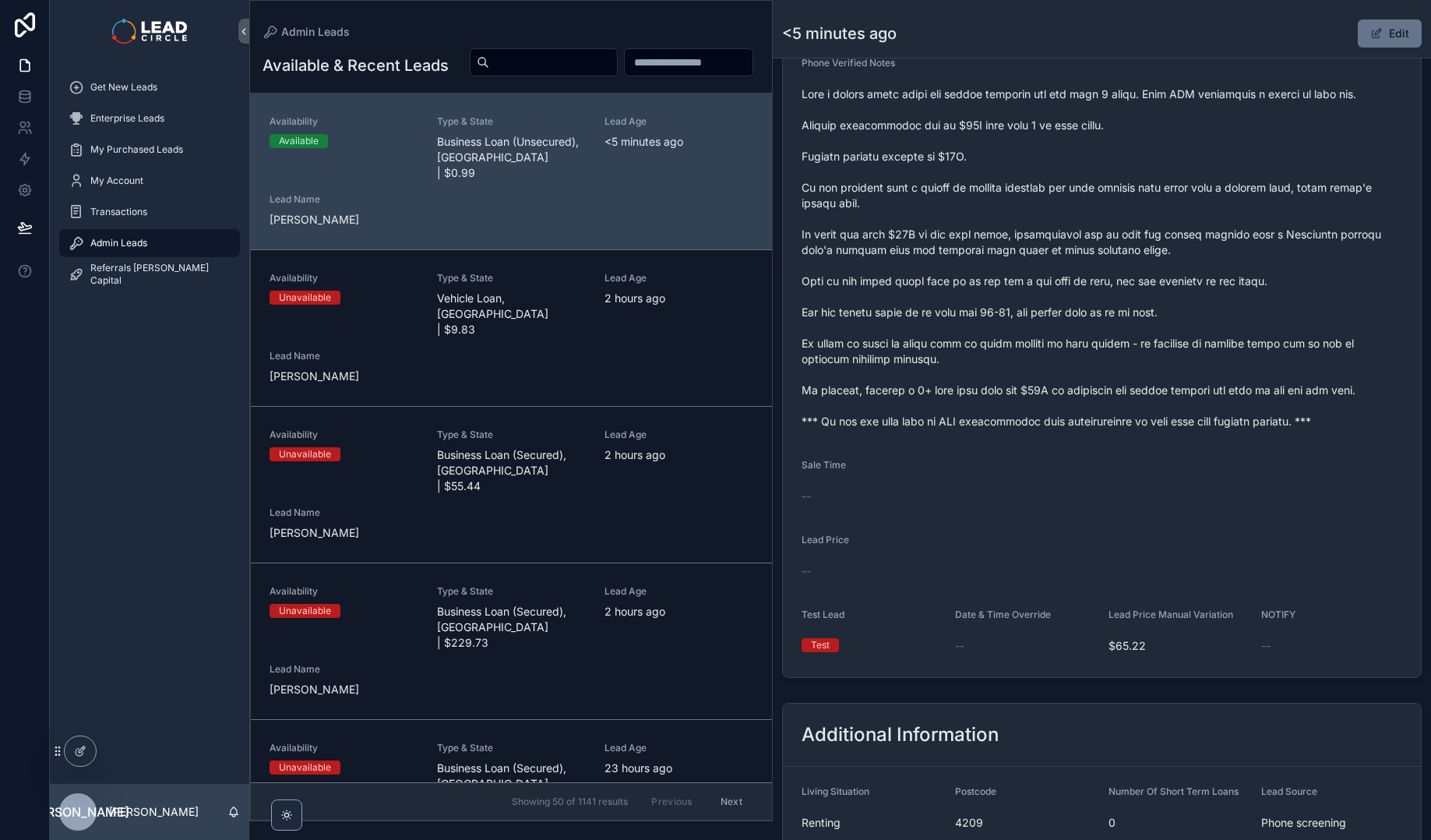
scroll to position [315, 0]
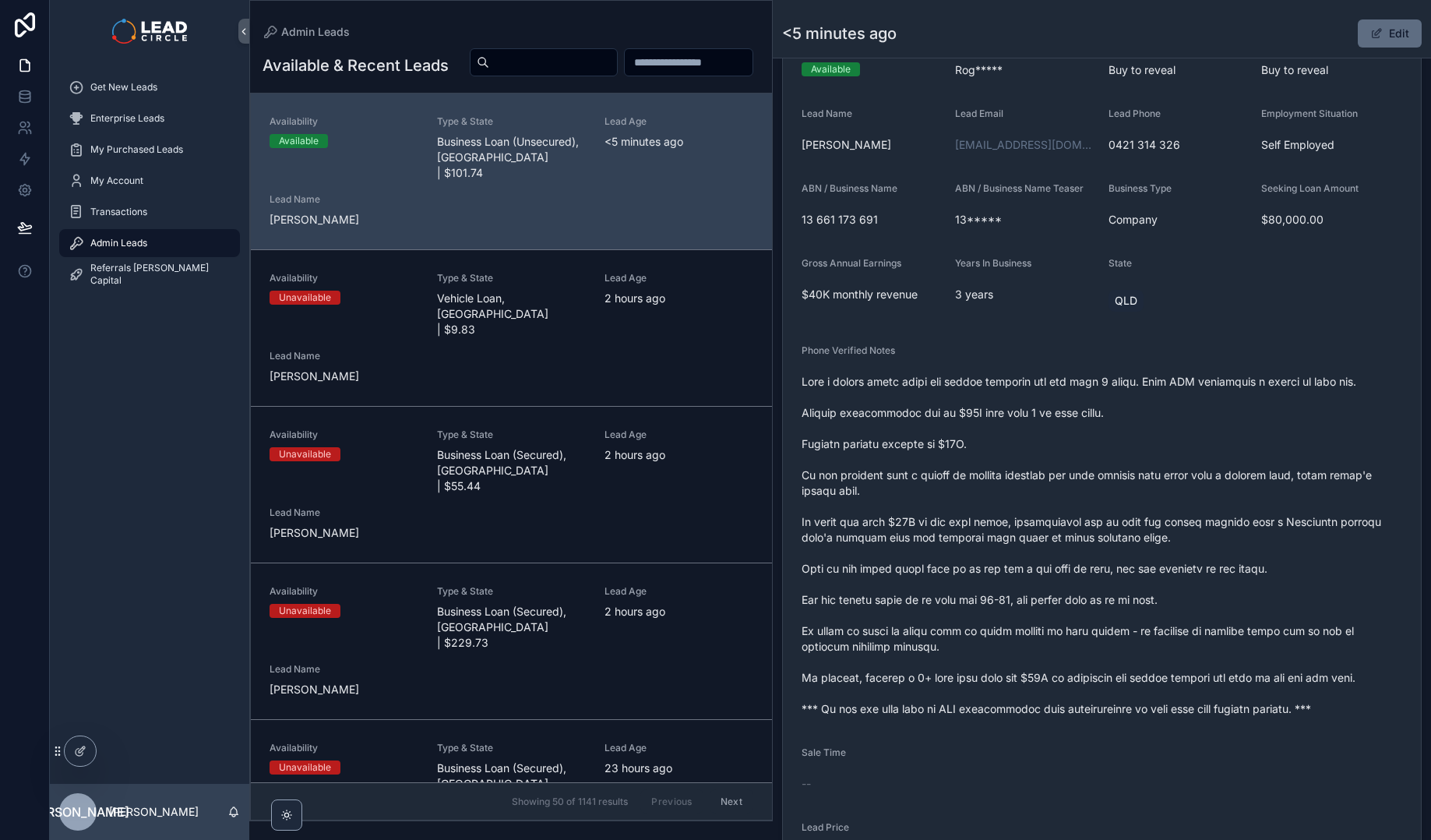
click at [1379, 34] on button "Edit" at bounding box center [1390, 34] width 64 height 28
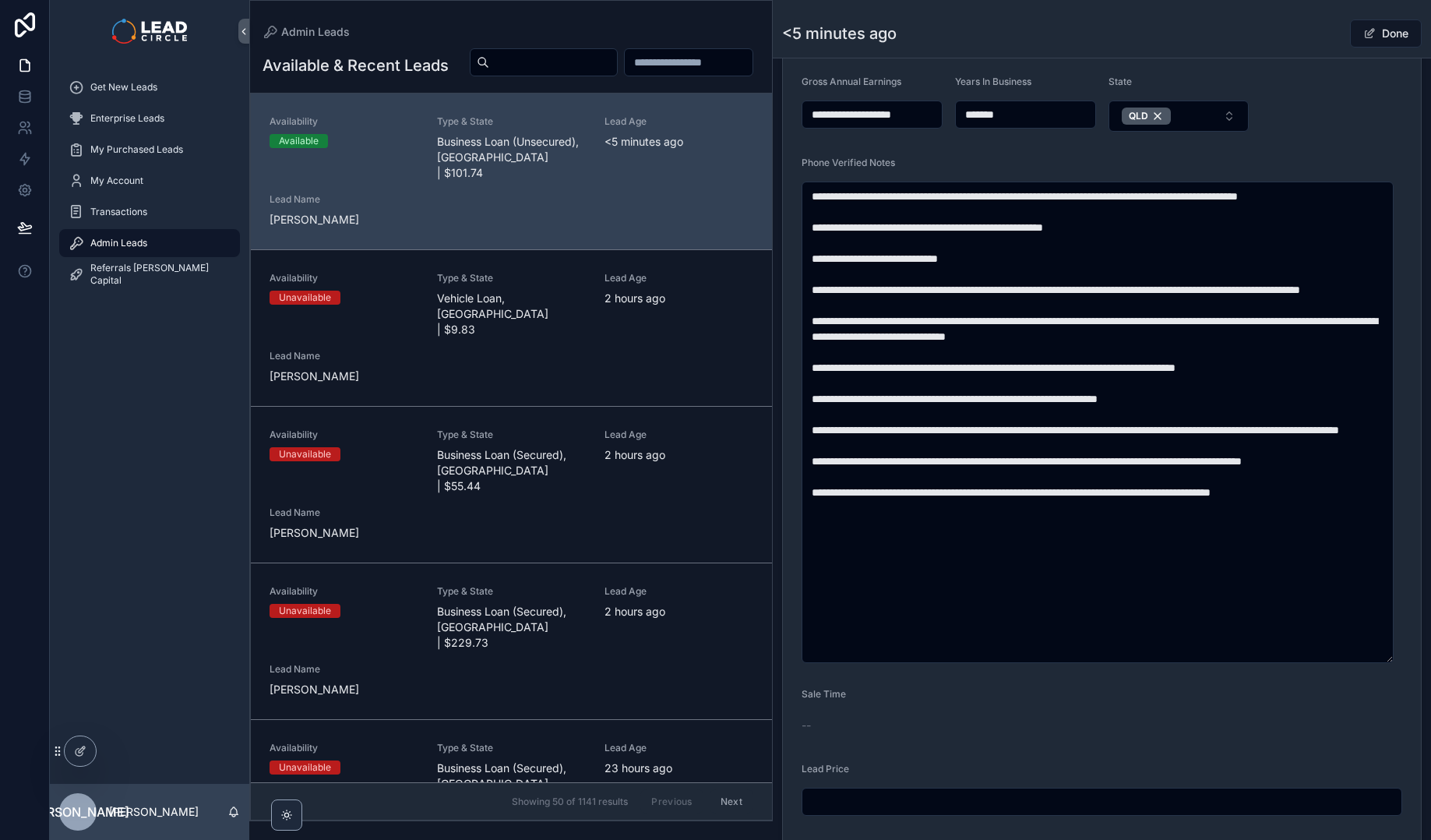
scroll to position [647, 0]
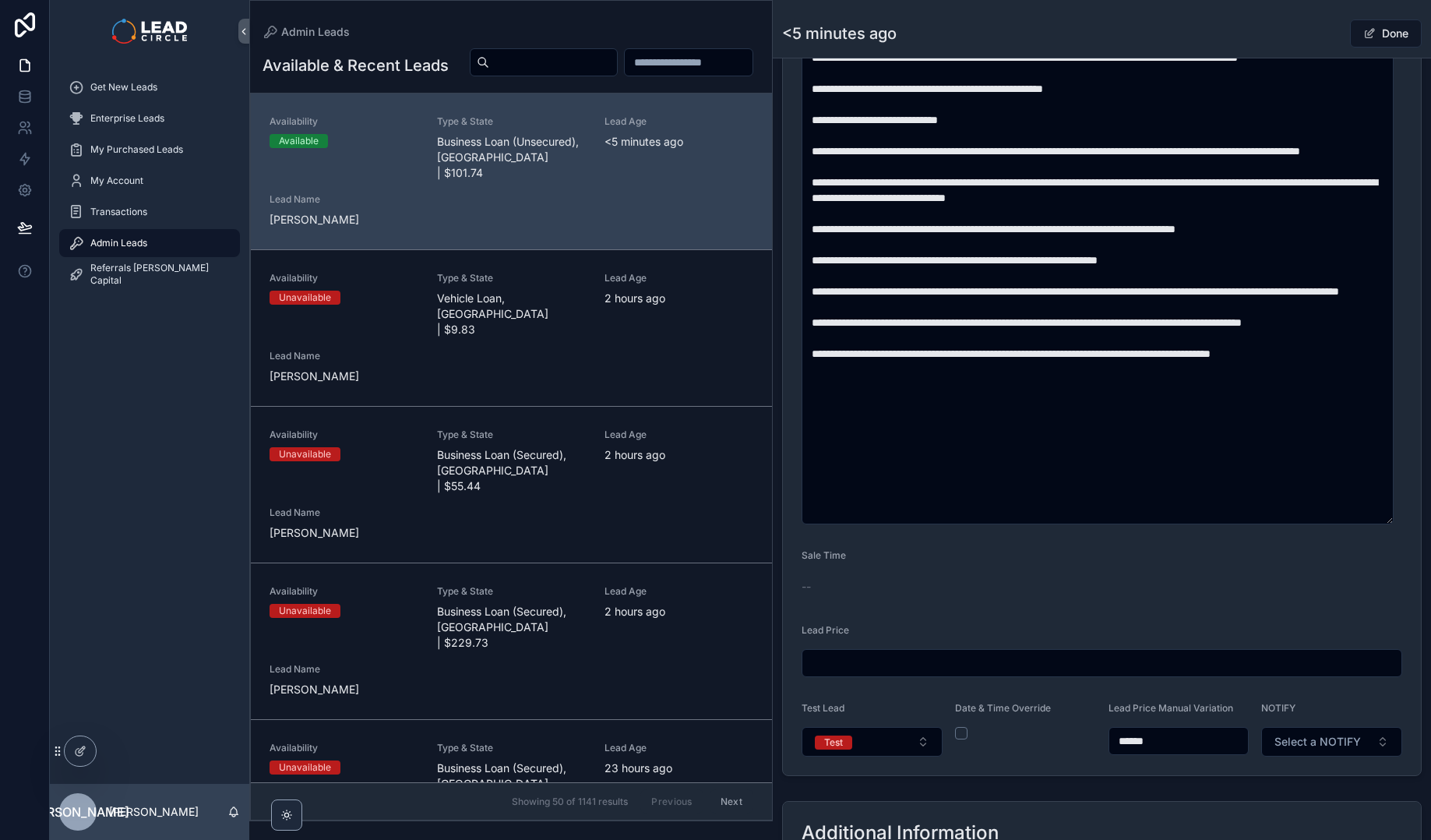
click at [1131, 738] on input "******" at bounding box center [1179, 741] width 139 height 22
type input "******"
click at [1162, 771] on form "**********" at bounding box center [1101, 229] width 638 height 1092
click at [1163, 815] on div "Additional Information" at bounding box center [1101, 833] width 638 height 63
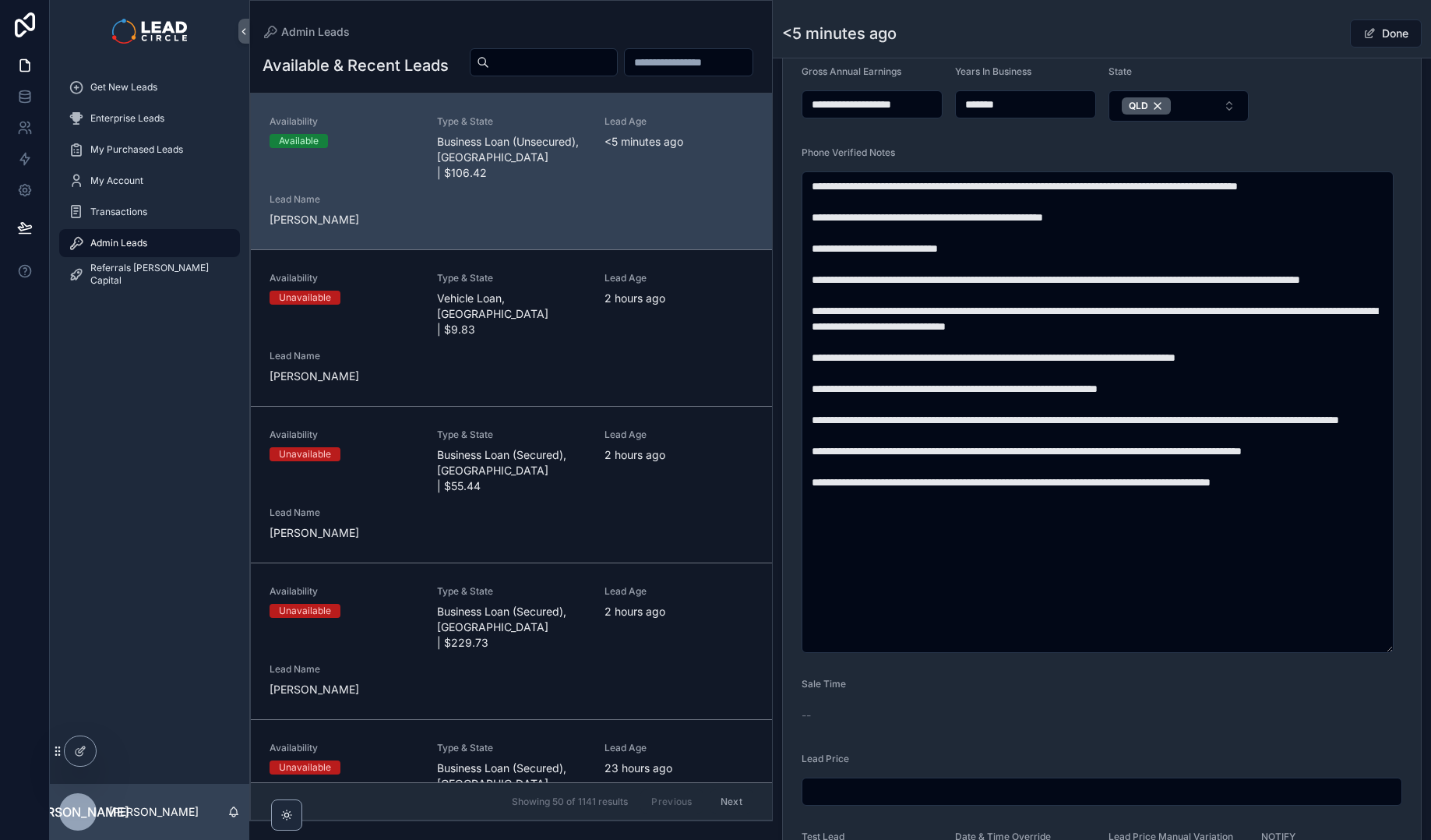
scroll to position [633, 0]
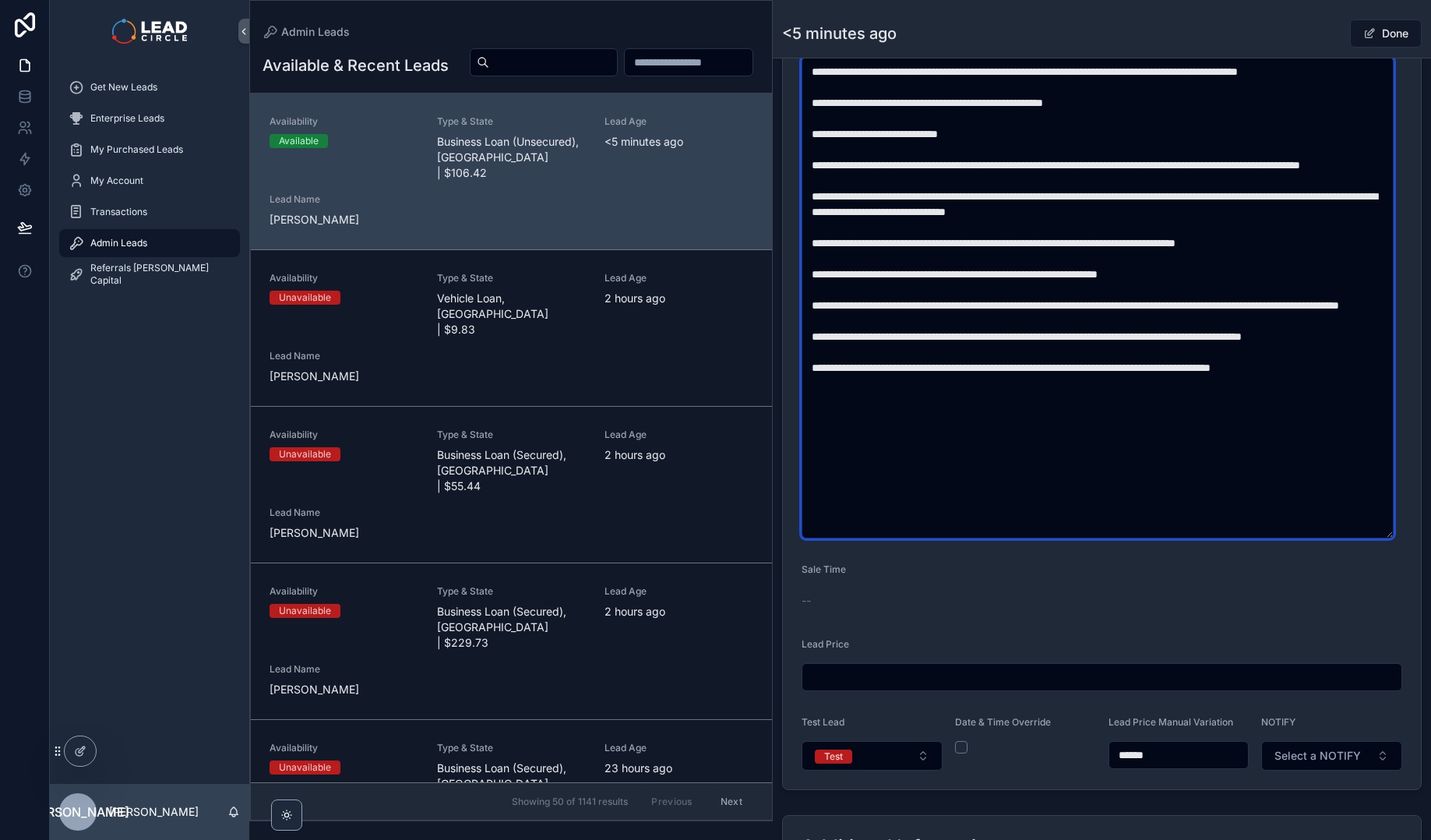
drag, startPoint x: 1047, startPoint y: 353, endPoint x: 1074, endPoint y: 389, distance: 45.0
click at [1074, 389] on textarea "scrollable content" at bounding box center [1098, 297] width 592 height 481
click at [1103, 398] on textarea "scrollable content" at bounding box center [1098, 297] width 592 height 481
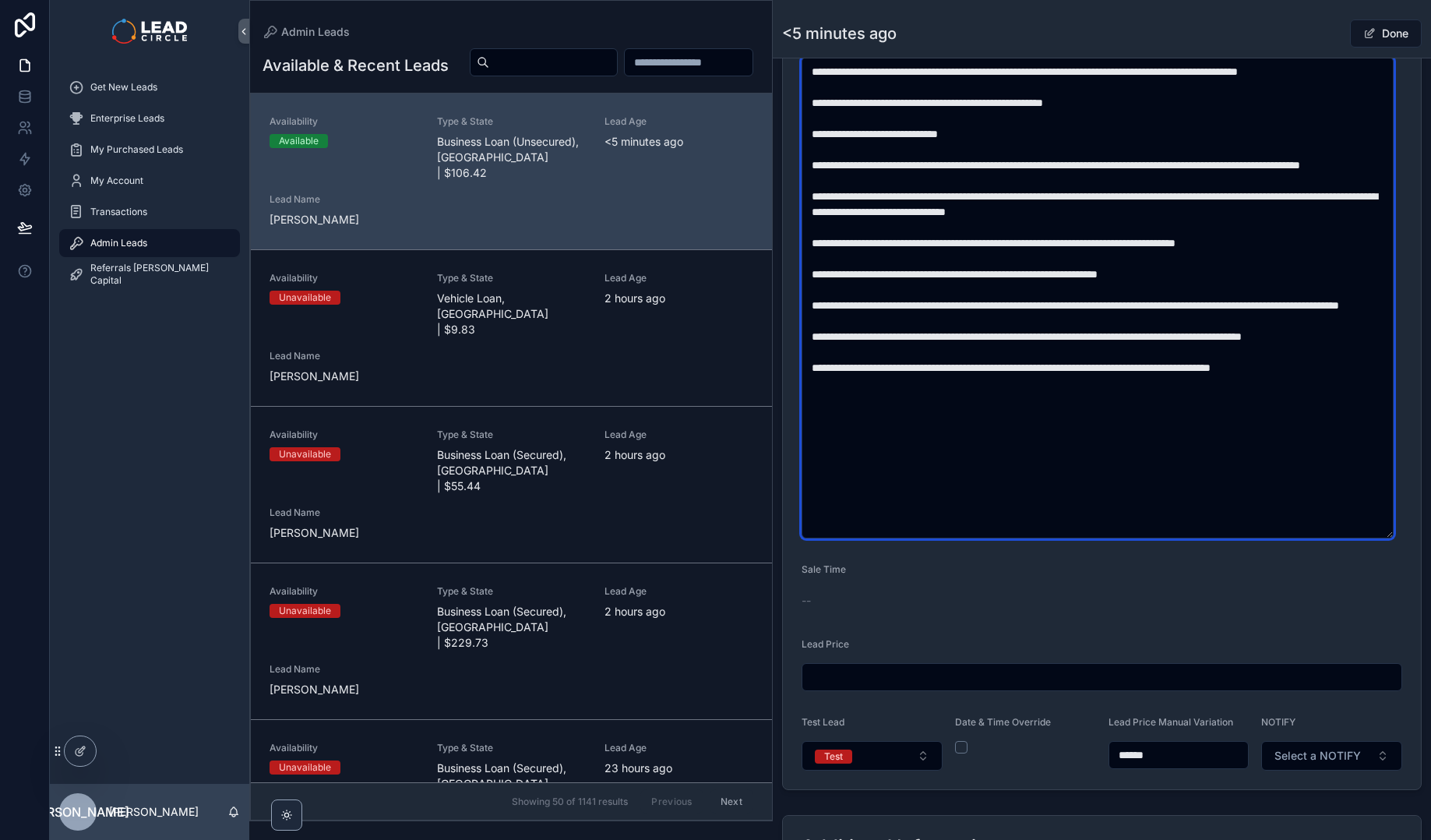
drag, startPoint x: 1133, startPoint y: 433, endPoint x: 1092, endPoint y: 362, distance: 82.0
click at [1092, 362] on textarea "scrollable content" at bounding box center [1098, 297] width 592 height 481
drag, startPoint x: 1092, startPoint y: 362, endPoint x: 1108, endPoint y: 413, distance: 53.5
click at [1108, 413] on textarea "scrollable content" at bounding box center [1098, 297] width 592 height 481
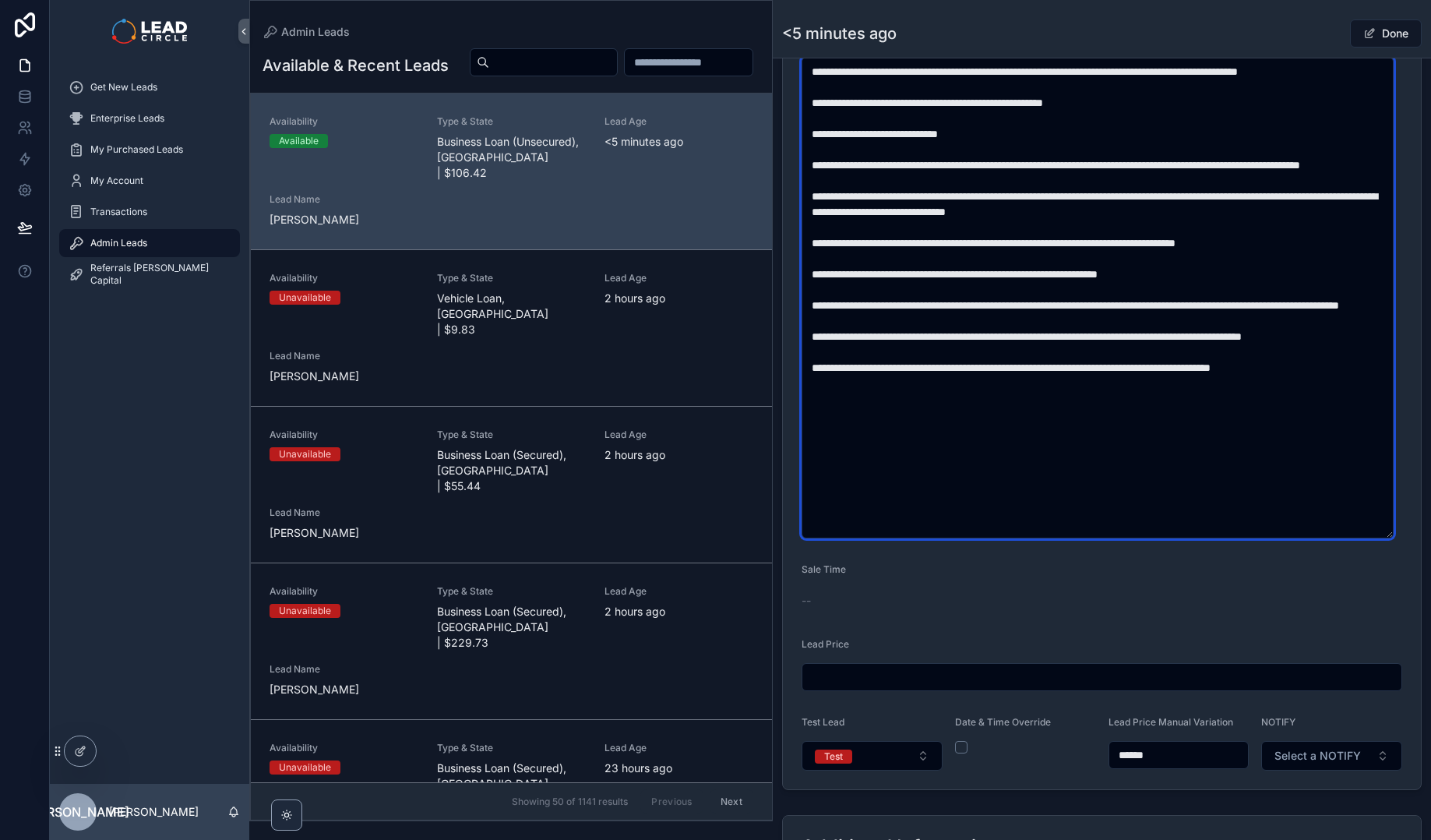
click at [1108, 413] on textarea "scrollable content" at bounding box center [1098, 297] width 592 height 481
click at [1289, 370] on textarea "scrollable content" at bounding box center [1098, 297] width 592 height 481
click at [1247, 366] on textarea "scrollable content" at bounding box center [1098, 297] width 592 height 481
click at [1317, 370] on textarea "scrollable content" at bounding box center [1098, 297] width 592 height 481
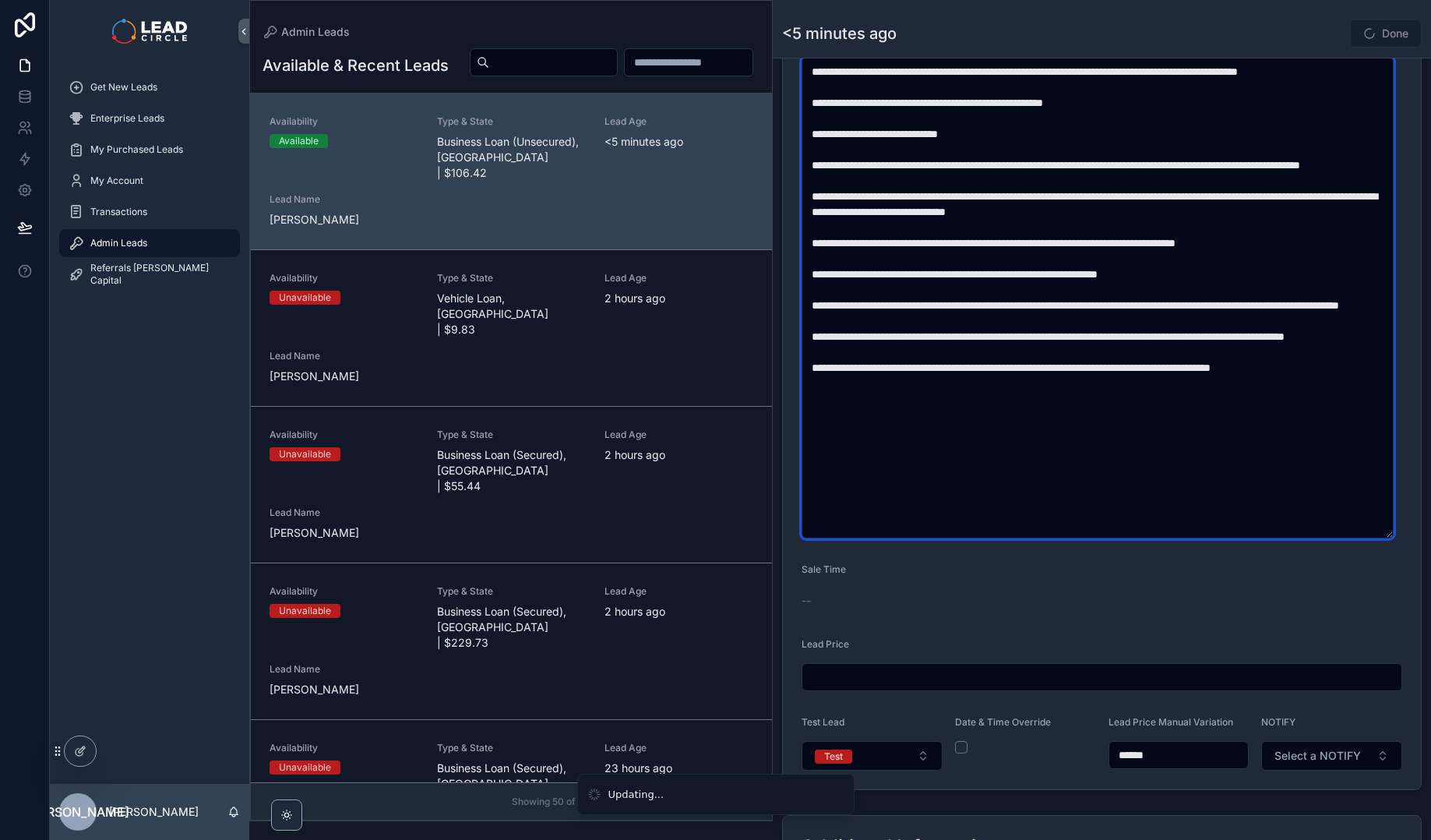
click at [1314, 370] on textarea "scrollable content" at bounding box center [1098, 297] width 592 height 481
click at [1238, 400] on textarea "scrollable content" at bounding box center [1098, 297] width 592 height 481
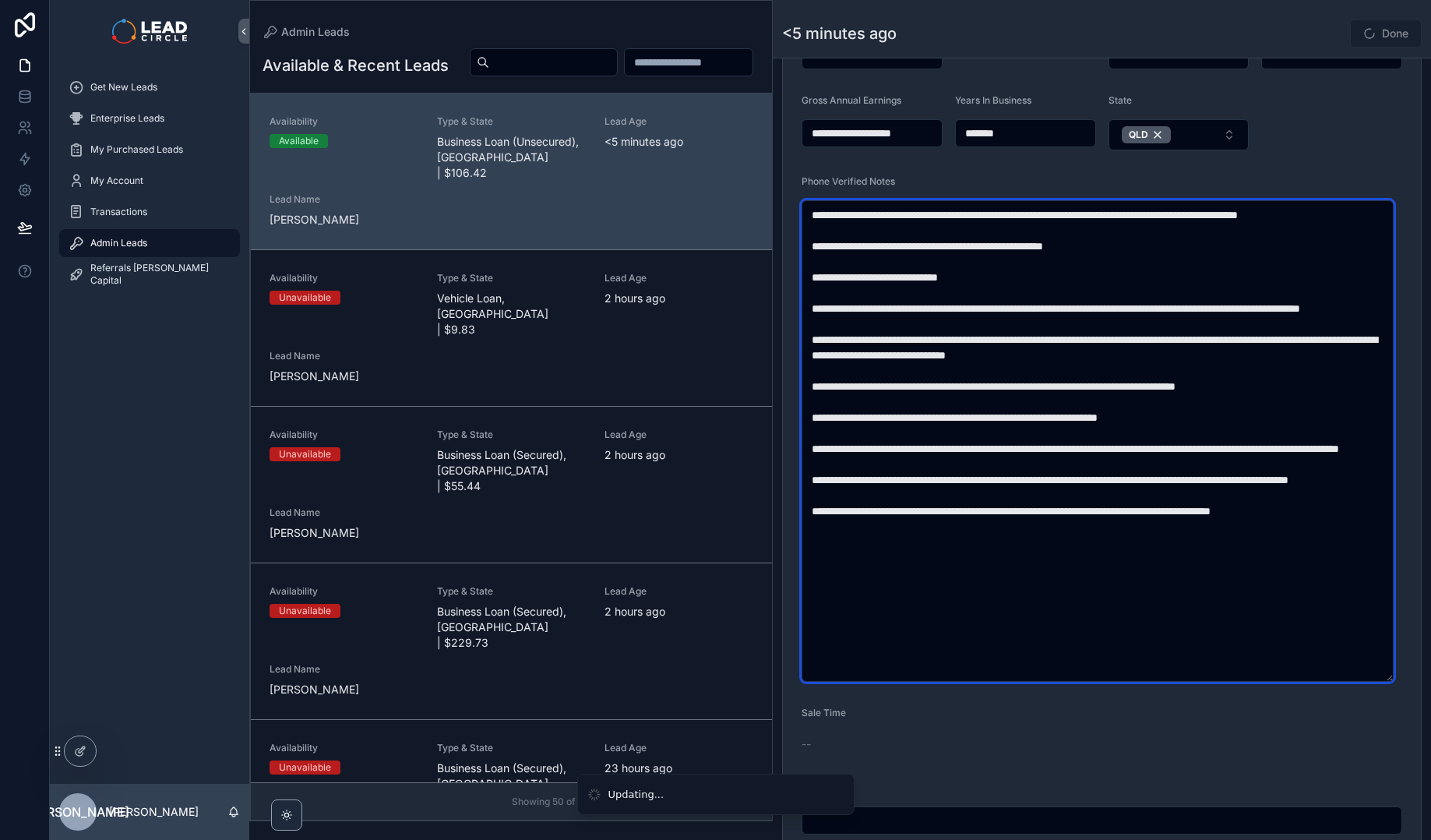
drag, startPoint x: 1054, startPoint y: 435, endPoint x: 1089, endPoint y: 520, distance: 91.9
click at [1087, 518] on textarea "scrollable content" at bounding box center [1098, 441] width 592 height 481
click at [1089, 520] on textarea "scrollable content" at bounding box center [1098, 441] width 592 height 481
drag, startPoint x: 1090, startPoint y: 410, endPoint x: 1133, endPoint y: 497, distance: 97.0
click at [1131, 495] on textarea "scrollable content" at bounding box center [1098, 441] width 592 height 481
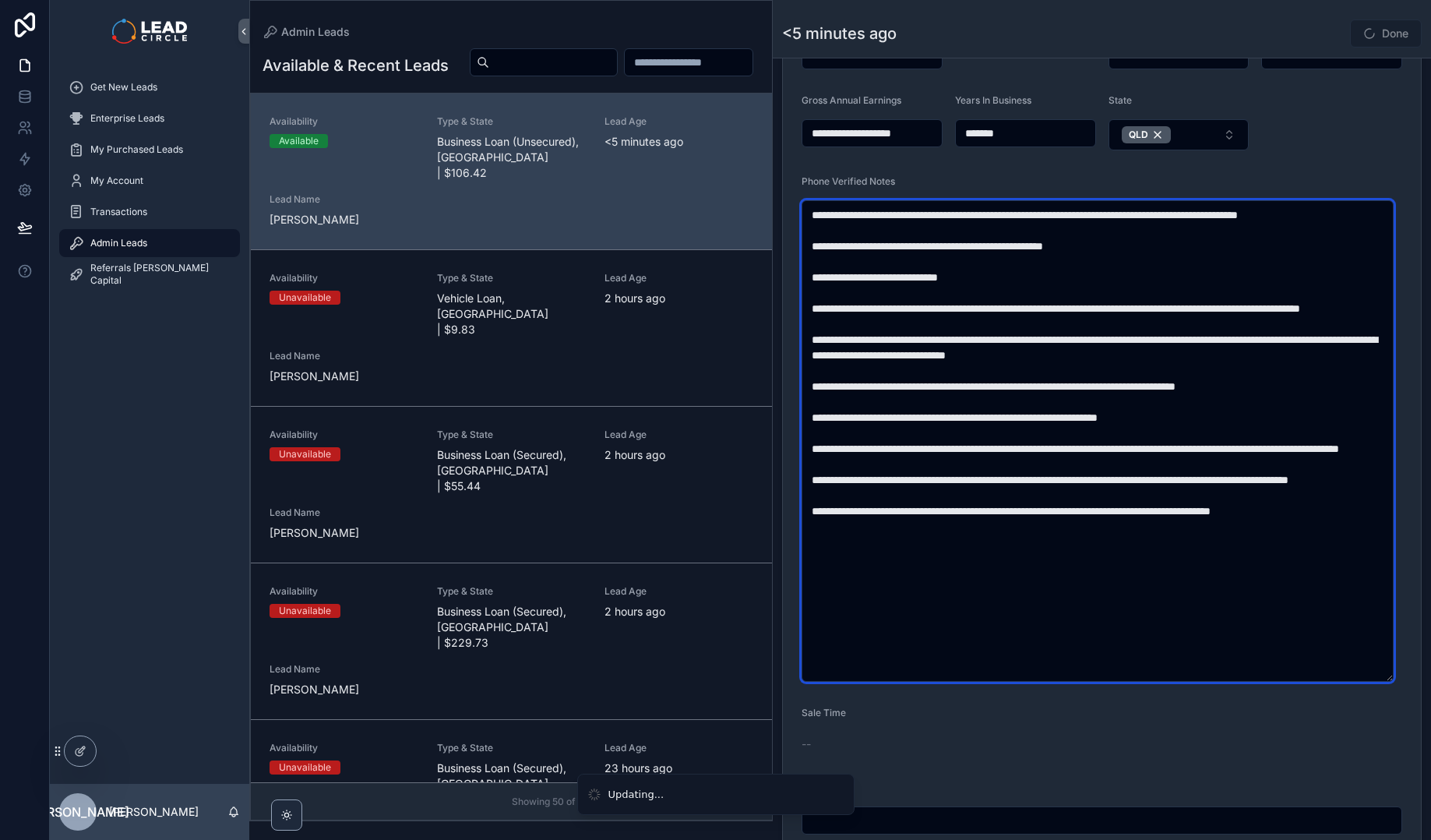
click at [1133, 497] on textarea "scrollable content" at bounding box center [1098, 441] width 592 height 481
drag, startPoint x: 1144, startPoint y: 359, endPoint x: 1167, endPoint y: 496, distance: 138.9
click at [1167, 496] on textarea "scrollable content" at bounding box center [1098, 441] width 592 height 481
drag, startPoint x: 1188, startPoint y: 540, endPoint x: 1130, endPoint y: 374, distance: 175.8
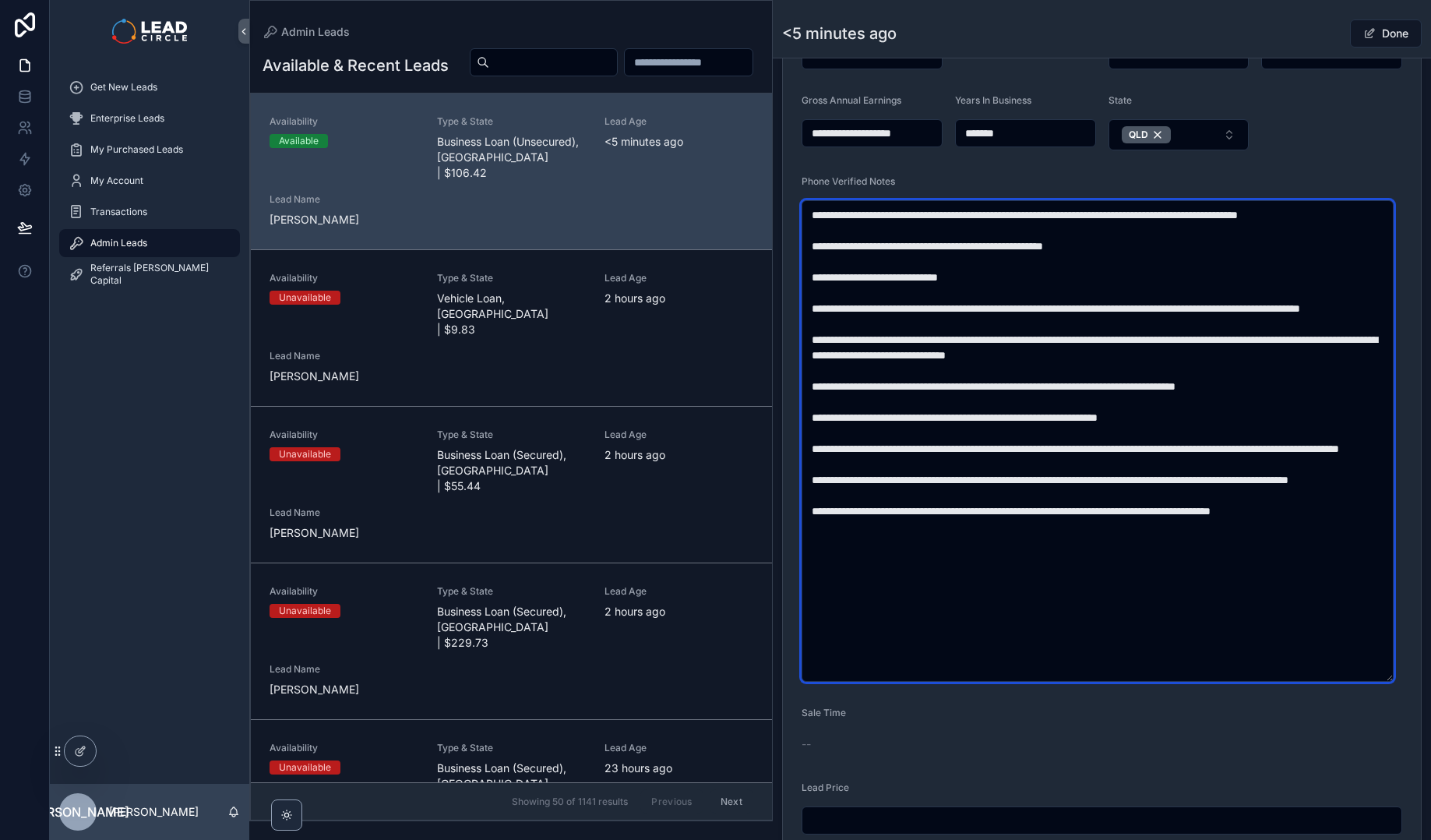
click at [1130, 376] on textarea "scrollable content" at bounding box center [1098, 441] width 592 height 481
click at [1130, 374] on textarea "scrollable content" at bounding box center [1098, 441] width 592 height 481
drag, startPoint x: 928, startPoint y: 247, endPoint x: 1227, endPoint y: 269, distance: 299.8
click at [1220, 272] on textarea "scrollable content" at bounding box center [1098, 441] width 592 height 481
click at [1227, 269] on textarea "scrollable content" at bounding box center [1098, 441] width 592 height 481
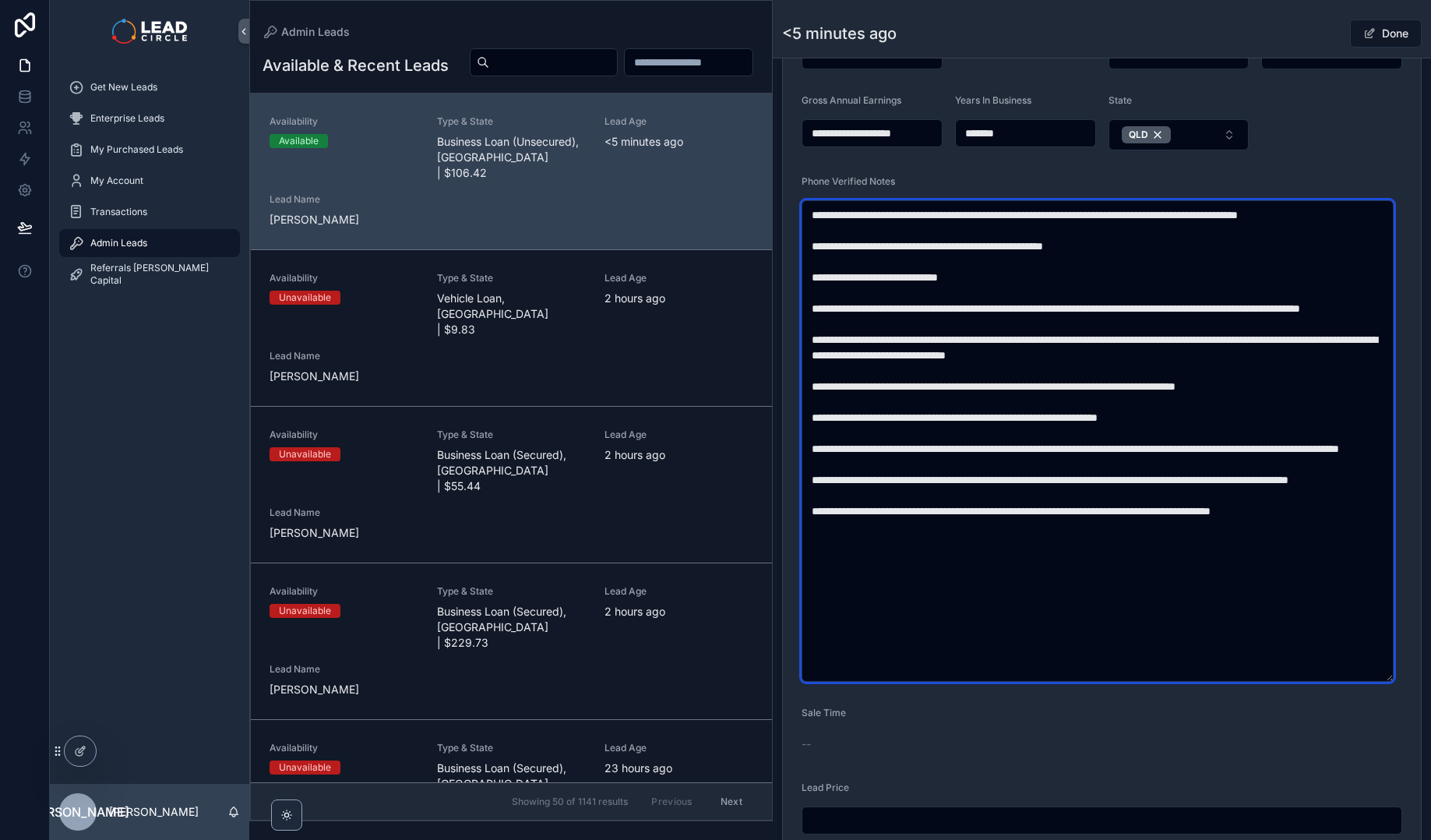
drag, startPoint x: 849, startPoint y: 279, endPoint x: 1130, endPoint y: 289, distance: 281.2
click at [1116, 293] on textarea "scrollable content" at bounding box center [1098, 441] width 592 height 481
click at [1130, 289] on textarea "scrollable content" at bounding box center [1098, 441] width 592 height 481
drag, startPoint x: 899, startPoint y: 312, endPoint x: 1297, endPoint y: 314, distance: 398.0
click at [1256, 314] on textarea "scrollable content" at bounding box center [1098, 441] width 592 height 481
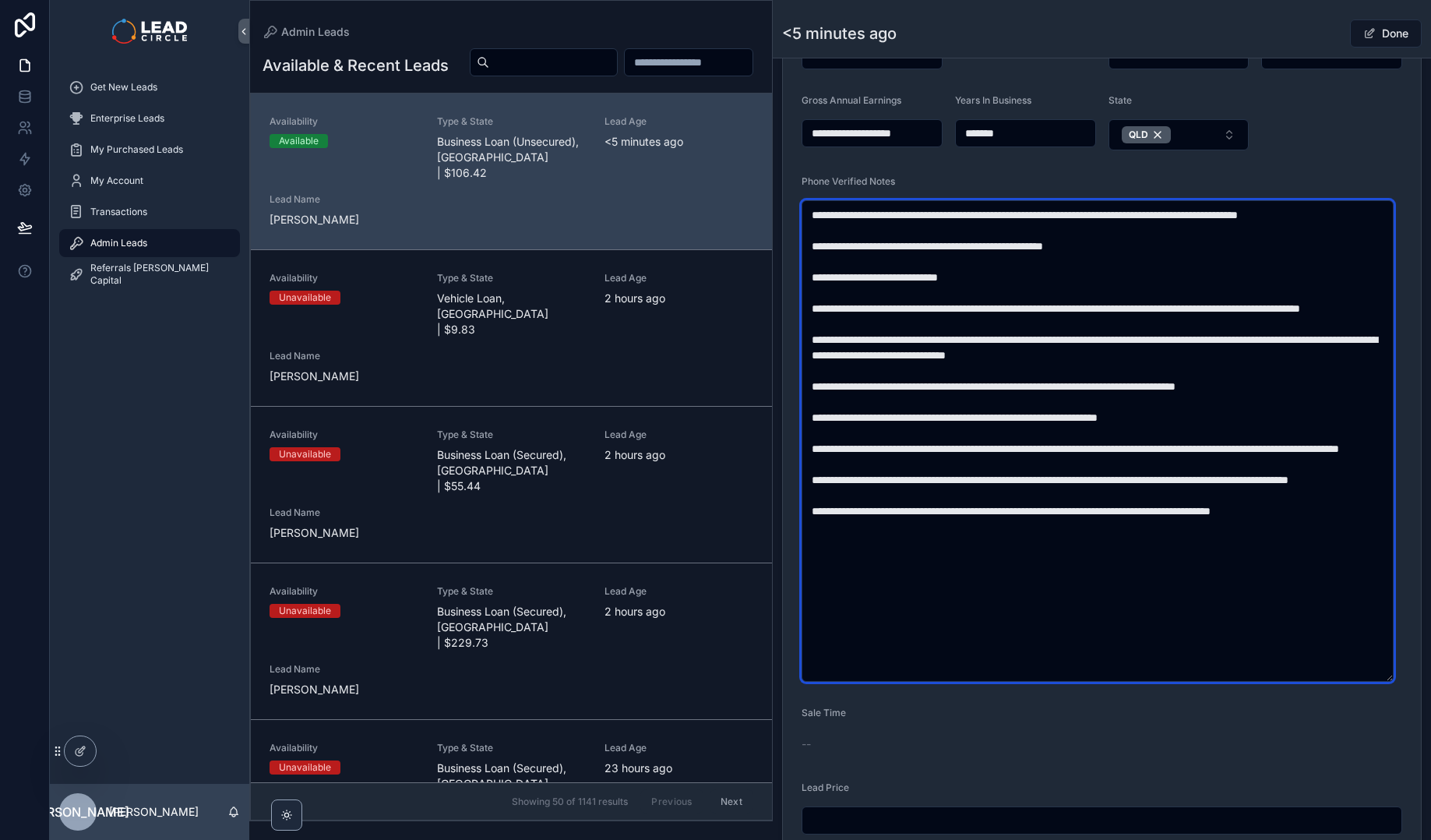
click at [1297, 314] on textarea "scrollable content" at bounding box center [1098, 441] width 592 height 481
drag, startPoint x: 1213, startPoint y: 299, endPoint x: 1036, endPoint y: 290, distance: 177.2
click at [1040, 290] on textarea "scrollable content" at bounding box center [1098, 441] width 592 height 481
click at [1033, 289] on textarea "scrollable content" at bounding box center [1098, 441] width 592 height 481
click at [1307, 315] on textarea "scrollable content" at bounding box center [1098, 441] width 592 height 481
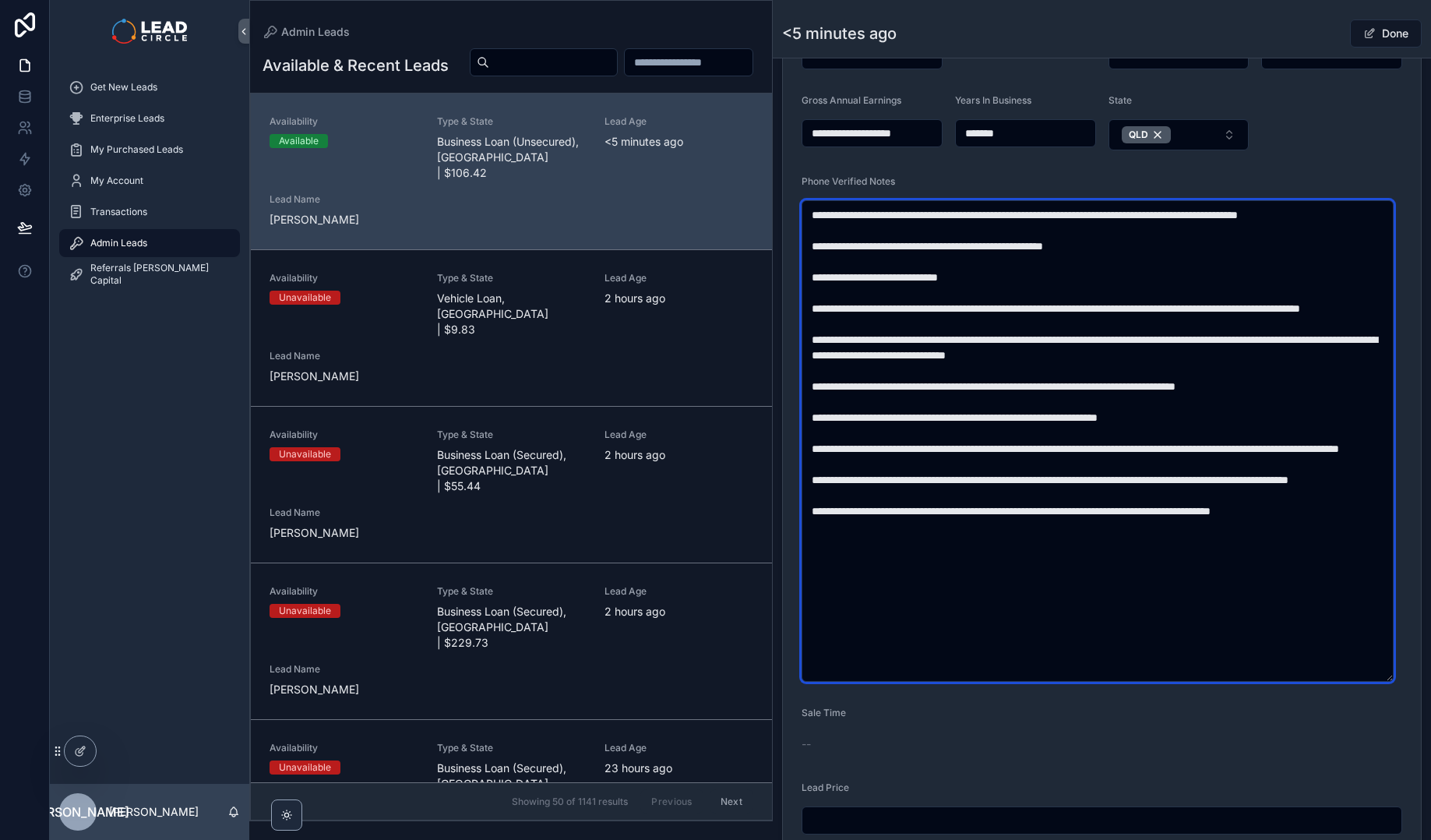
click at [1308, 314] on textarea "scrollable content" at bounding box center [1098, 441] width 592 height 481
drag, startPoint x: 1189, startPoint y: 306, endPoint x: 1159, endPoint y: 305, distance: 30.0
click at [1159, 305] on textarea "scrollable content" at bounding box center [1098, 441] width 592 height 481
click at [1119, 309] on textarea "scrollable content" at bounding box center [1098, 441] width 592 height 481
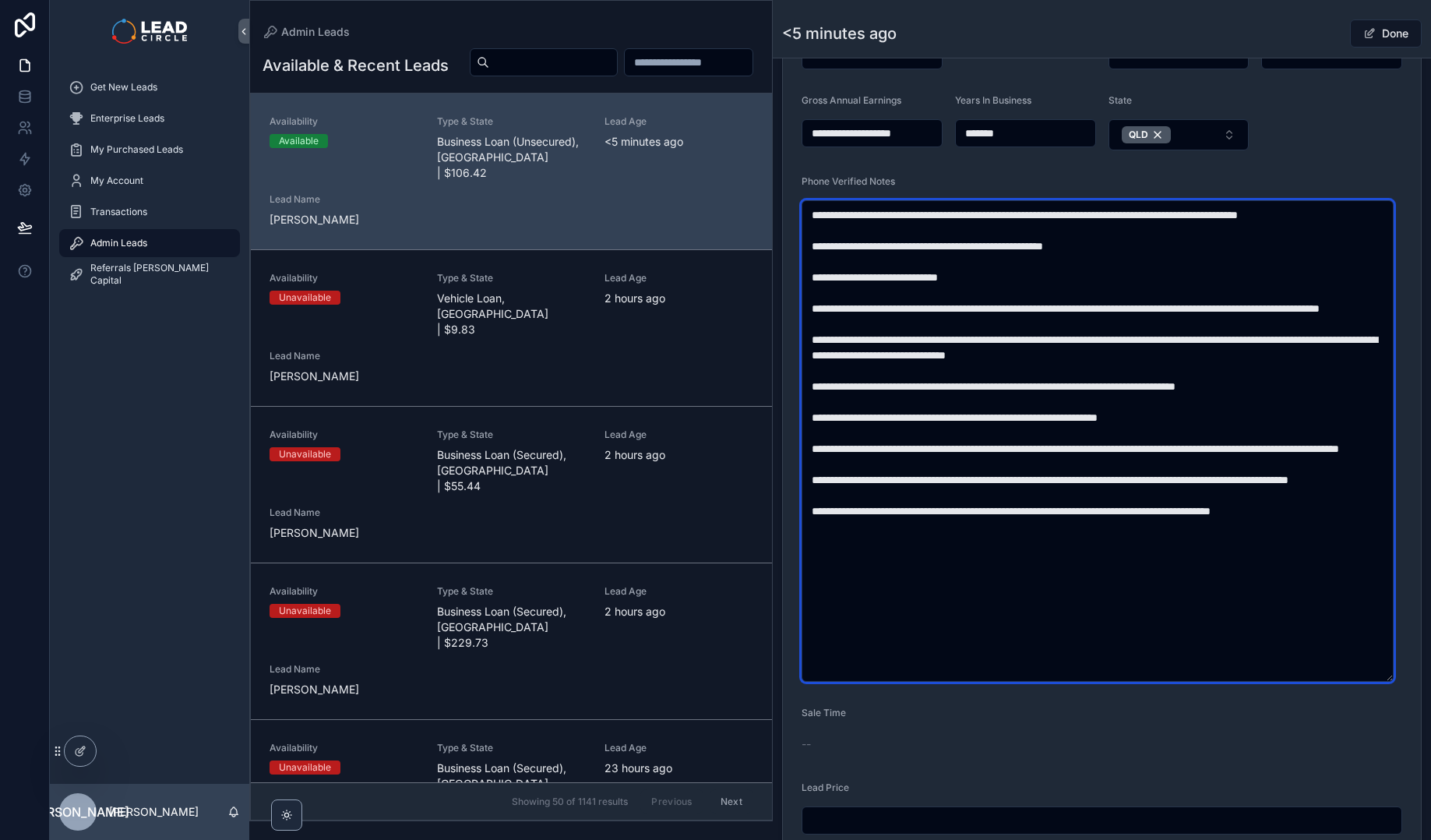
drag, startPoint x: 1307, startPoint y: 308, endPoint x: 1325, endPoint y: 334, distance: 31.6
click at [1325, 334] on textarea "scrollable content" at bounding box center [1098, 441] width 592 height 481
drag, startPoint x: 1245, startPoint y: 323, endPoint x: 1054, endPoint y: 298, distance: 192.6
click at [1065, 300] on textarea "scrollable content" at bounding box center [1098, 441] width 592 height 481
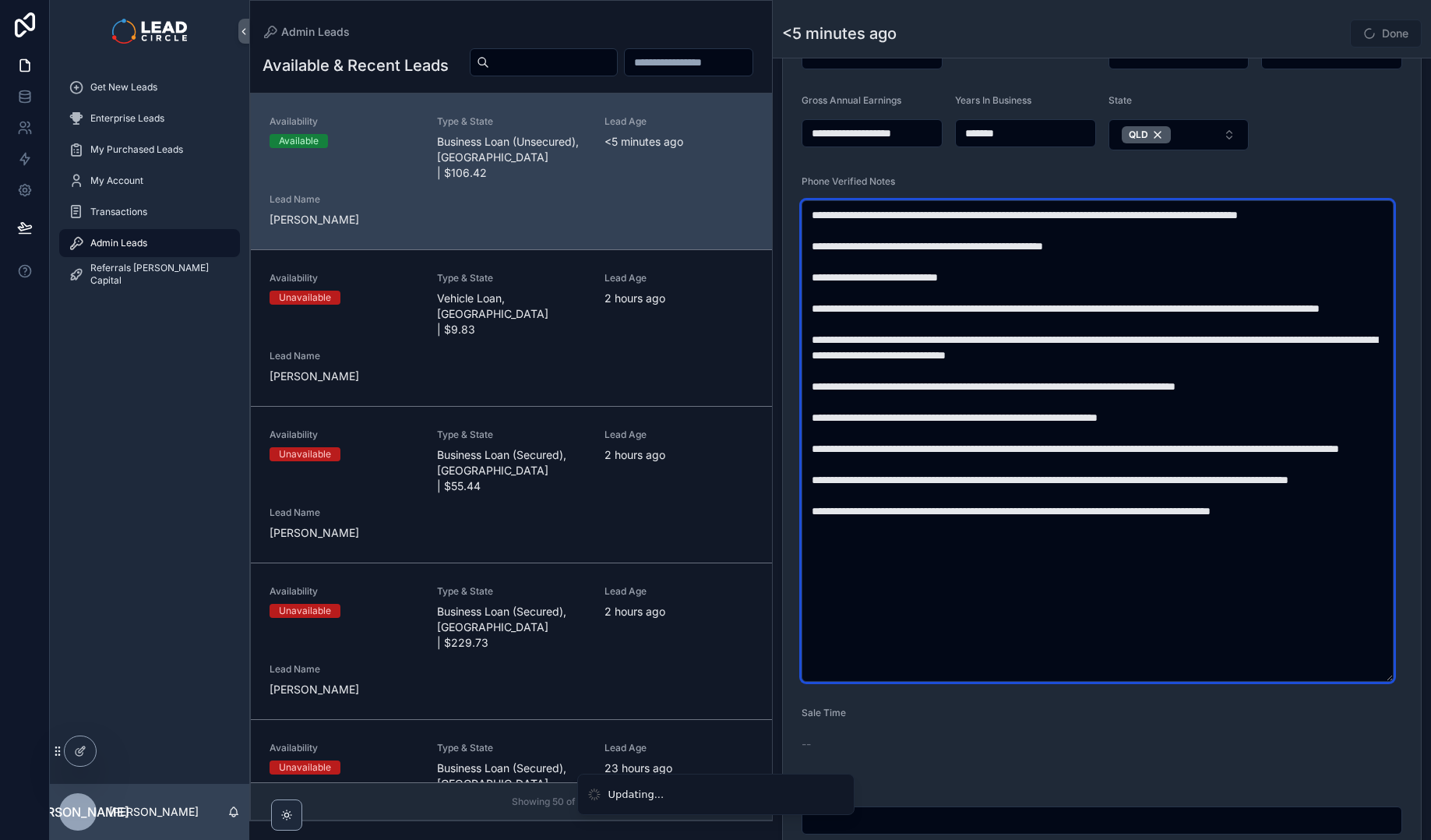
click at [1052, 297] on textarea "scrollable content" at bounding box center [1098, 441] width 592 height 481
click at [924, 328] on textarea "scrollable content" at bounding box center [1098, 441] width 592 height 481
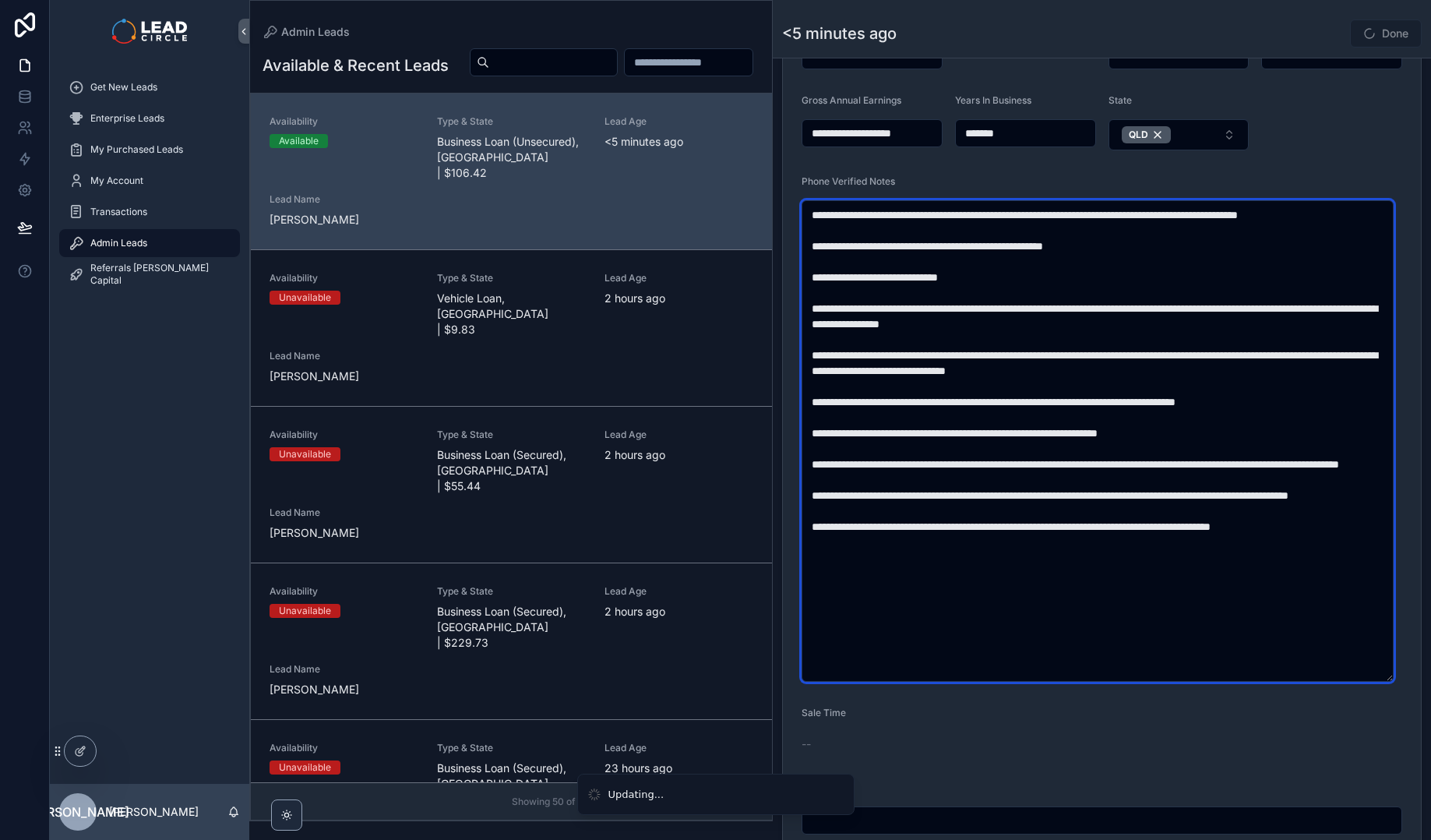
click at [1072, 353] on textarea "scrollable content" at bounding box center [1098, 441] width 592 height 481
click at [1076, 312] on textarea "scrollable content" at bounding box center [1098, 441] width 592 height 481
drag, startPoint x: 1033, startPoint y: 361, endPoint x: 1067, endPoint y: 361, distance: 34.0
click at [1055, 361] on textarea "scrollable content" at bounding box center [1098, 441] width 592 height 481
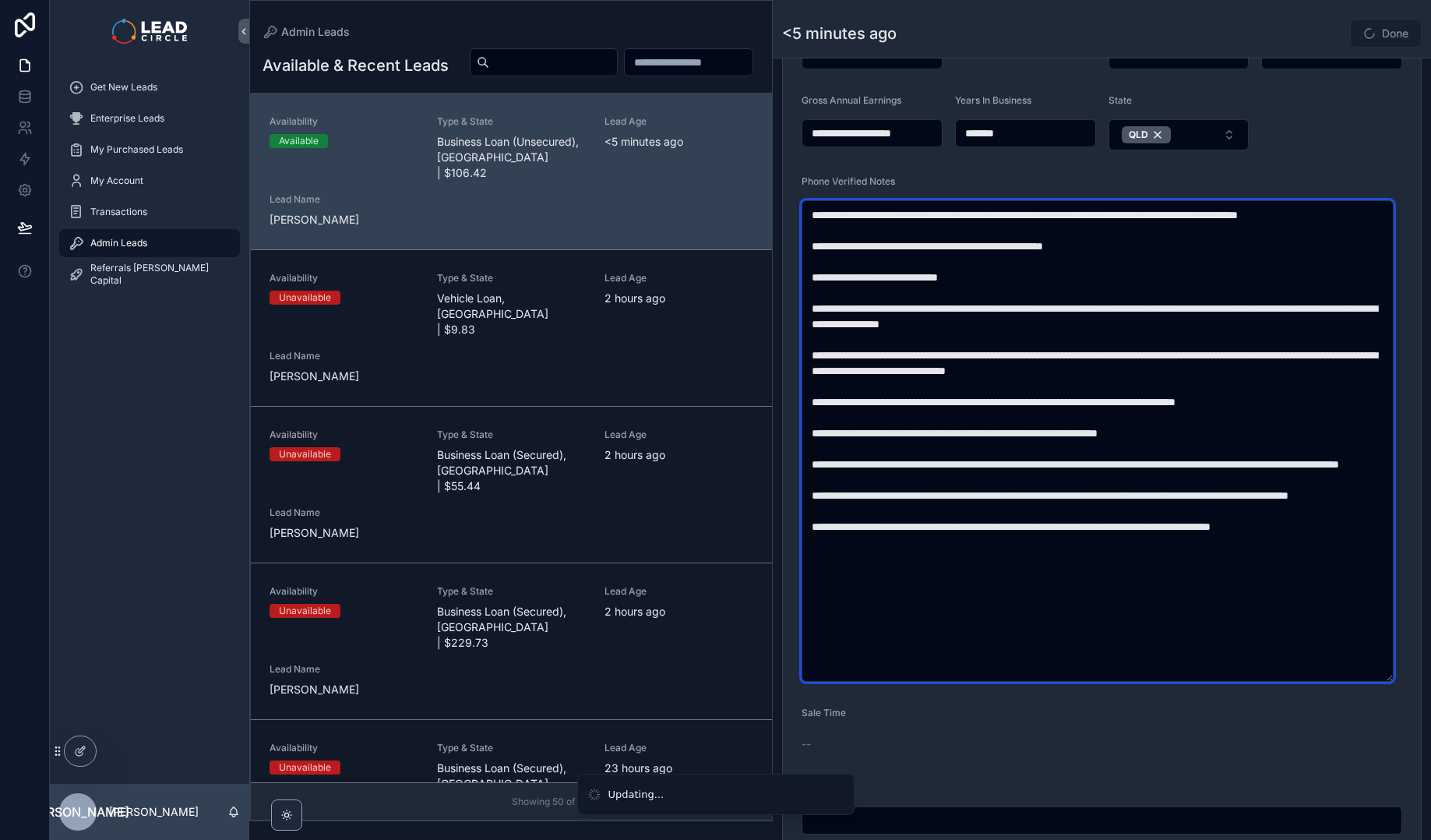
click at [1067, 361] on textarea "scrollable content" at bounding box center [1098, 441] width 592 height 481
drag, startPoint x: 1128, startPoint y: 355, endPoint x: 1296, endPoint y: 354, distance: 168.0
click at [1296, 354] on textarea "scrollable content" at bounding box center [1098, 441] width 592 height 481
drag, startPoint x: 925, startPoint y: 372, endPoint x: 1068, endPoint y: 360, distance: 143.5
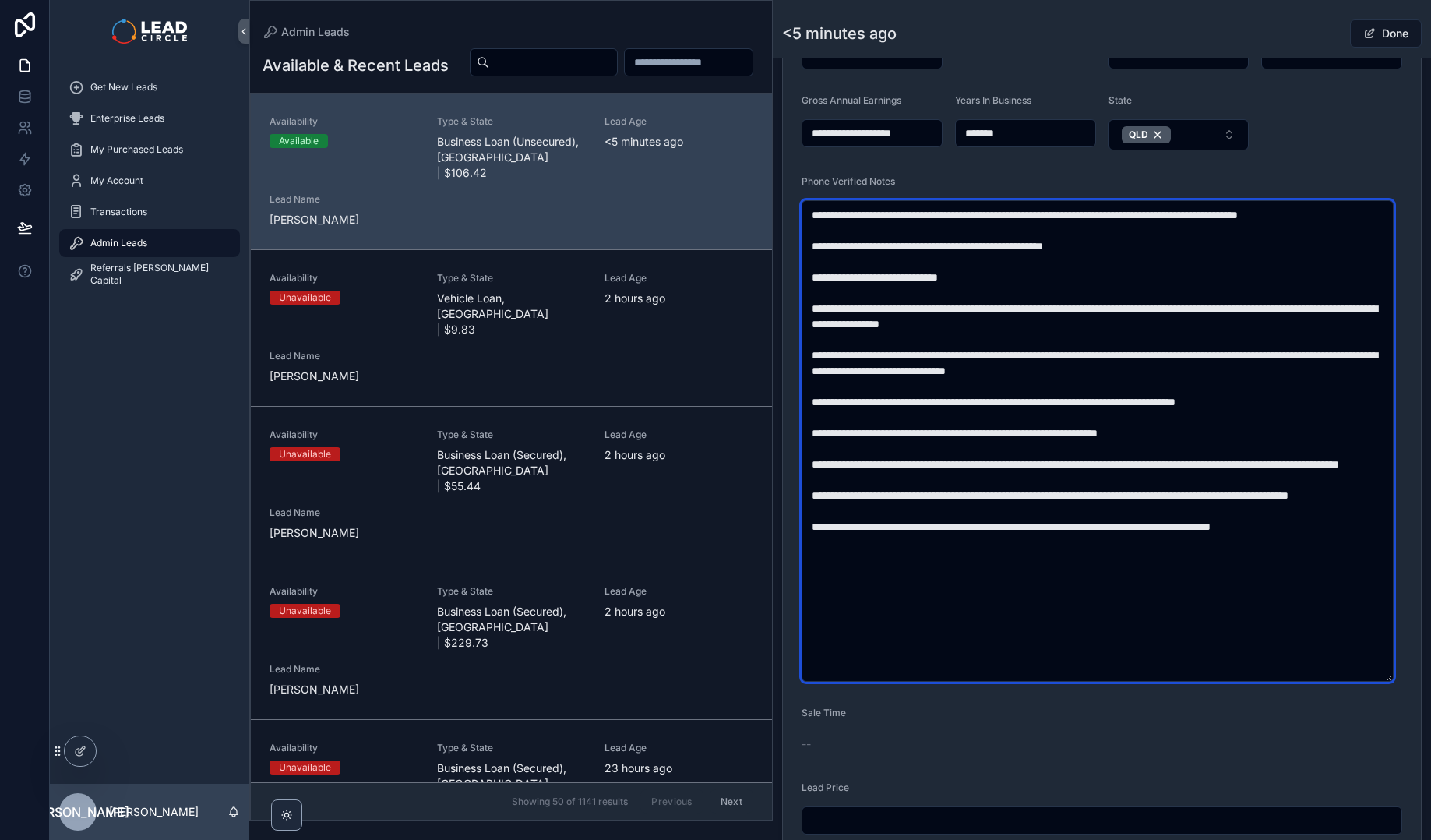
click at [1049, 362] on textarea "scrollable content" at bounding box center [1098, 441] width 592 height 481
click at [1068, 360] on textarea "scrollable content" at bounding box center [1098, 441] width 592 height 481
drag, startPoint x: 1116, startPoint y: 369, endPoint x: 984, endPoint y: 370, distance: 132.0
click at [986, 370] on textarea "scrollable content" at bounding box center [1098, 441] width 592 height 481
click at [984, 370] on textarea "scrollable content" at bounding box center [1098, 441] width 592 height 481
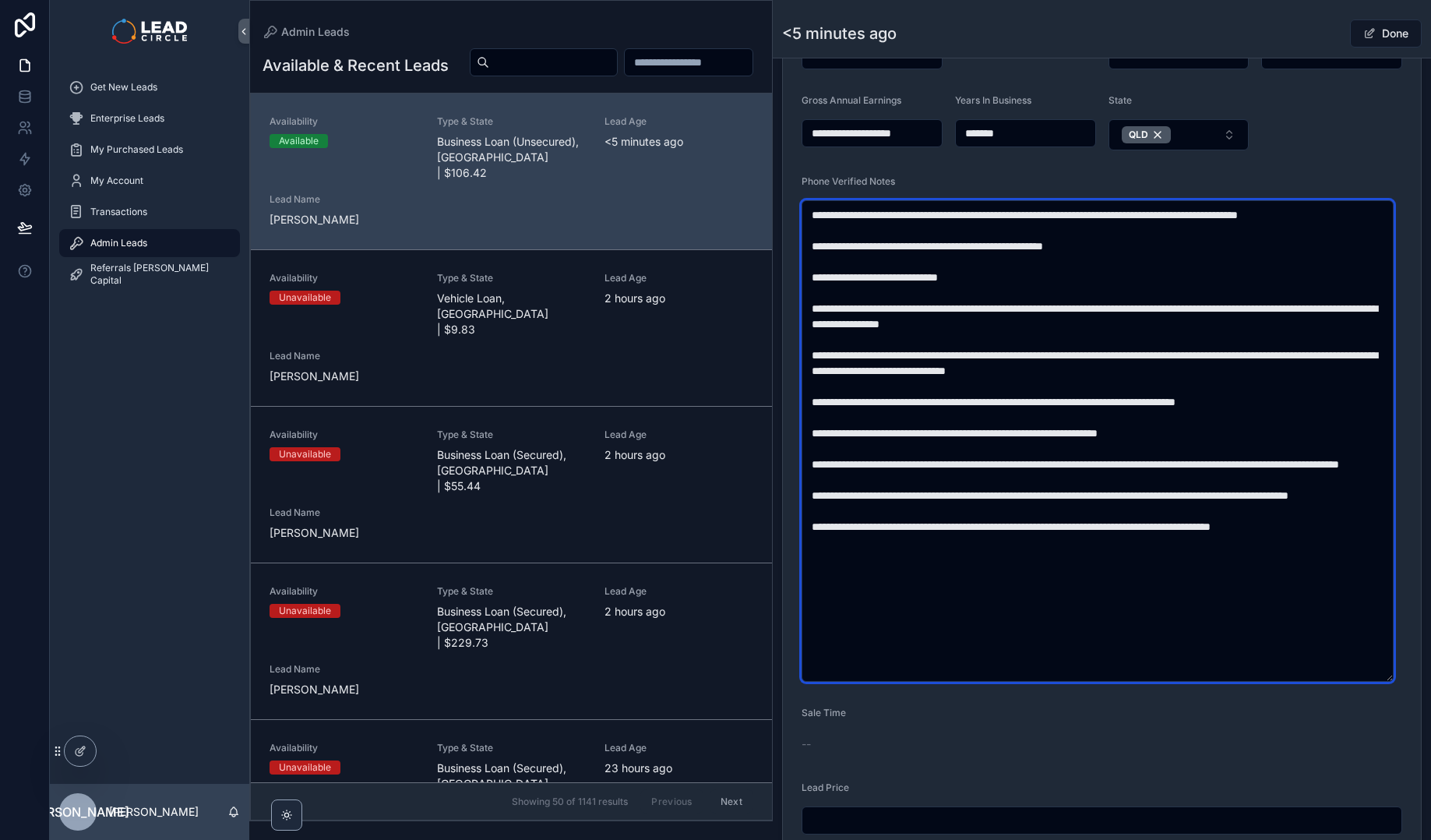
drag, startPoint x: 894, startPoint y: 408, endPoint x: 1026, endPoint y: 402, distance: 132.1
click at [1011, 405] on textarea "scrollable content" at bounding box center [1098, 441] width 592 height 481
click at [1026, 402] on textarea "scrollable content" at bounding box center [1098, 441] width 592 height 481
drag, startPoint x: 1133, startPoint y: 399, endPoint x: 1002, endPoint y: 399, distance: 131.0
click at [1007, 399] on textarea "scrollable content" at bounding box center [1098, 441] width 592 height 481
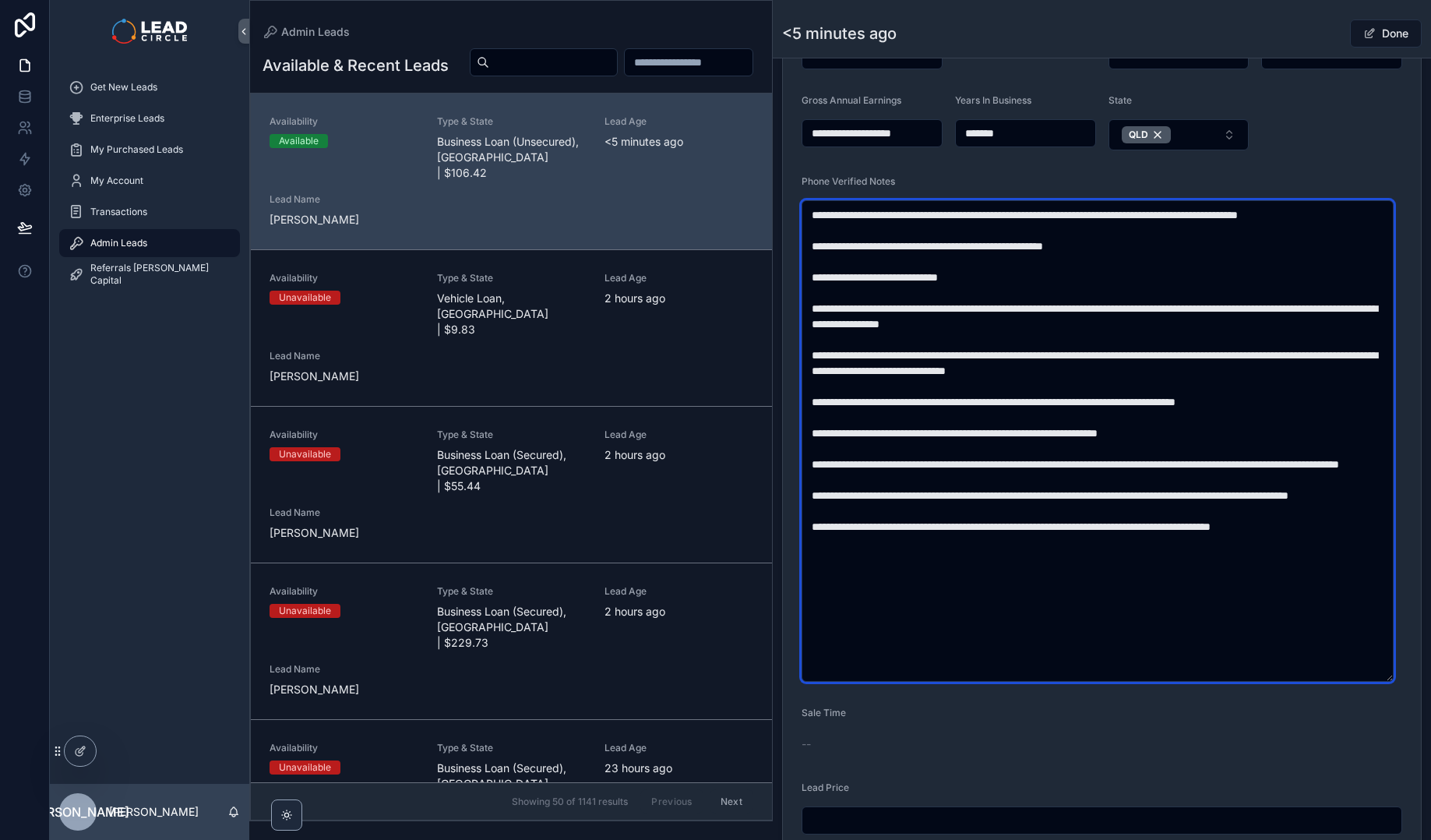
click at [1002, 399] on textarea "scrollable content" at bounding box center [1098, 441] width 592 height 481
drag, startPoint x: 909, startPoint y: 438, endPoint x: 1132, endPoint y: 439, distance: 223.0
click at [1126, 440] on textarea "scrollable content" at bounding box center [1098, 441] width 592 height 481
click at [1132, 439] on textarea "scrollable content" at bounding box center [1098, 441] width 592 height 481
click at [885, 416] on textarea "scrollable content" at bounding box center [1098, 441] width 592 height 481
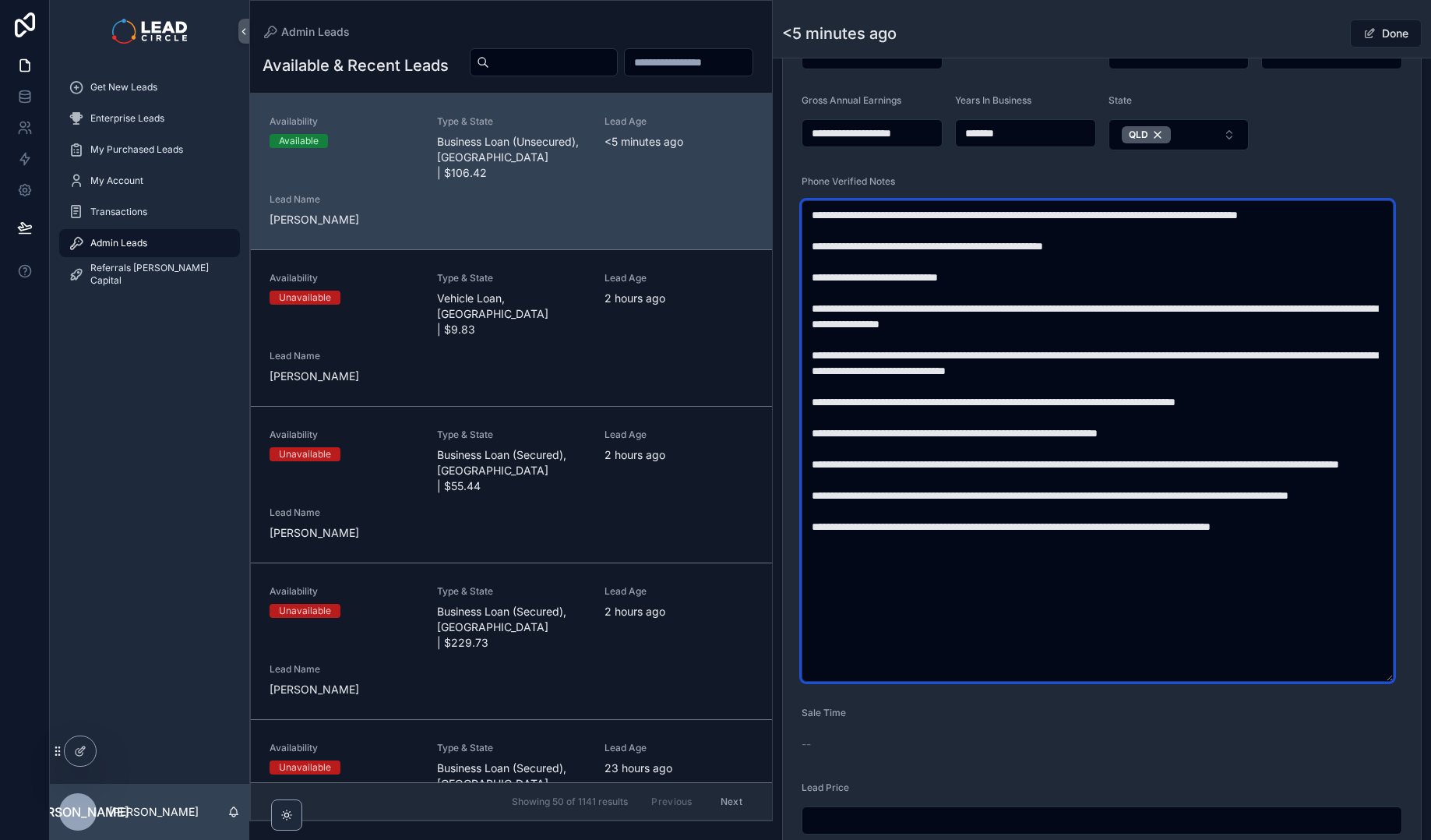
click at [883, 416] on textarea "scrollable content" at bounding box center [1098, 441] width 592 height 481
drag, startPoint x: 919, startPoint y: 440, endPoint x: 1116, endPoint y: 437, distance: 197.0
click at [1107, 438] on textarea "scrollable content" at bounding box center [1098, 441] width 592 height 481
click at [1116, 437] on textarea "scrollable content" at bounding box center [1098, 441] width 592 height 481
drag, startPoint x: 1118, startPoint y: 434, endPoint x: 960, endPoint y: 434, distance: 158.0
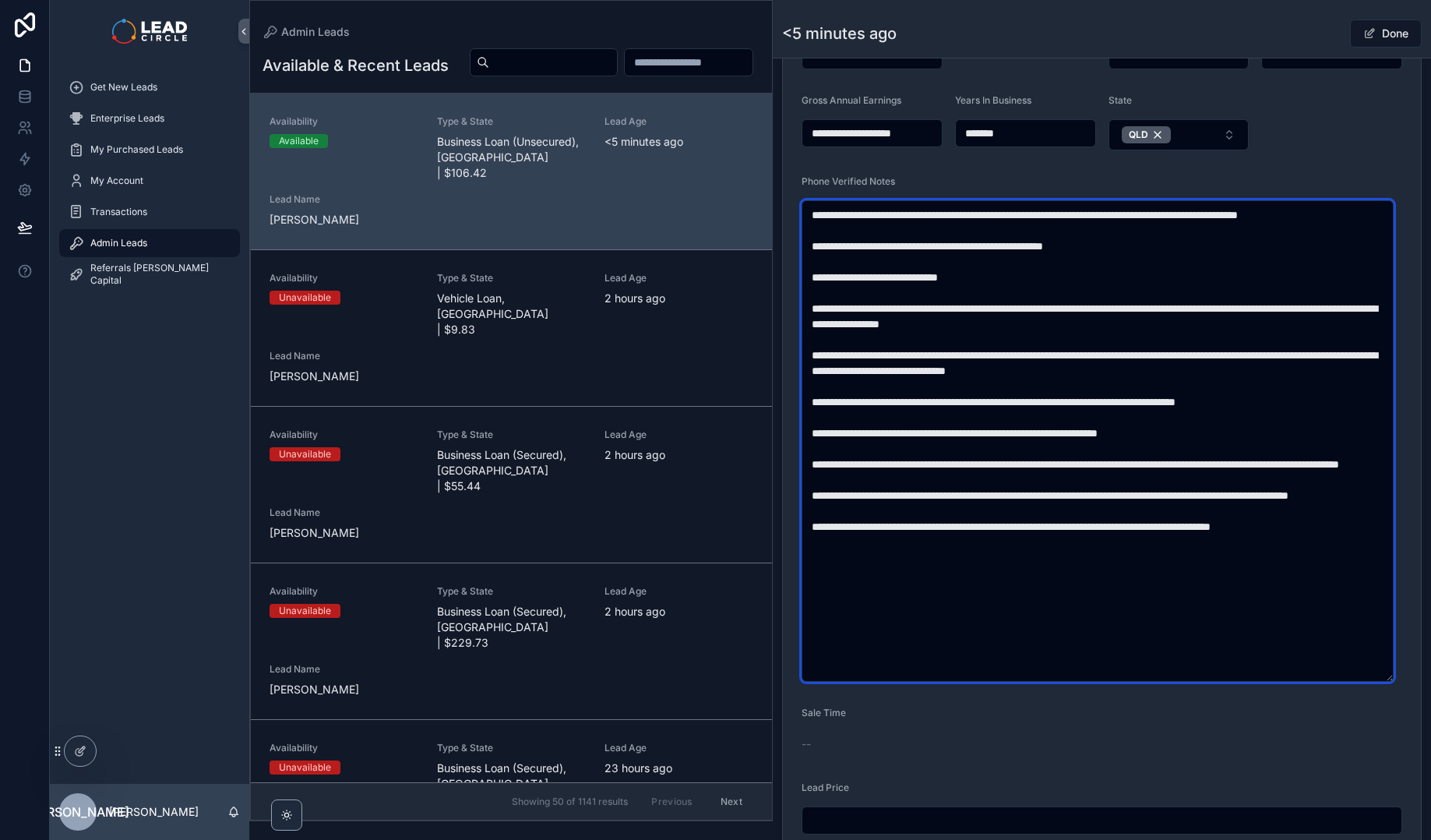
click at [960, 434] on textarea "scrollable content" at bounding box center [1098, 441] width 592 height 481
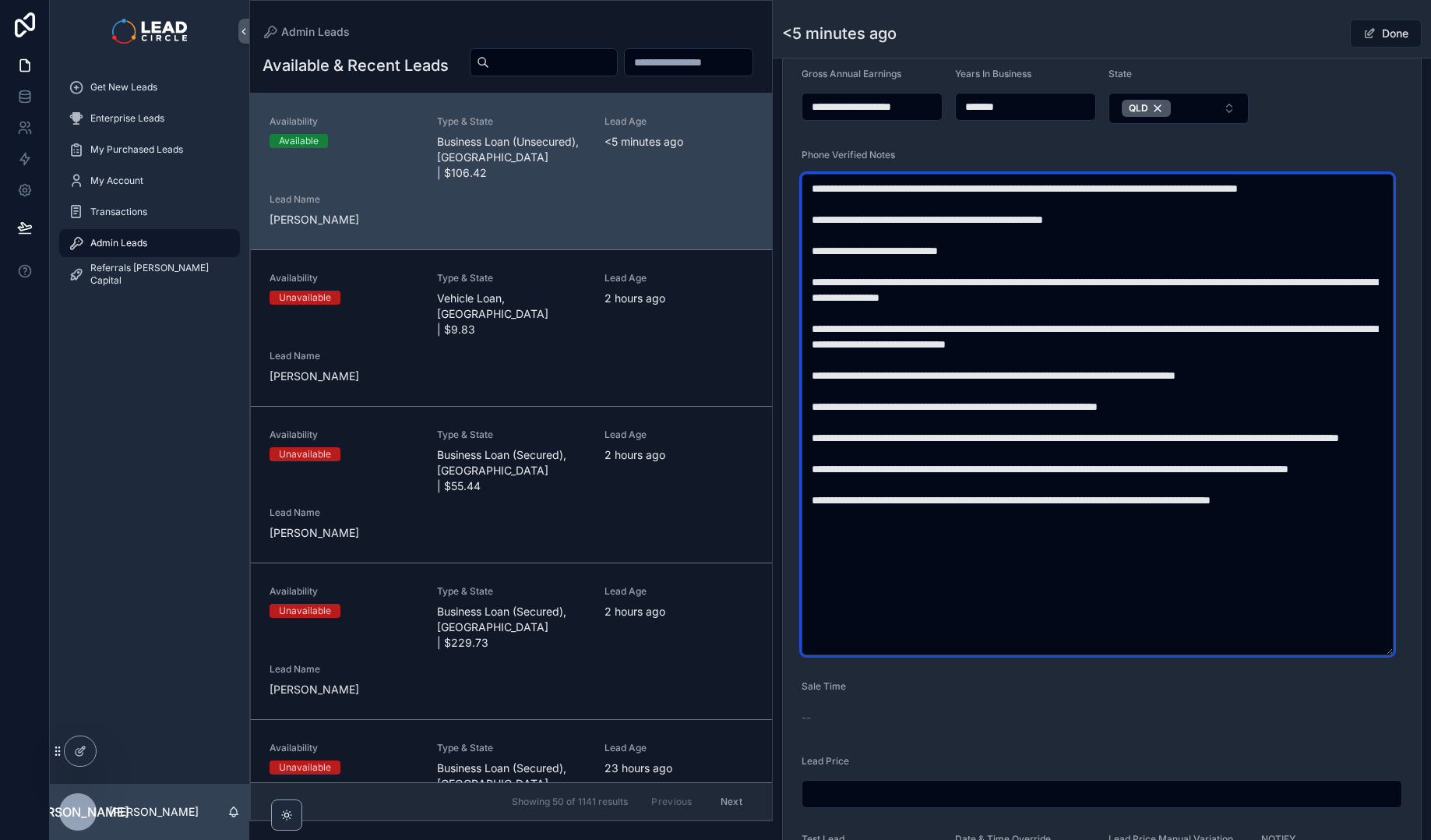
drag, startPoint x: 870, startPoint y: 438, endPoint x: 1107, endPoint y: 442, distance: 237.0
click at [1097, 442] on textarea "scrollable content" at bounding box center [1098, 414] width 592 height 481
click at [1107, 442] on textarea "scrollable content" at bounding box center [1098, 414] width 592 height 481
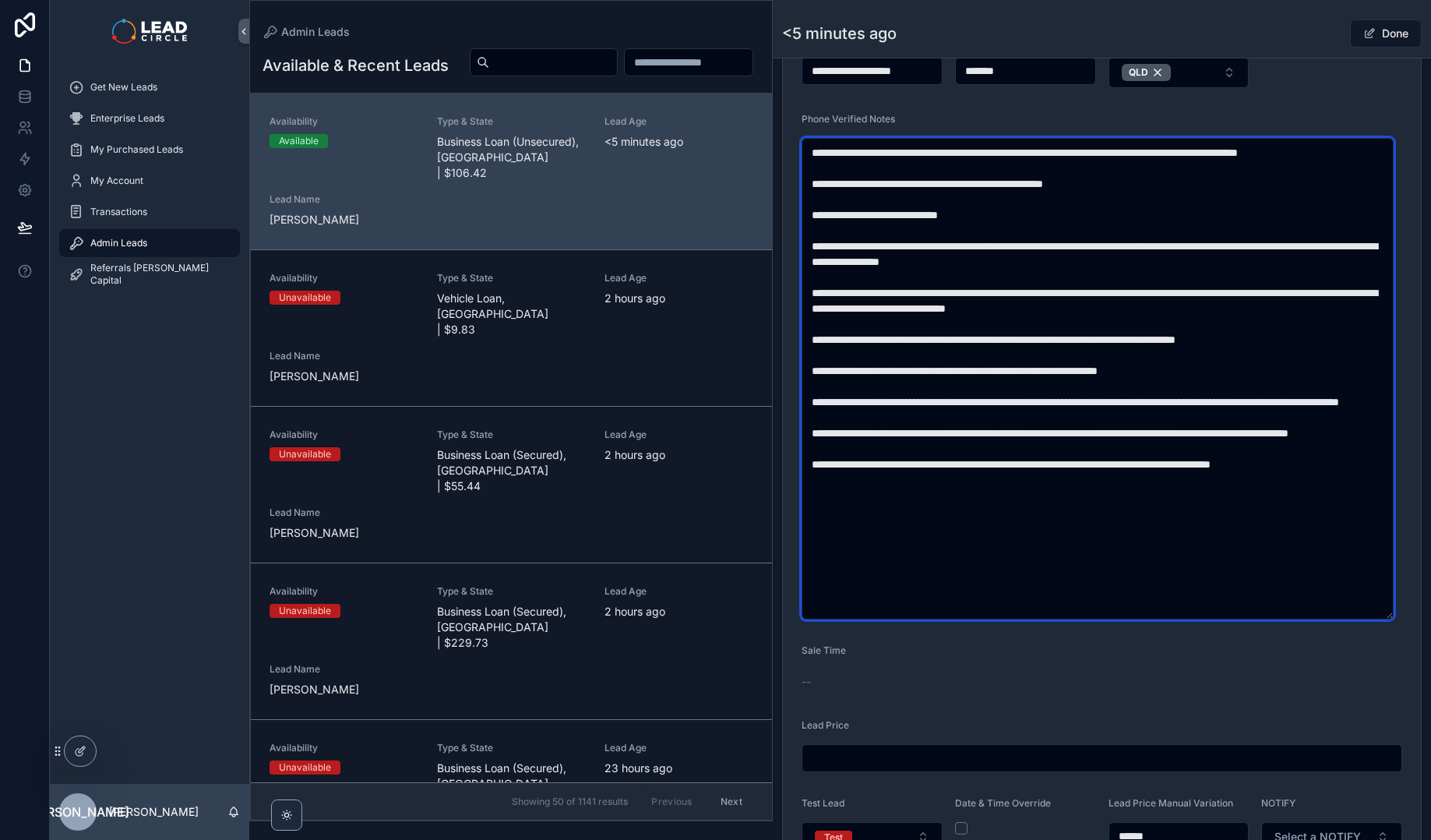
scroll to position [551, 0]
drag, startPoint x: 1087, startPoint y: 346, endPoint x: 1134, endPoint y: 484, distance: 145.8
click at [1134, 484] on textarea "scrollable content" at bounding box center [1098, 378] width 592 height 481
drag, startPoint x: 1370, startPoint y: 500, endPoint x: 1040, endPoint y: 346, distance: 364.2
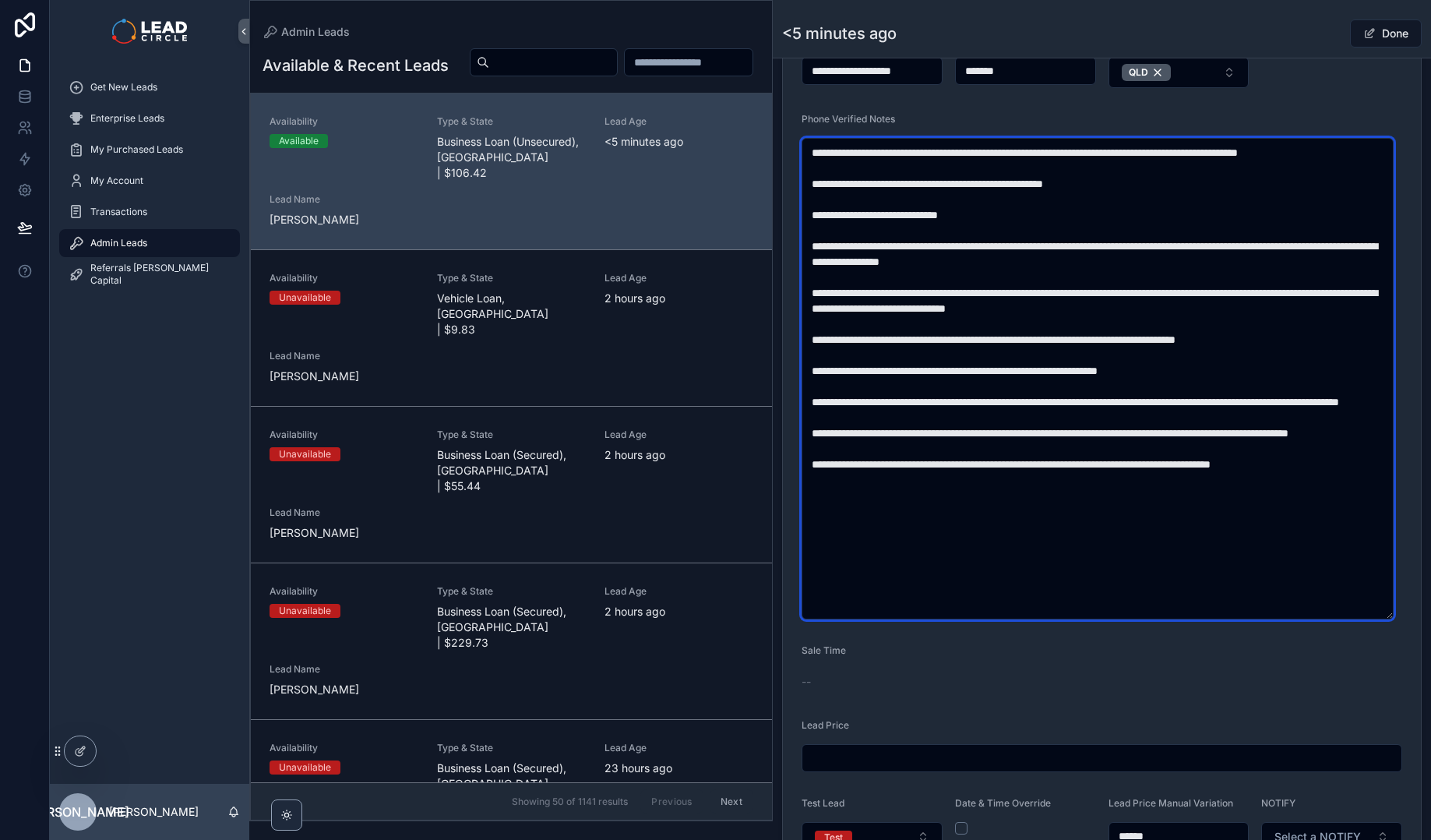
click at [1044, 348] on textarea "scrollable content" at bounding box center [1098, 378] width 592 height 481
click at [1040, 346] on textarea "scrollable content" at bounding box center [1098, 378] width 592 height 481
click at [1094, 460] on textarea "scrollable content" at bounding box center [1098, 378] width 592 height 481
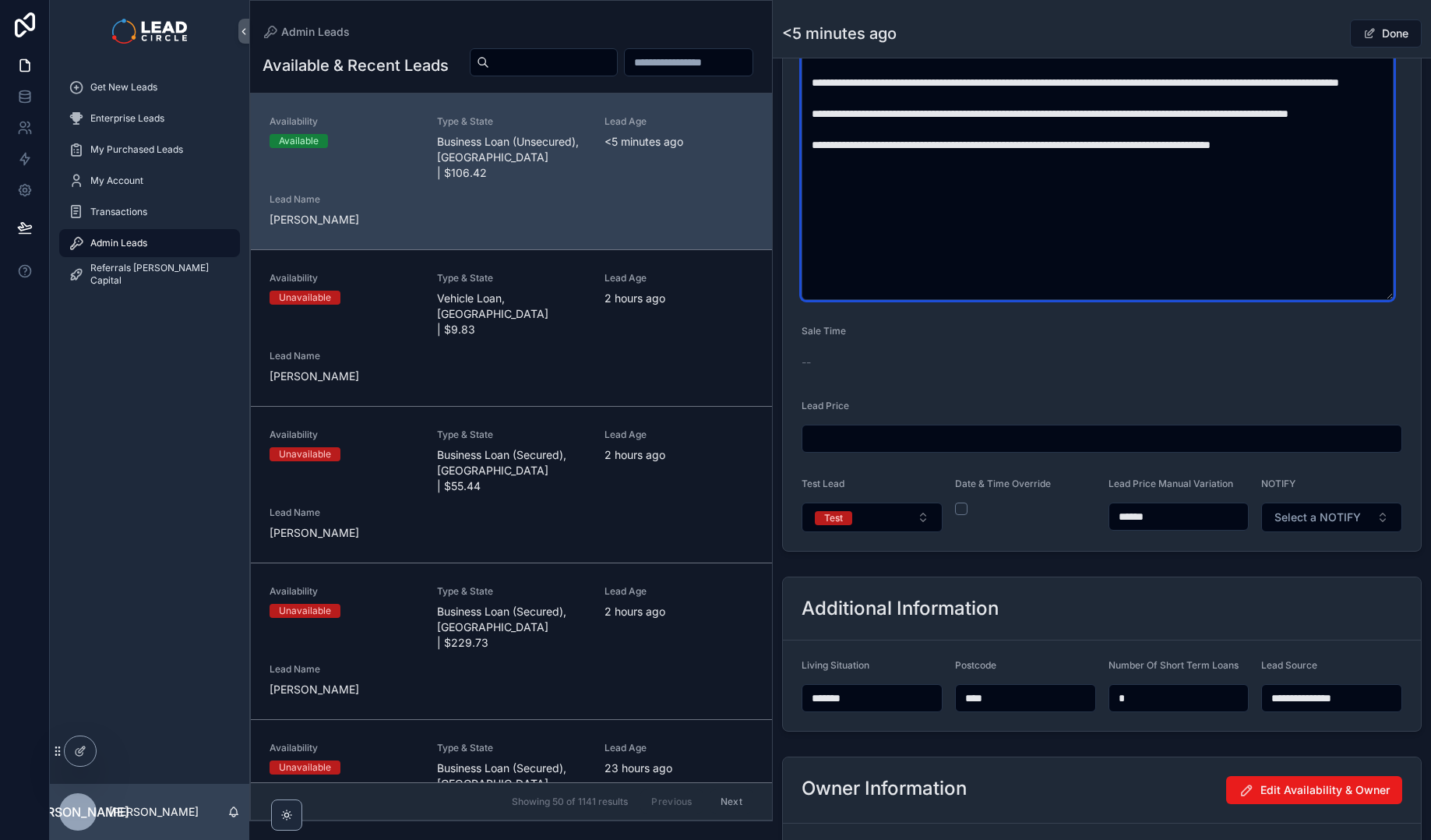
scroll to position [1120, 0]
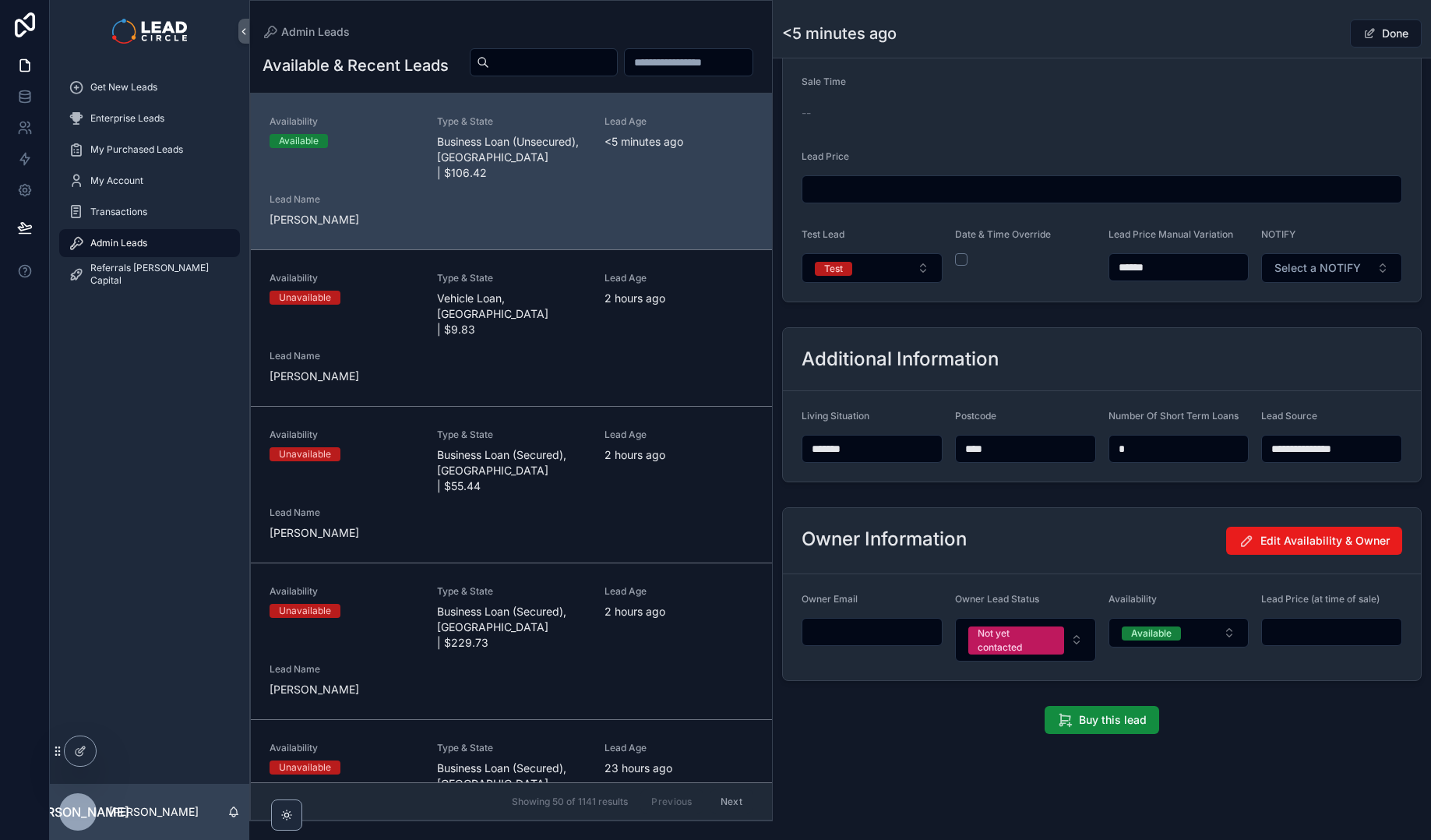
type textarea "**********"
click at [1133, 267] on input "******" at bounding box center [1179, 267] width 139 height 22
click at [885, 277] on button "Test" at bounding box center [872, 268] width 141 height 30
click at [889, 387] on div "Live" at bounding box center [870, 377] width 187 height 23
click at [1373, 271] on button "Select a NOTIFY" at bounding box center [1332, 268] width 141 height 30
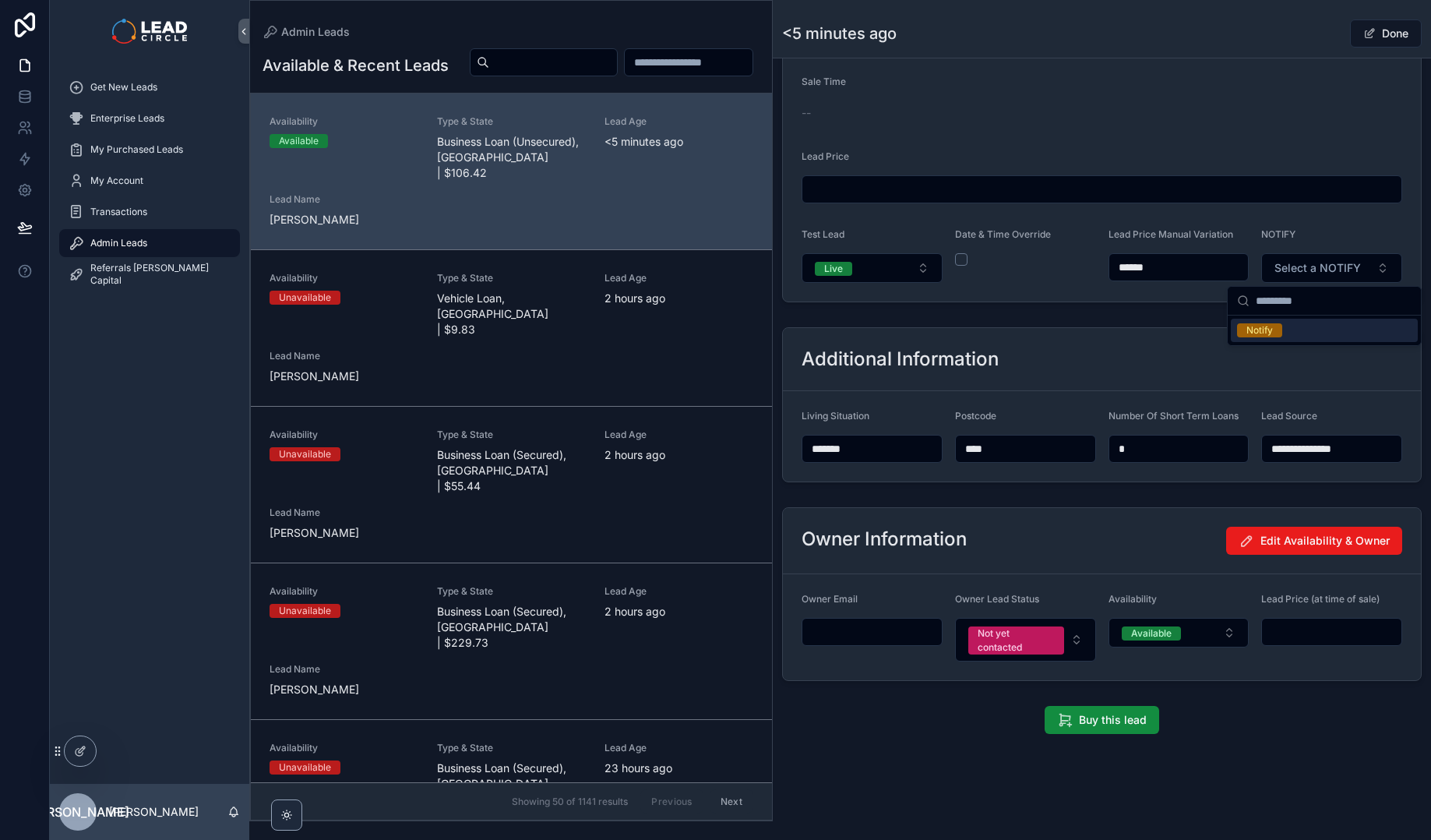
click at [1277, 334] on span "Notify" at bounding box center [1260, 330] width 45 height 14
click at [1378, 23] on button "Done" at bounding box center [1386, 34] width 72 height 28
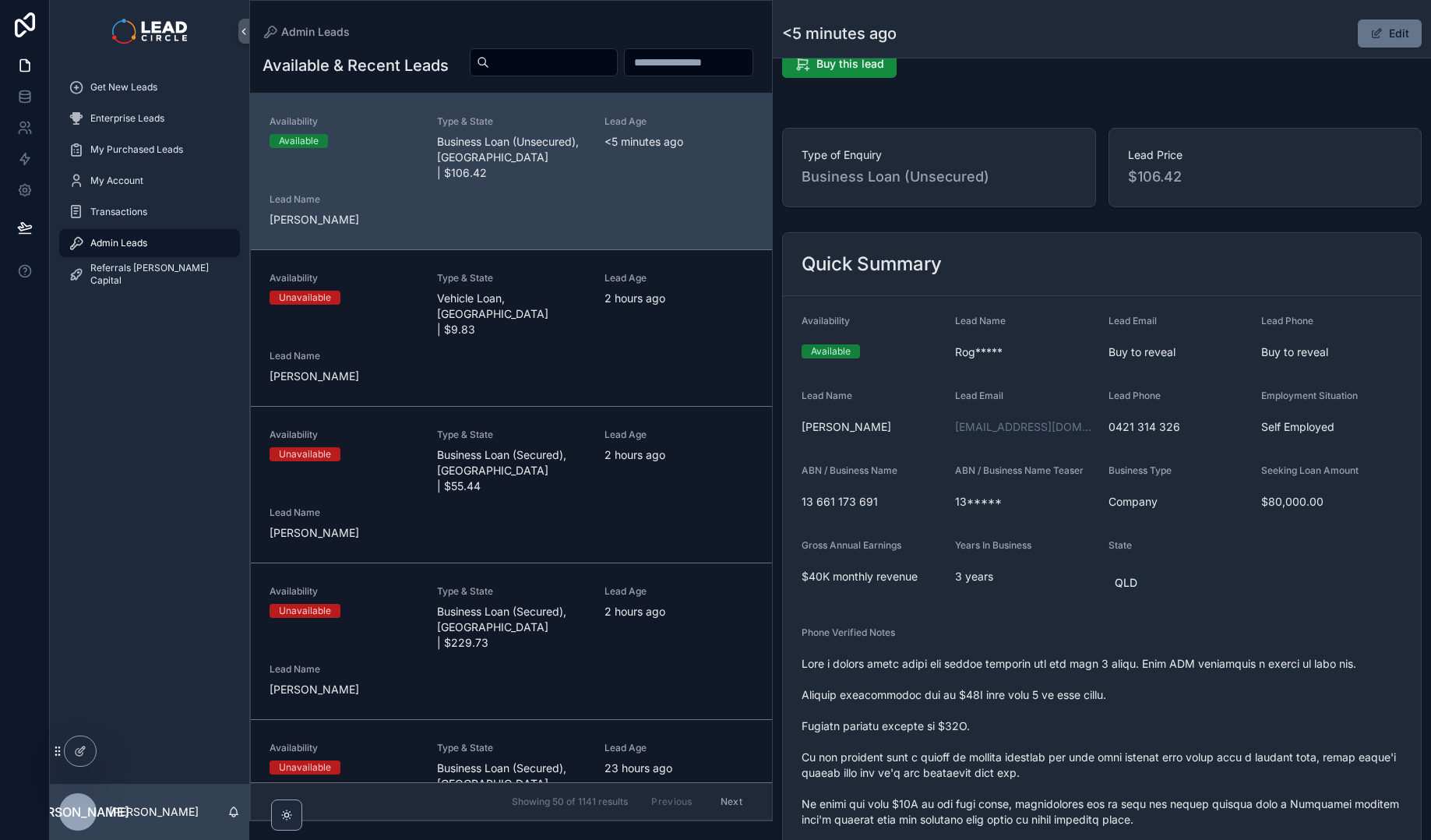
scroll to position [0, 0]
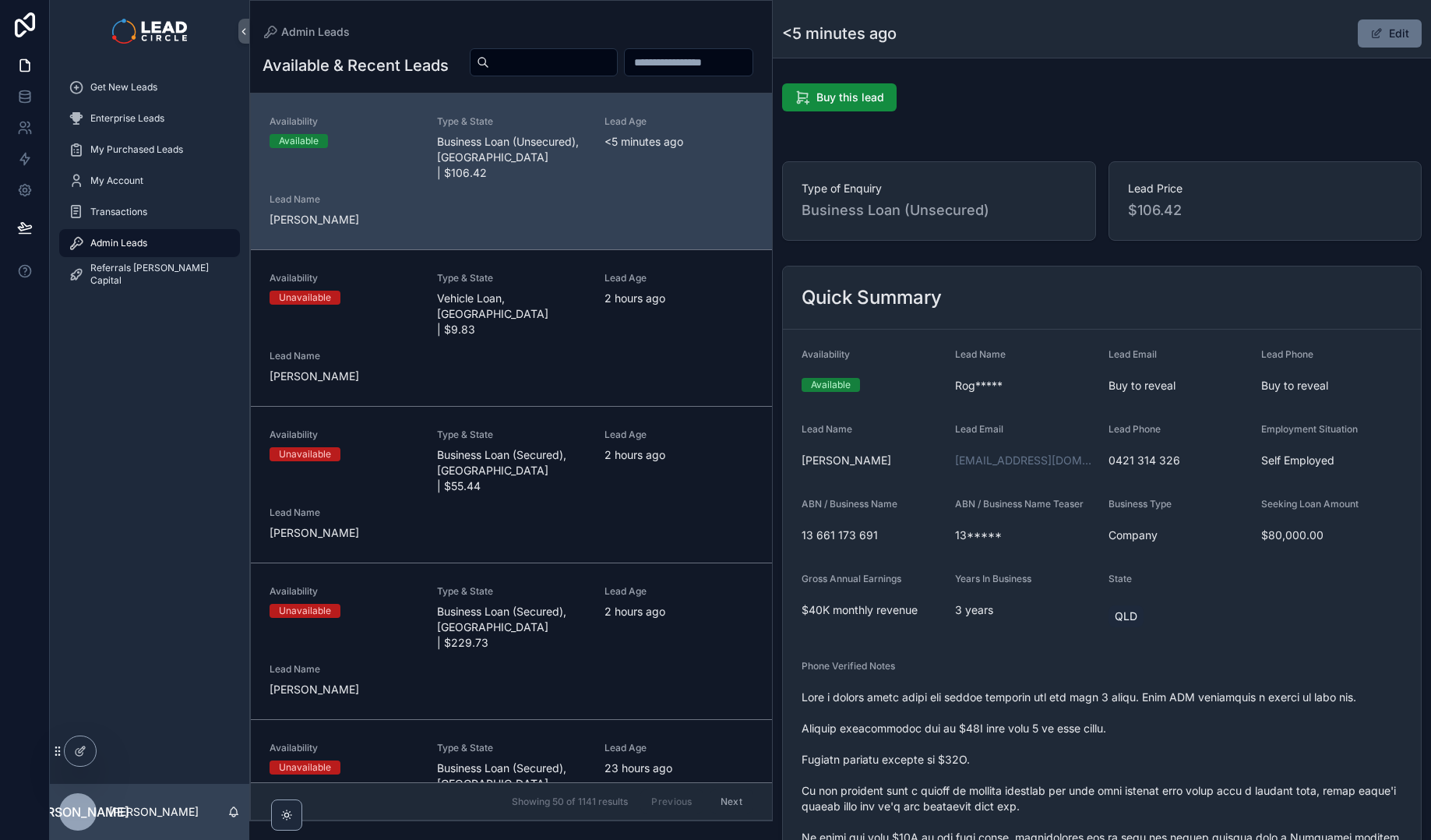
click at [134, 101] on div "Get New Leads" at bounding box center [150, 88] width 200 height 31
click at [142, 88] on span "Get New Leads" at bounding box center [124, 87] width 67 height 13
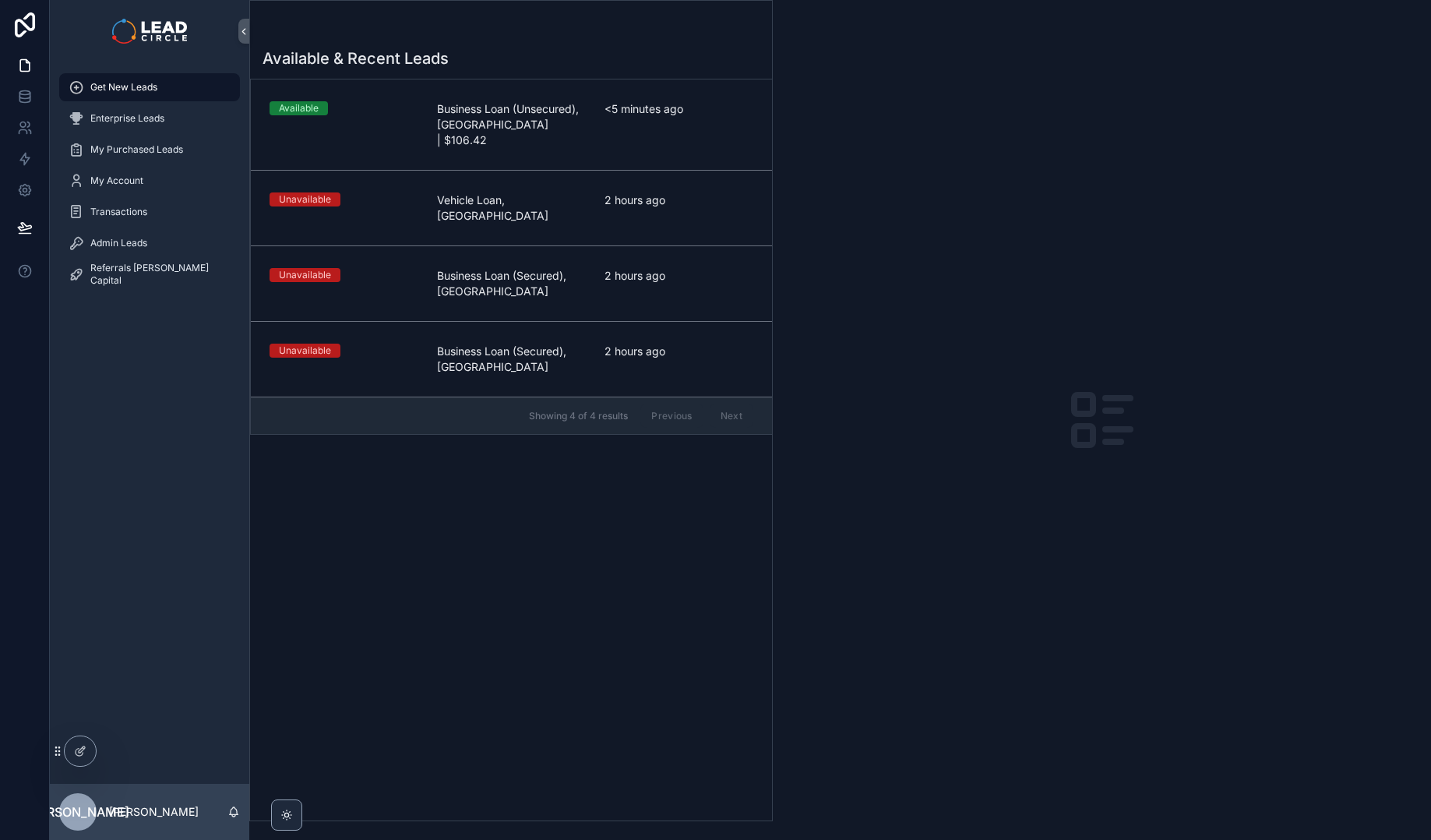
click at [674, 576] on div "Available & Recent Leads Available Business Loan (Unsecured), [GEOGRAPHIC_DATA]…" at bounding box center [510, 429] width 522 height 782
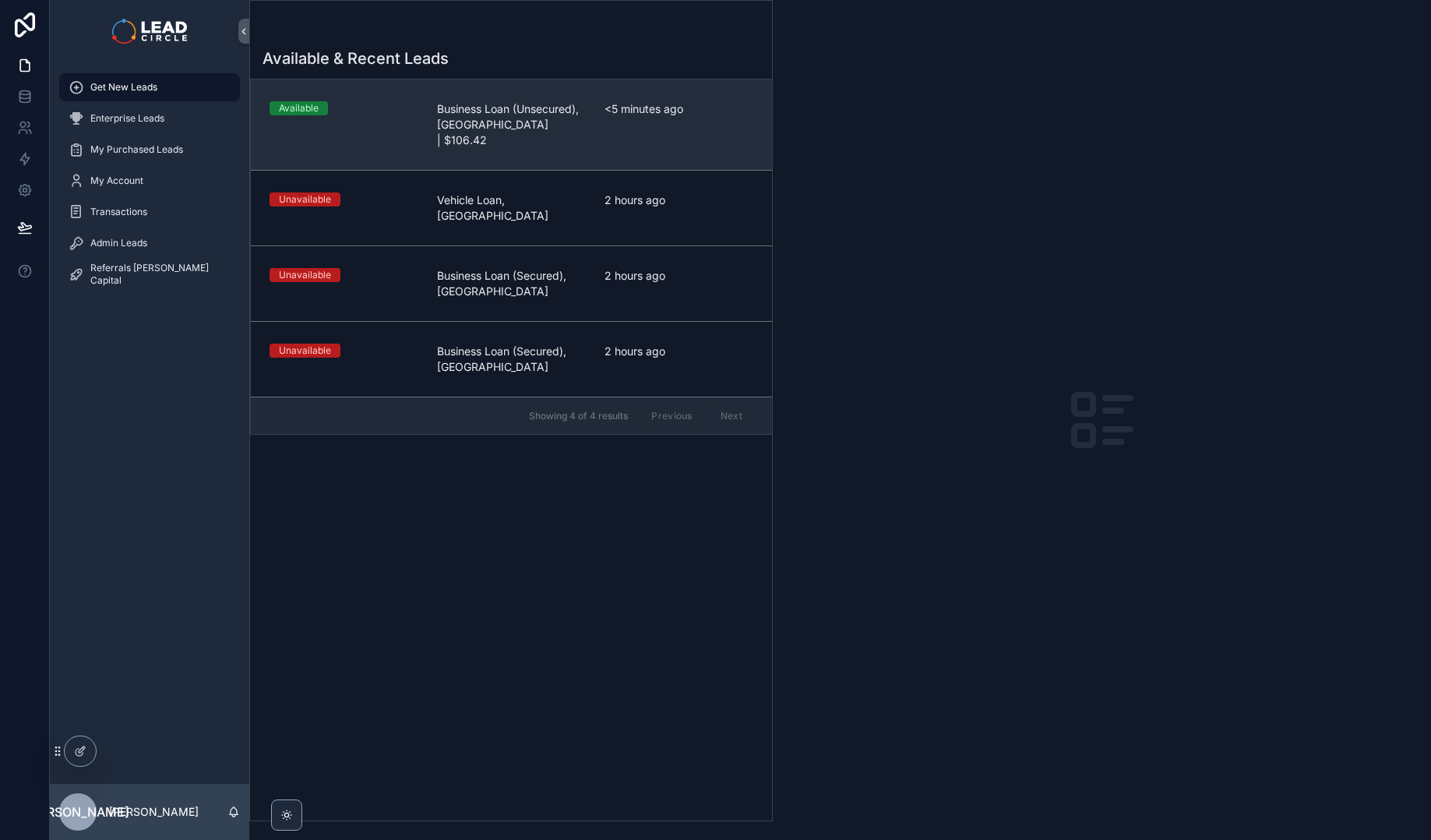
click at [664, 132] on div "<5 minutes ago" at bounding box center [679, 124] width 149 height 47
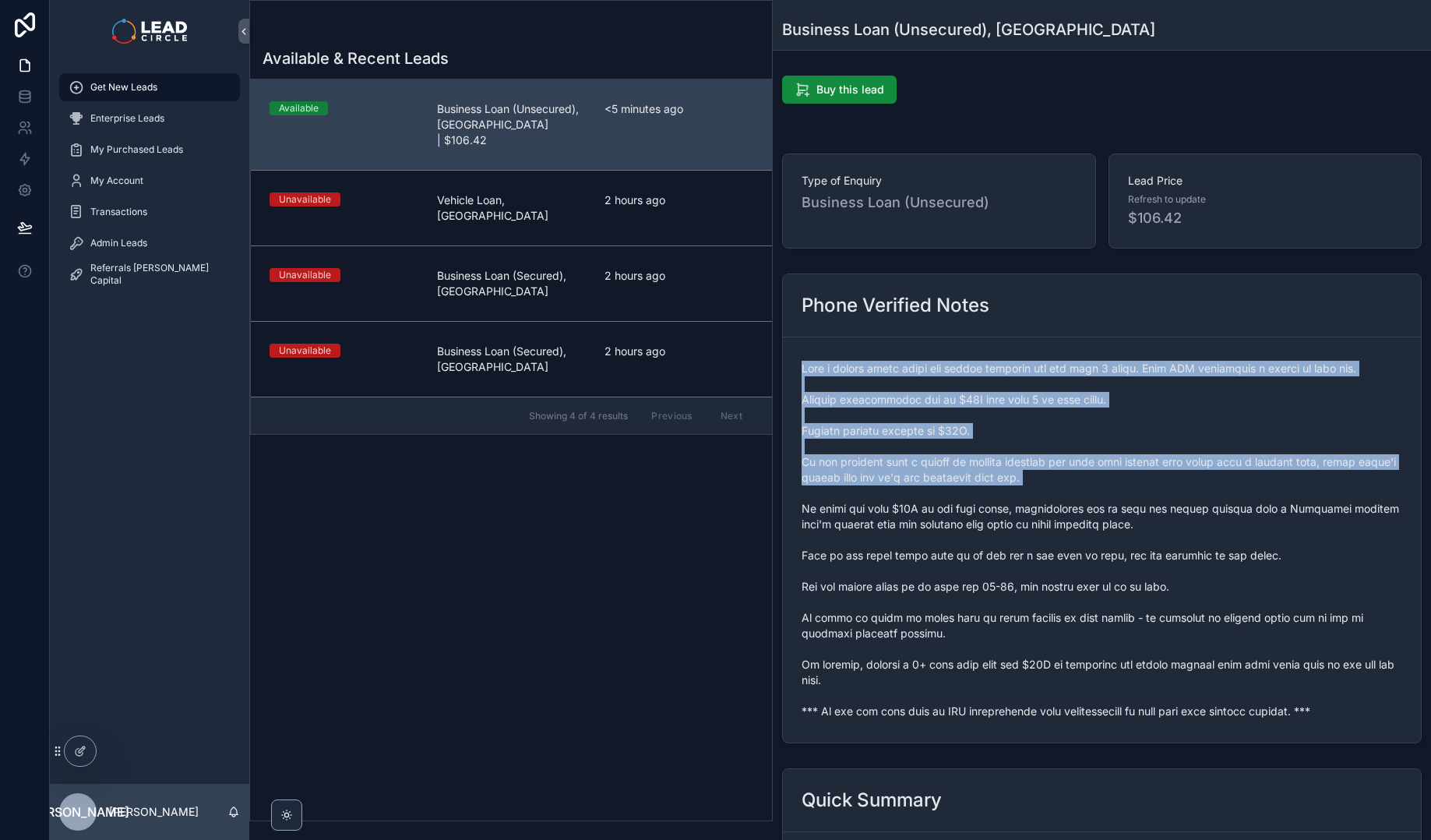
drag, startPoint x: 1088, startPoint y: 356, endPoint x: 1138, endPoint y: 508, distance: 160.0
click at [1137, 508] on div "scrollable content" at bounding box center [1101, 540] width 600 height 368
click at [1138, 508] on span "scrollable content" at bounding box center [1101, 540] width 600 height 359
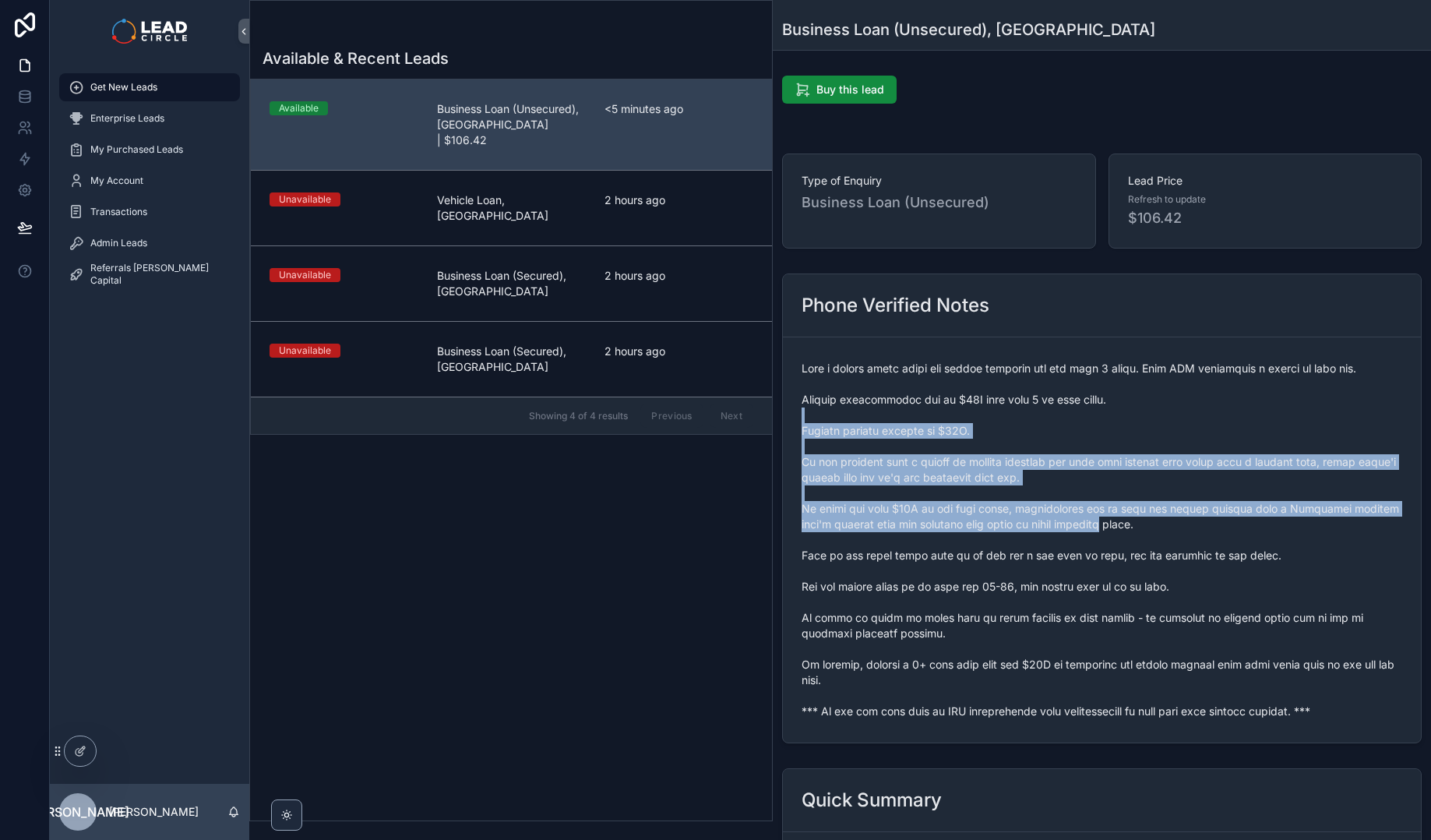
drag, startPoint x: 1163, startPoint y: 531, endPoint x: 1114, endPoint y: 389, distance: 150.2
click at [1114, 391] on span "scrollable content" at bounding box center [1101, 540] width 600 height 359
click at [1114, 389] on span "scrollable content" at bounding box center [1101, 540] width 600 height 359
drag, startPoint x: 1115, startPoint y: 383, endPoint x: 1162, endPoint y: 522, distance: 146.7
click at [1162, 522] on span "scrollable content" at bounding box center [1101, 540] width 600 height 359
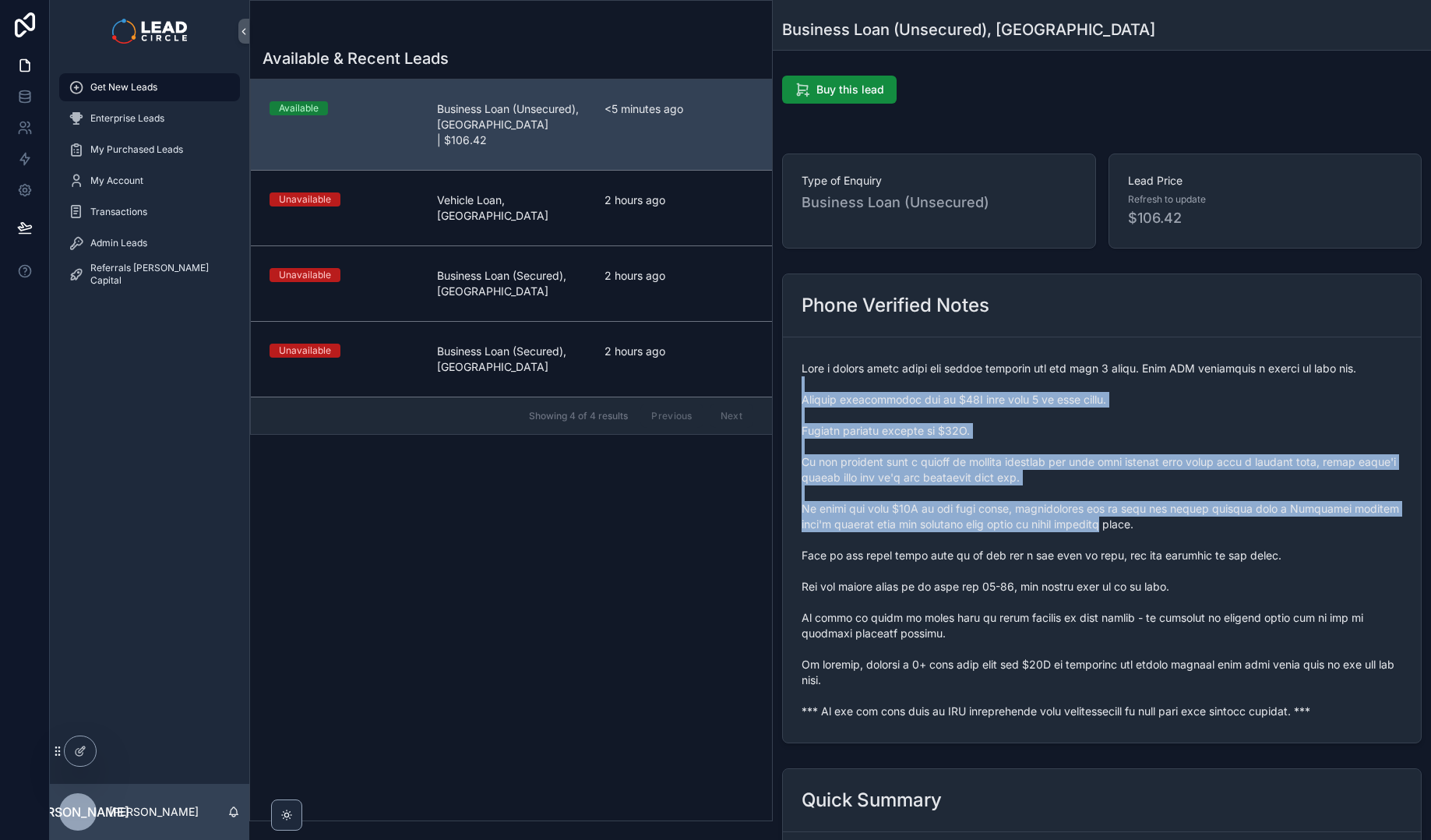
click at [1162, 522] on span "scrollable content" at bounding box center [1101, 540] width 600 height 359
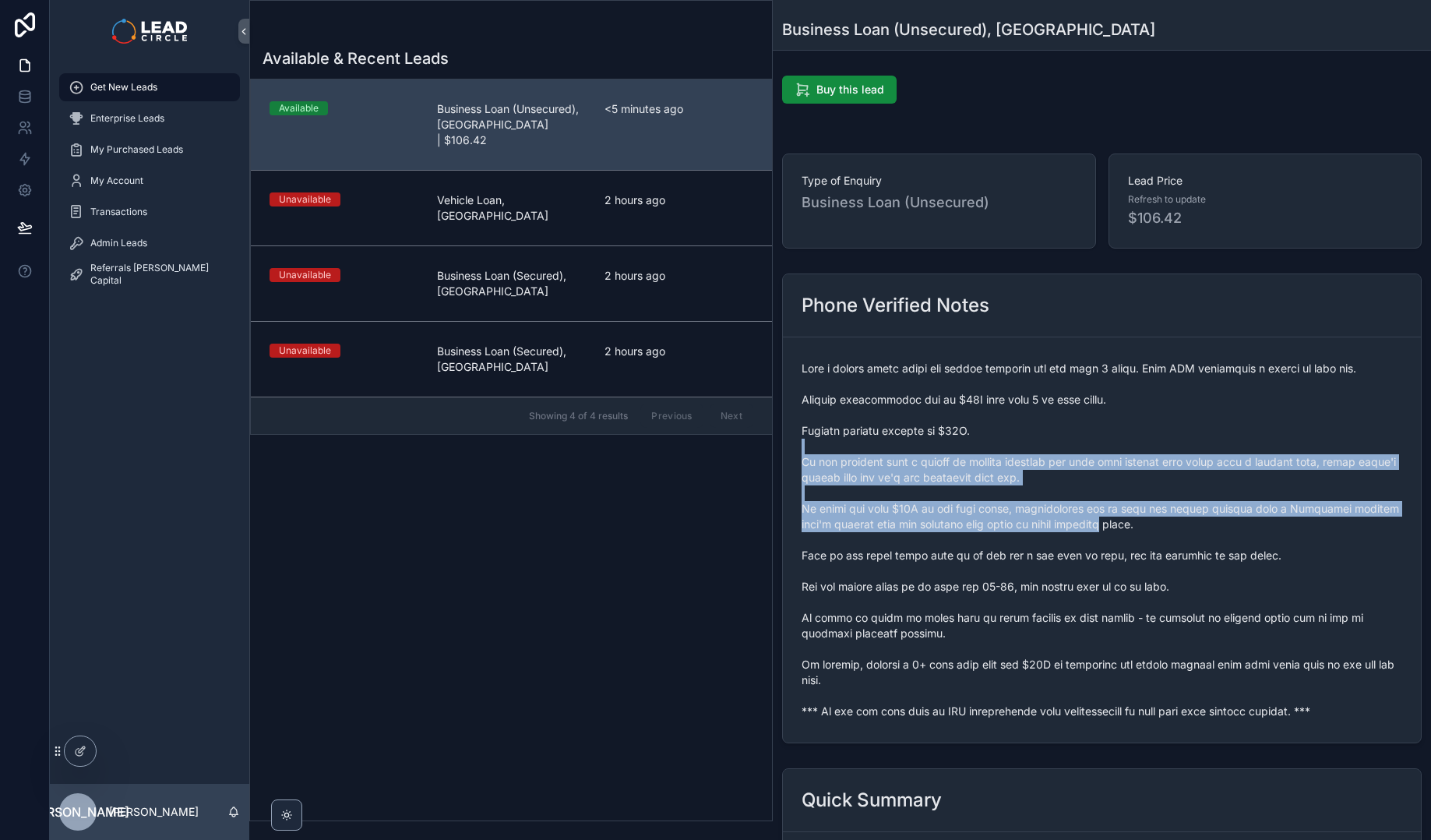
drag, startPoint x: 1162, startPoint y: 522, endPoint x: 1125, endPoint y: 438, distance: 91.8
click at [1131, 452] on span "scrollable content" at bounding box center [1101, 540] width 600 height 359
click at [1125, 438] on span "scrollable content" at bounding box center [1101, 540] width 600 height 359
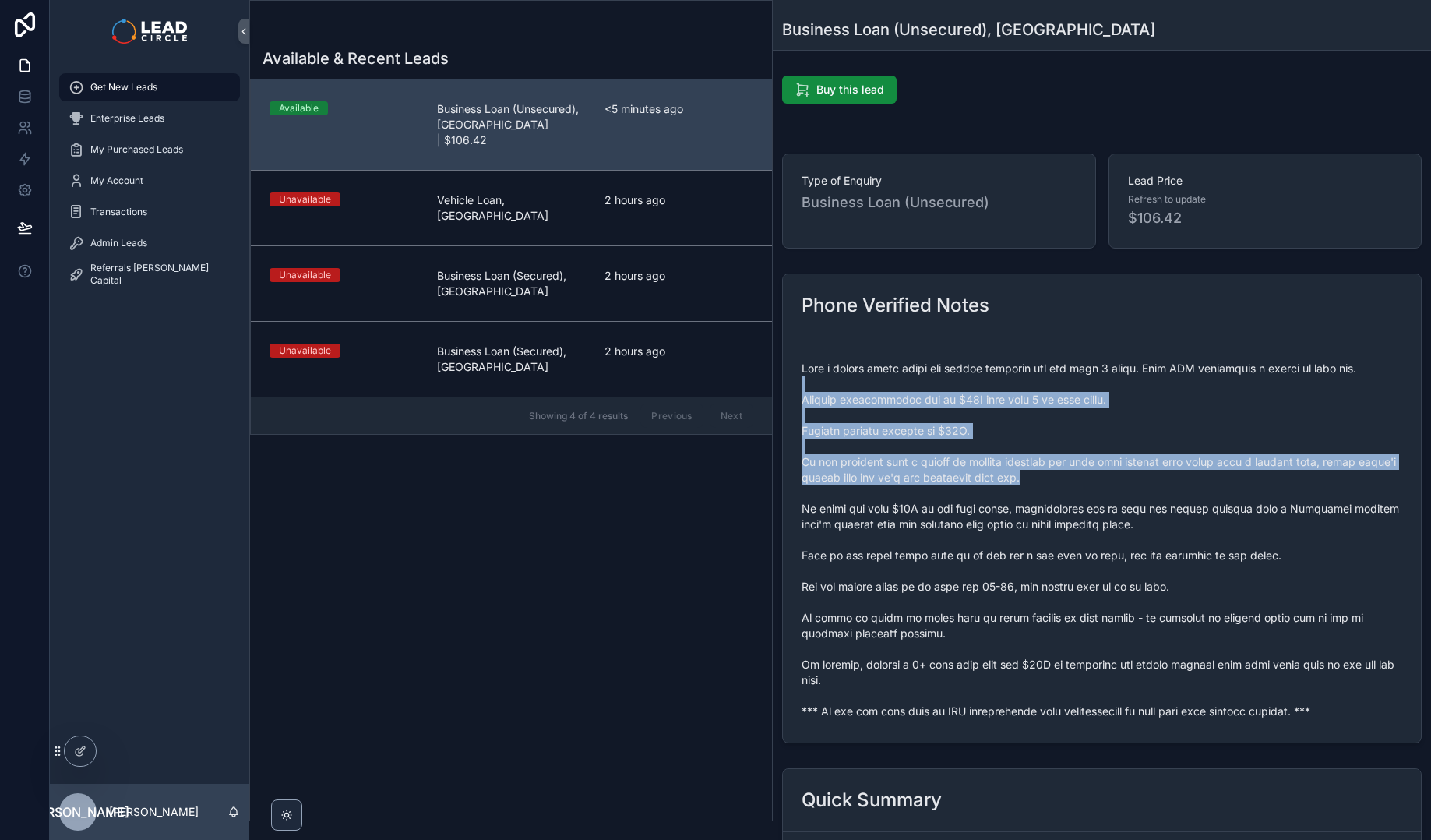
drag, startPoint x: 1137, startPoint y: 431, endPoint x: 1156, endPoint y: 477, distance: 49.8
click at [1155, 477] on span "scrollable content" at bounding box center [1101, 540] width 600 height 359
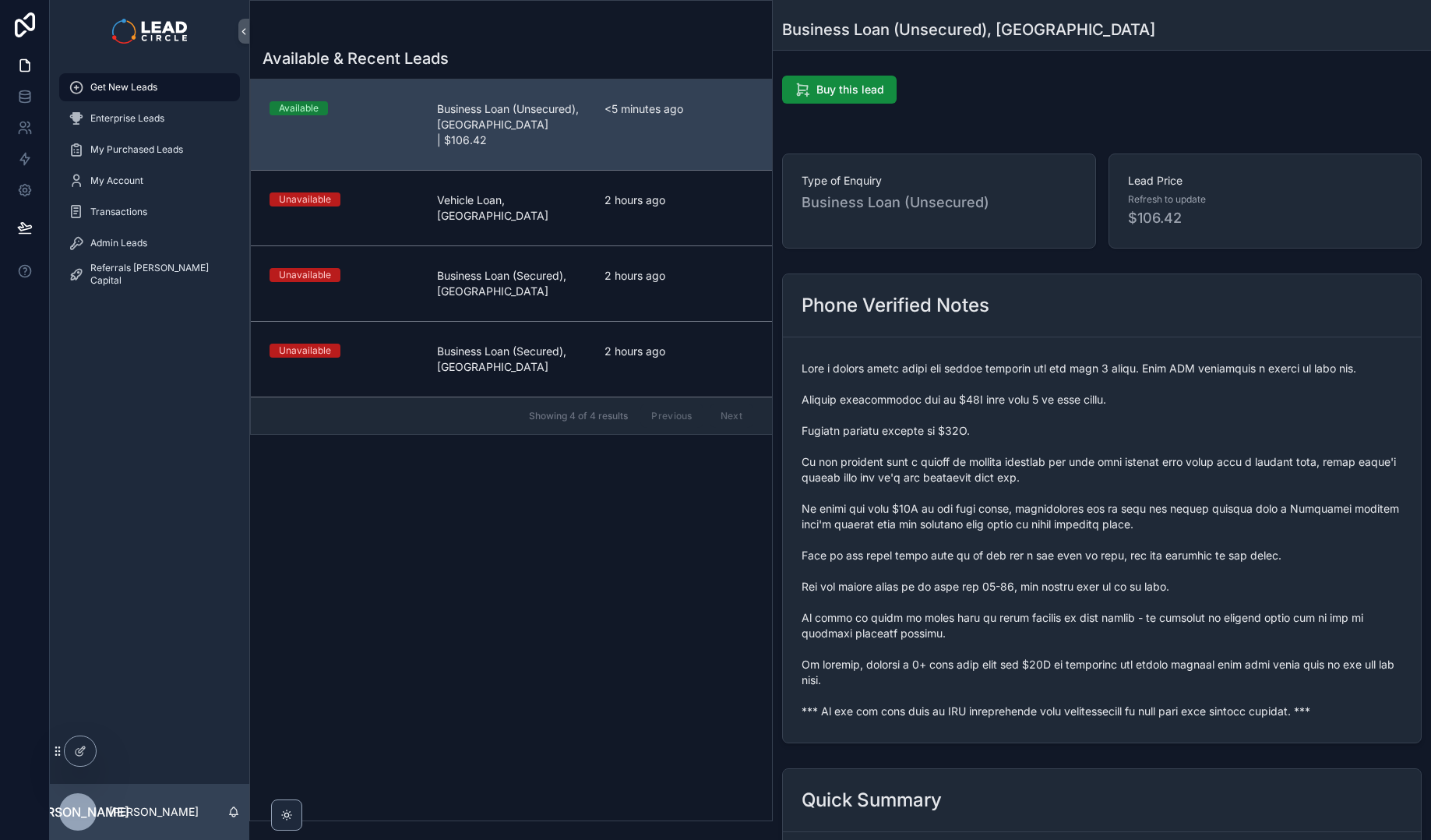
click at [1330, 377] on span "scrollable content" at bounding box center [1101, 540] width 600 height 359
click at [1346, 376] on span "scrollable content" at bounding box center [1101, 540] width 600 height 359
click at [1224, 411] on span "scrollable content" at bounding box center [1101, 540] width 600 height 359
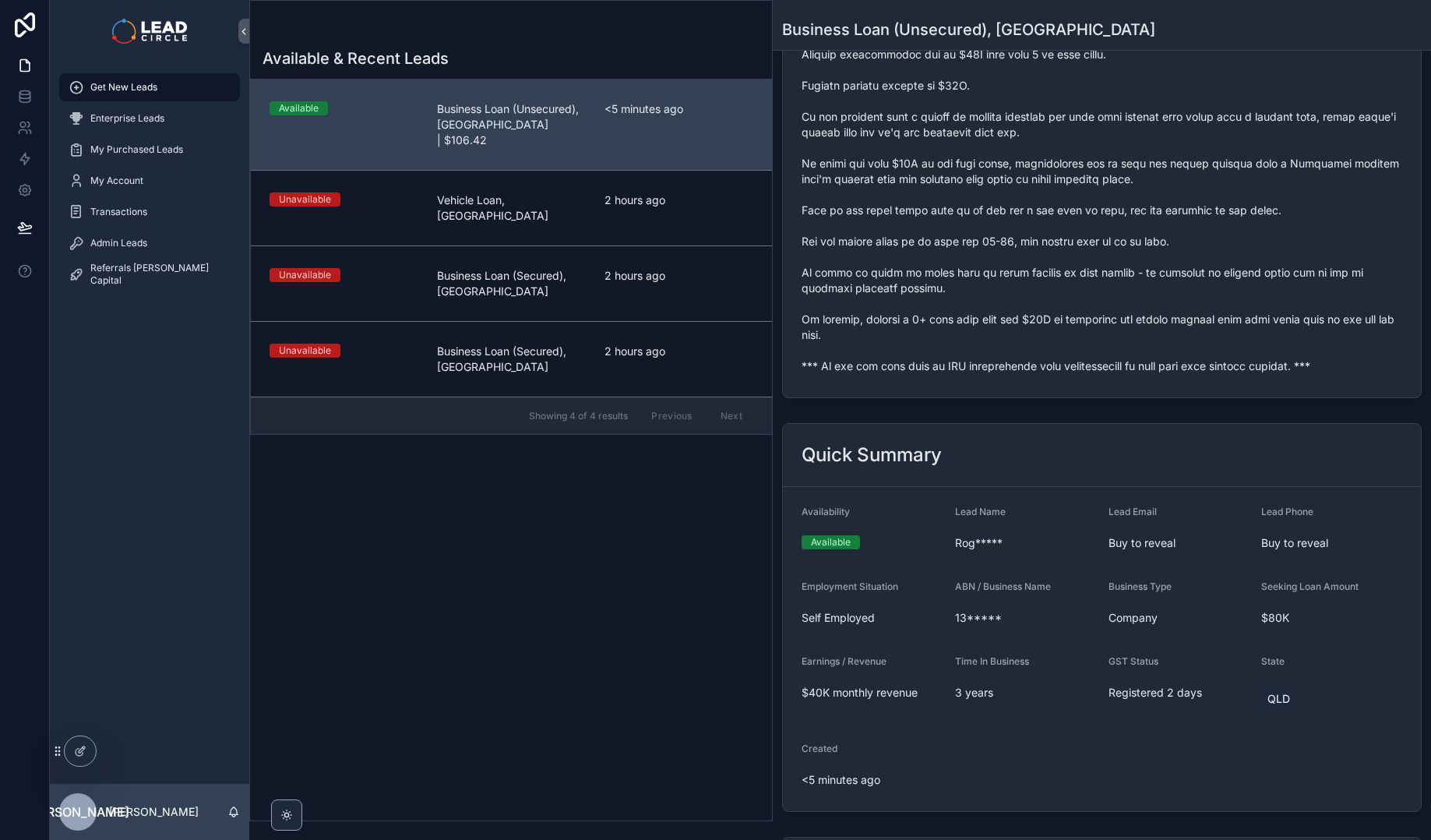
scroll to position [351, 0]
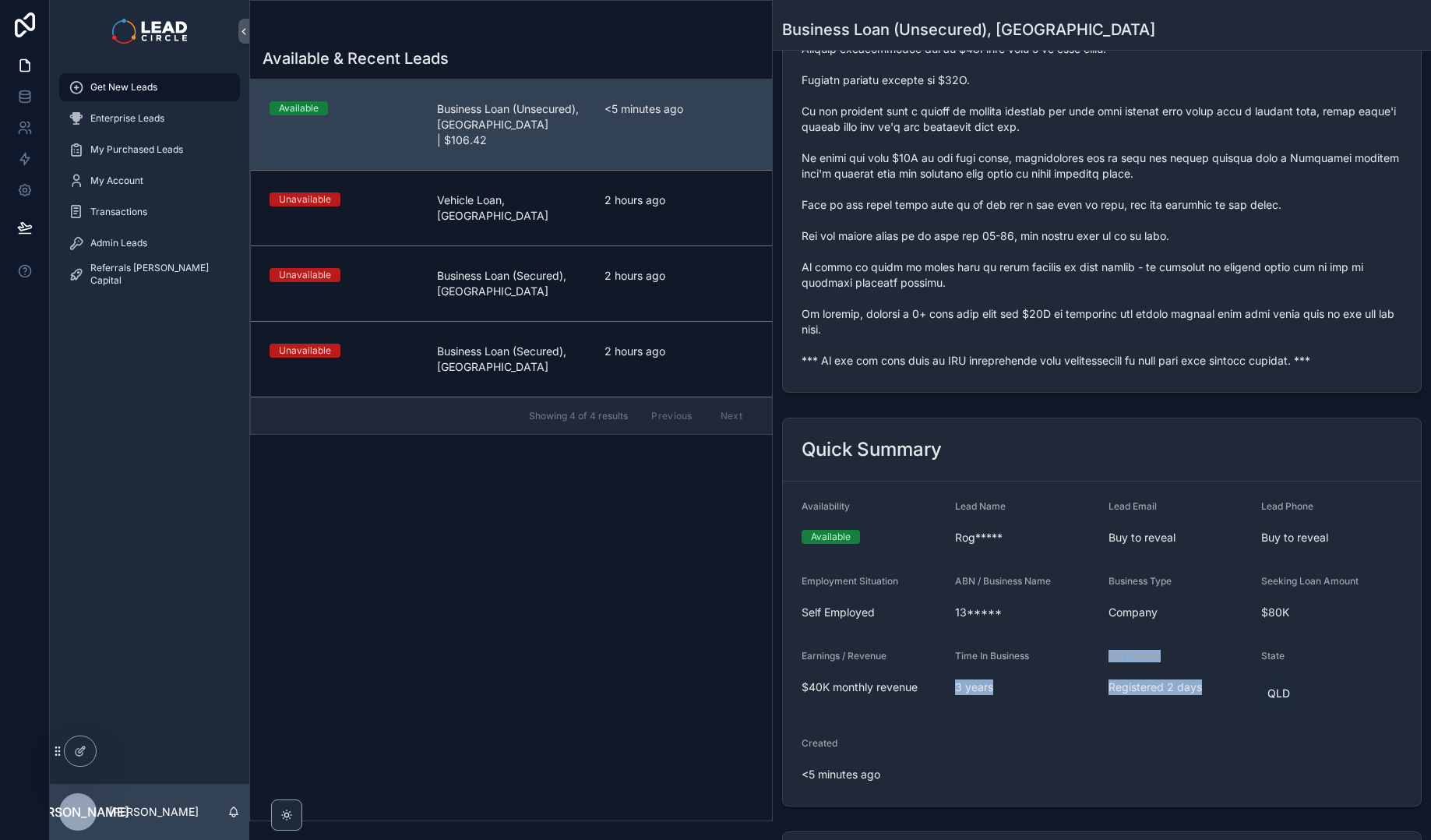
drag, startPoint x: 1203, startPoint y: 699, endPoint x: 1097, endPoint y: 659, distance: 113.3
click at [1097, 659] on form "Availability Available Lead Name Rog***** Lead Email Buy to reveal Lead Phone B…" at bounding box center [1101, 644] width 638 height 324
click at [1096, 658] on form "Availability Available Lead Name Rog***** Lead Email Buy to reveal Lead Phone B…" at bounding box center [1101, 644] width 638 height 324
drag, startPoint x: 1102, startPoint y: 657, endPoint x: 1208, endPoint y: 685, distance: 109.6
click at [1208, 685] on form "Availability Available Lead Name Rog***** Lead Email Buy to reveal Lead Phone B…" at bounding box center [1101, 644] width 638 height 324
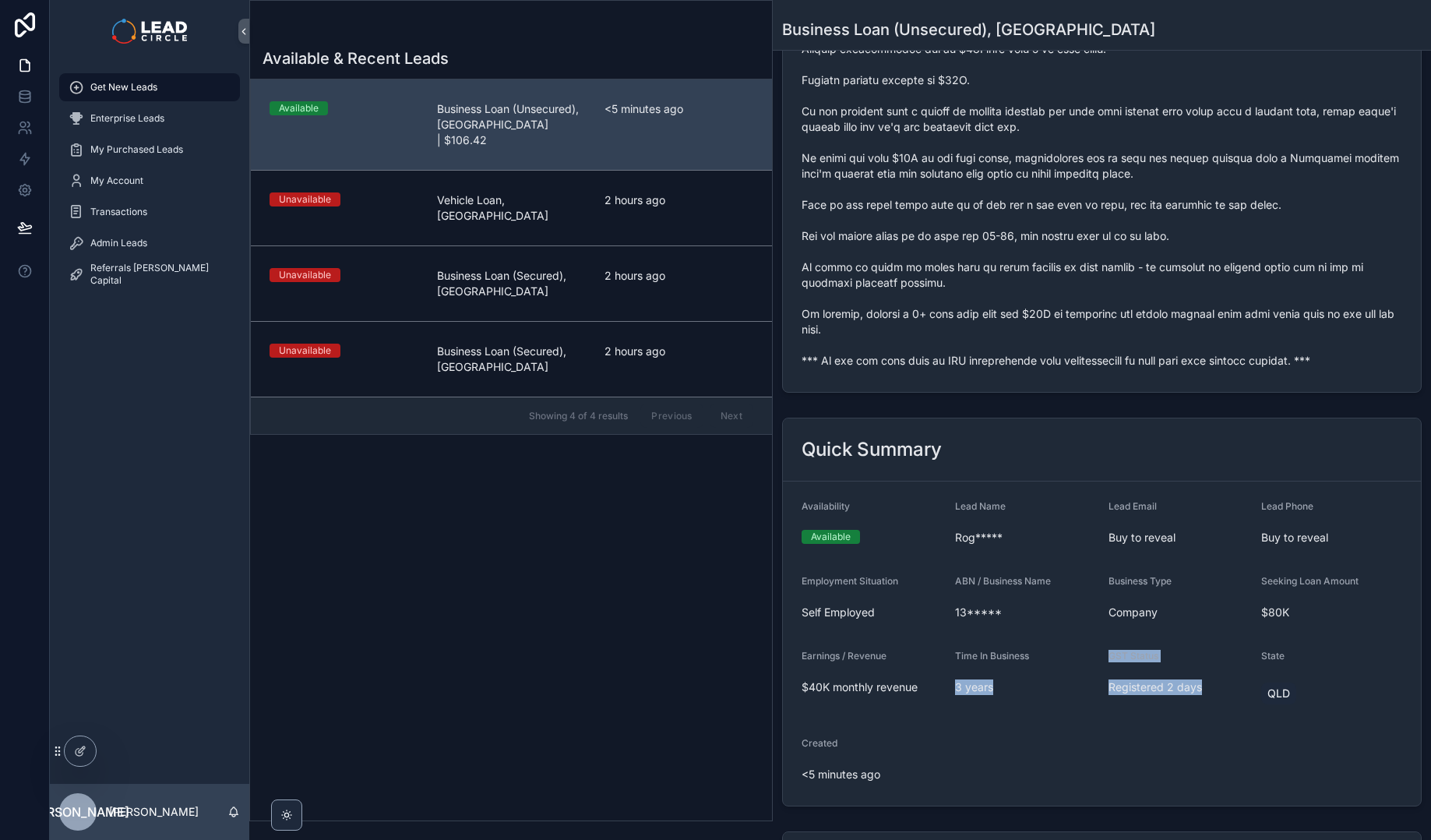
drag, startPoint x: 1208, startPoint y: 685, endPoint x: 1287, endPoint y: 695, distance: 79.6
click at [1209, 685] on span "Registered 2 days" at bounding box center [1179, 687] width 141 height 16
drag, startPoint x: 1295, startPoint y: 694, endPoint x: 1103, endPoint y: 648, distance: 197.4
click at [1103, 648] on form "Availability Available Lead Name Rog***** Lead Email Buy to reveal Lead Phone B…" at bounding box center [1101, 644] width 638 height 324
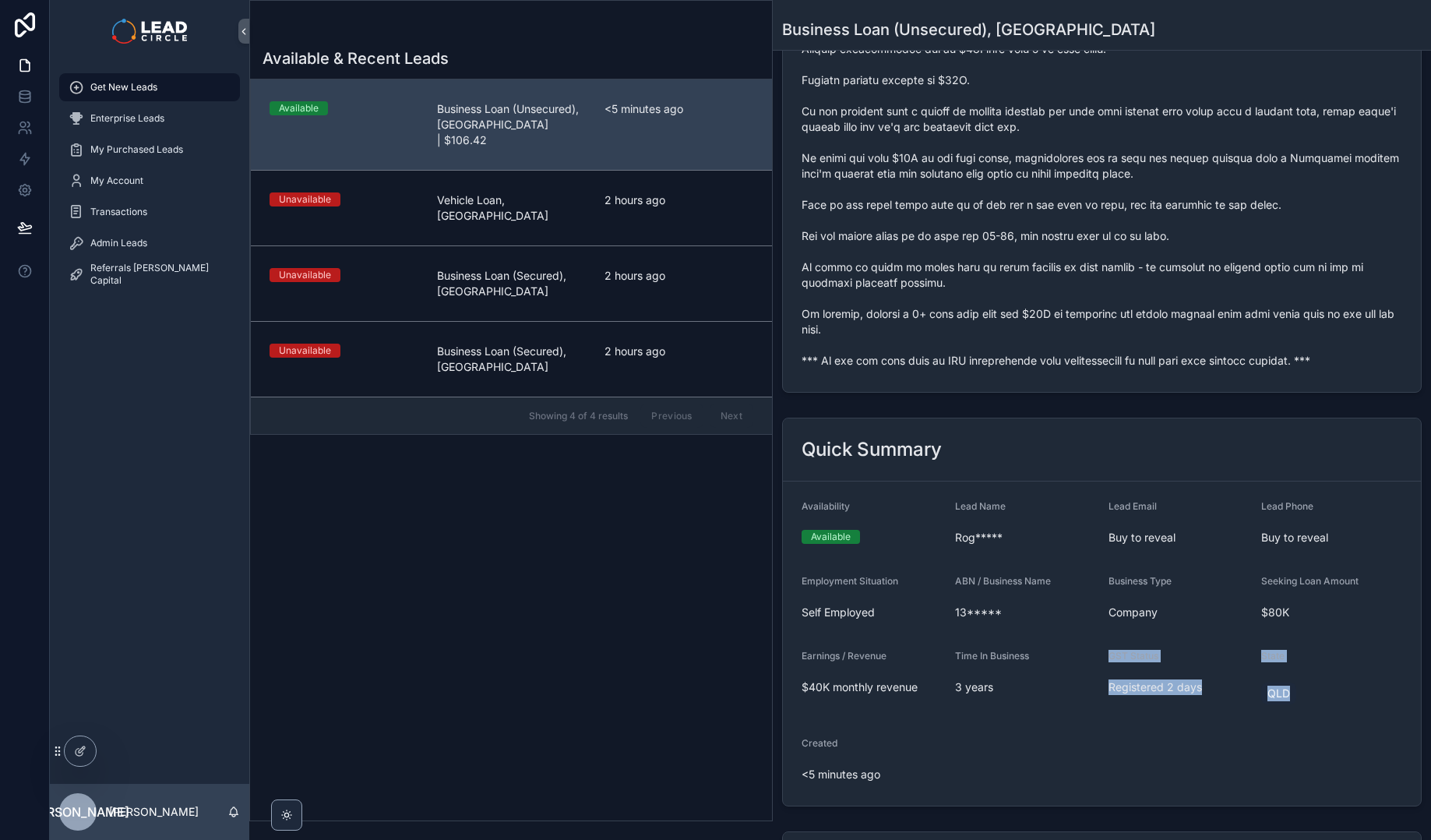
drag, startPoint x: 1103, startPoint y: 648, endPoint x: 1266, endPoint y: 680, distance: 166.1
click at [1313, 687] on form "Availability Available Lead Name Rog***** Lead Email Buy to reveal Lead Phone B…" at bounding box center [1101, 644] width 638 height 324
click at [1313, 687] on div "QLD" at bounding box center [1332, 694] width 141 height 28
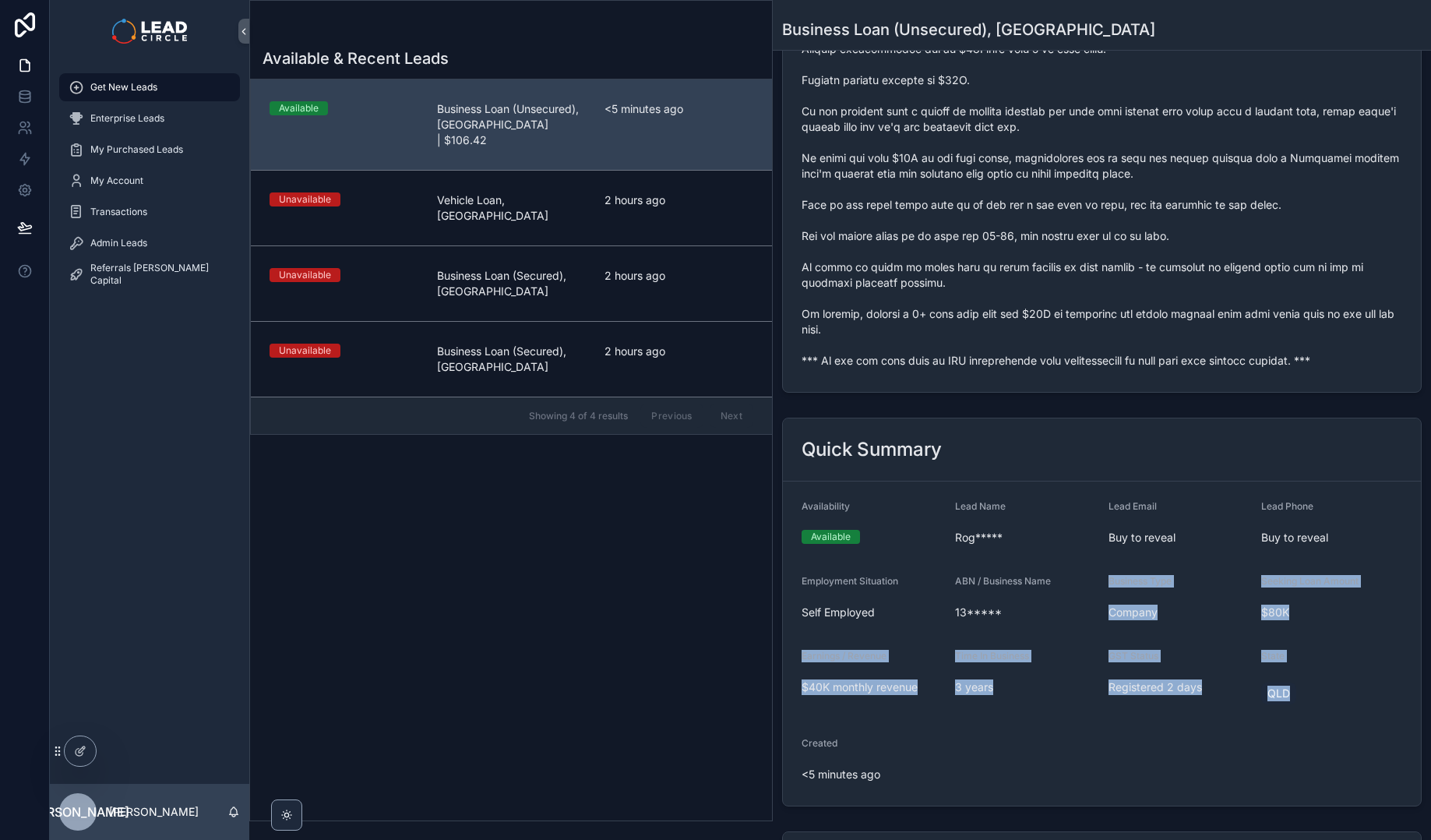
drag, startPoint x: 1266, startPoint y: 680, endPoint x: 1075, endPoint y: 625, distance: 198.8
click at [1075, 625] on form "Availability Available Lead Name Rog***** Lead Email Buy to reveal Lead Phone B…" at bounding box center [1101, 644] width 638 height 324
click at [1076, 625] on form "Availability Available Lead Name Rog***** Lead Email Buy to reveal Lead Phone B…" at bounding box center [1101, 644] width 638 height 324
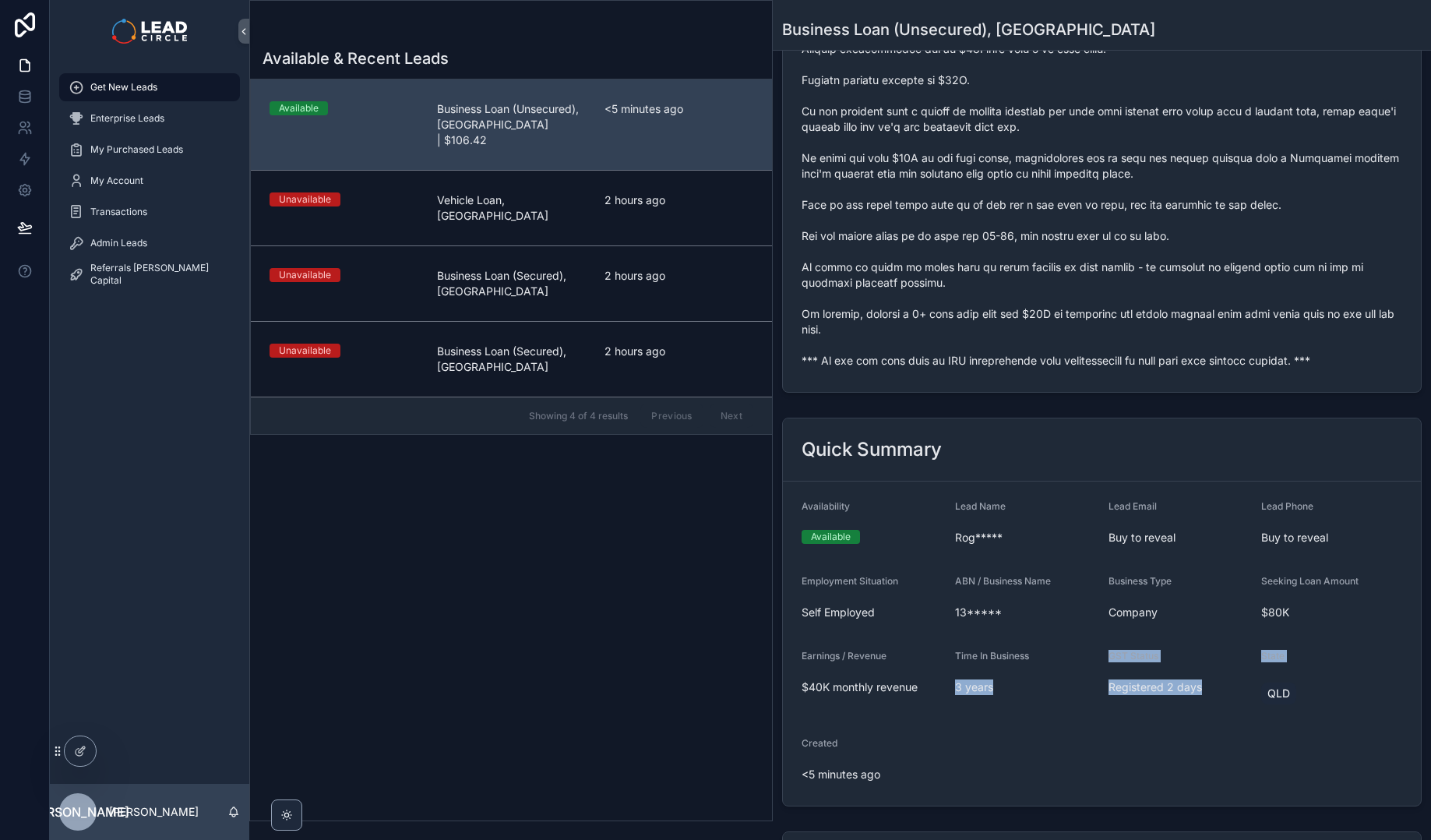
click at [1292, 682] on form "Availability Available Lead Name Rog***** Lead Email Buy to reveal Lead Phone B…" at bounding box center [1101, 644] width 638 height 324
drag, startPoint x: 1094, startPoint y: 654, endPoint x: 1292, endPoint y: 682, distance: 200.0
click at [1292, 682] on div "QLD" at bounding box center [1281, 694] width 41 height 28
drag, startPoint x: 1210, startPoint y: 672, endPoint x: 1195, endPoint y: 665, distance: 16.6
click at [1194, 665] on div "GST Status" at bounding box center [1179, 659] width 141 height 19
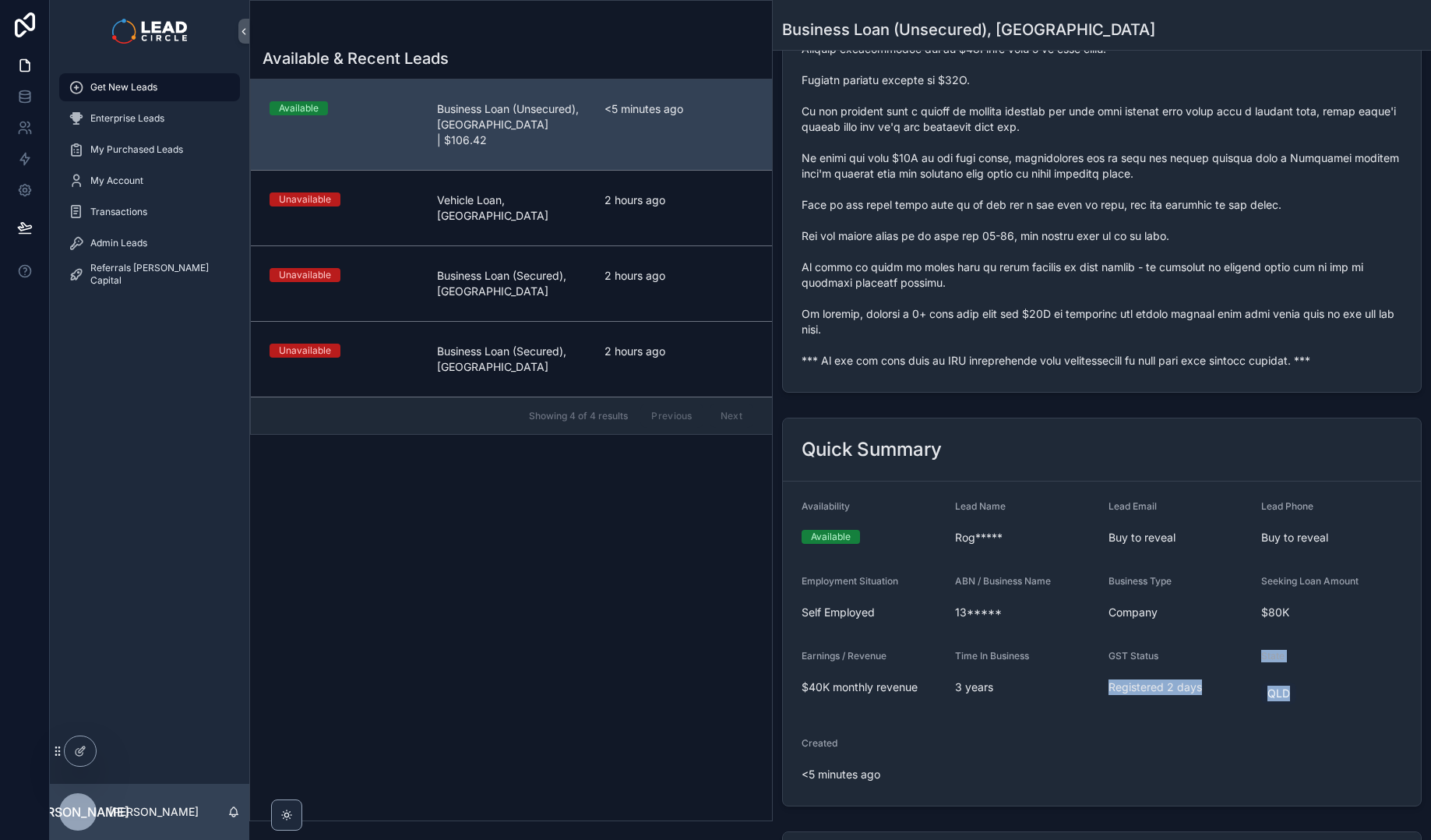
drag, startPoint x: 1235, startPoint y: 678, endPoint x: 1311, endPoint y: 701, distance: 79.4
click at [1311, 701] on form "Availability Available Lead Name Rog***** Lead Email Buy to reveal Lead Phone B…" at bounding box center [1101, 644] width 638 height 324
click at [1311, 701] on div "QLD" at bounding box center [1332, 694] width 141 height 28
click at [1092, 653] on form "Availability Available Lead Name Rog***** Lead Email Buy to reveal Lead Phone B…" at bounding box center [1101, 644] width 638 height 324
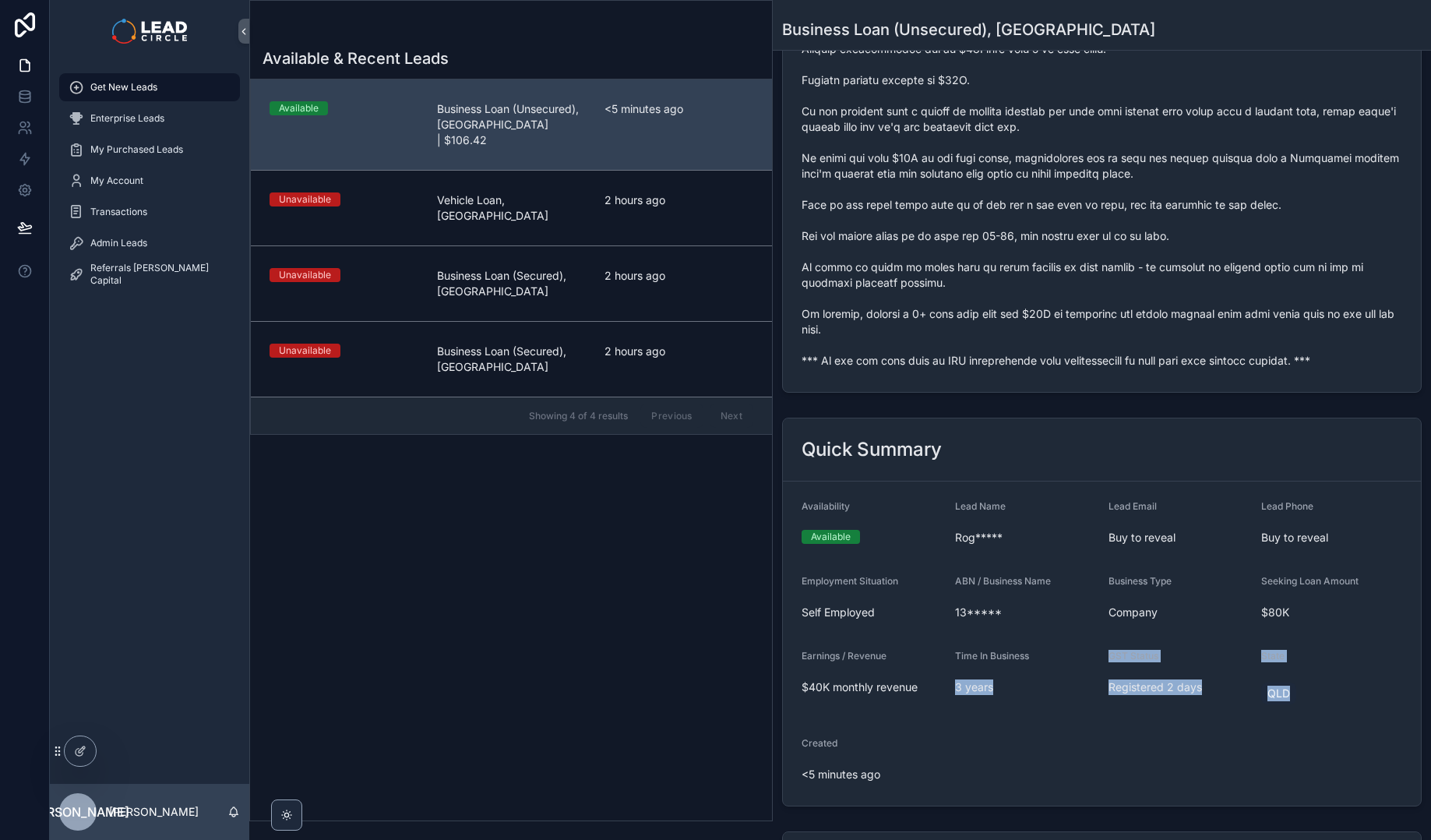
drag, startPoint x: 1092, startPoint y: 653, endPoint x: 1328, endPoint y: 713, distance: 243.5
click at [1328, 713] on form "Availability Available Lead Name Rog***** Lead Email Buy to reveal Lead Phone B…" at bounding box center [1101, 644] width 638 height 324
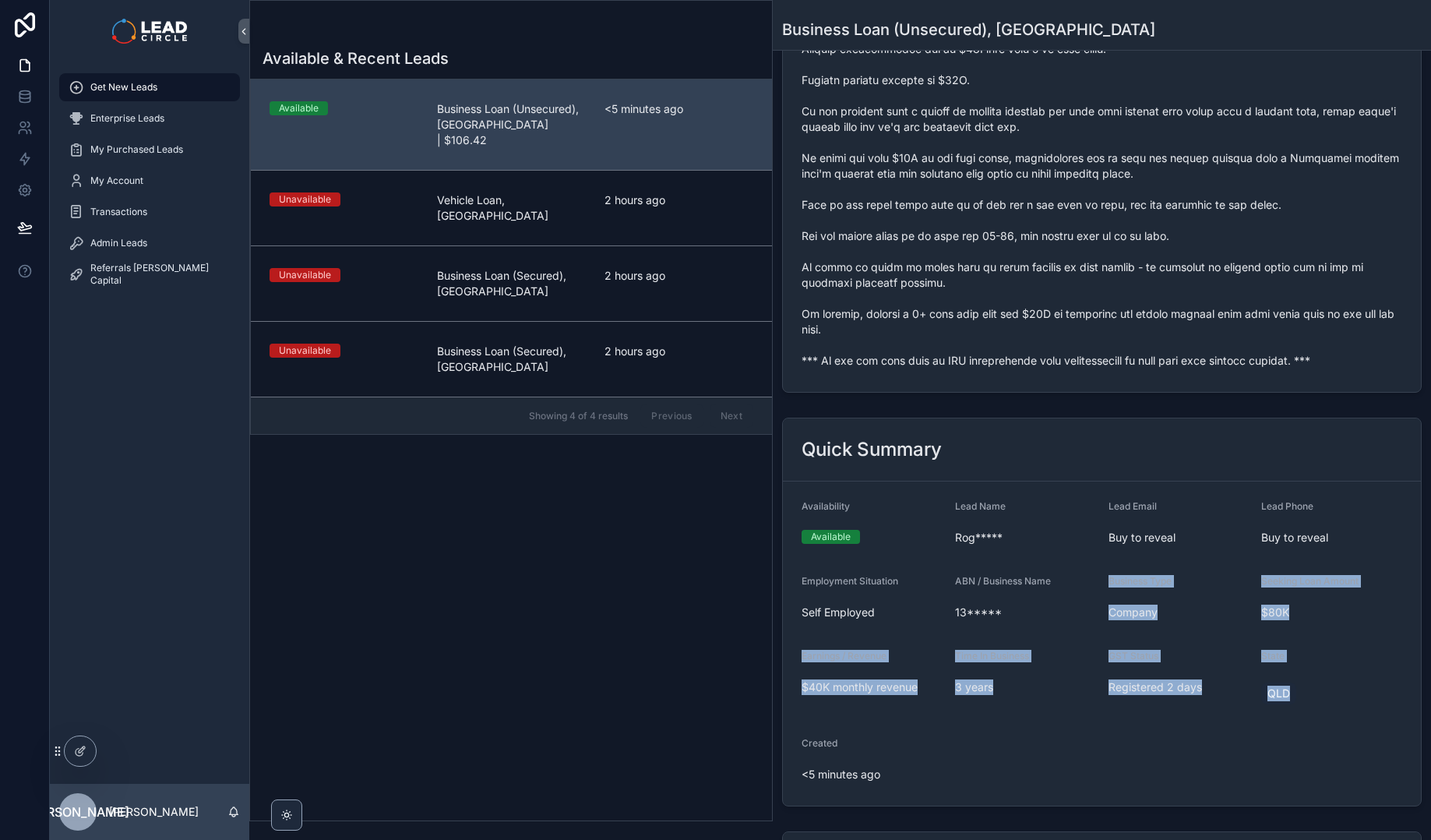
drag, startPoint x: 1328, startPoint y: 713, endPoint x: 1069, endPoint y: 627, distance: 272.9
click at [1069, 627] on form "Availability Available Lead Name Rog***** Lead Email Buy to reveal Lead Phone B…" at bounding box center [1101, 644] width 638 height 324
drag, startPoint x: 1206, startPoint y: 672, endPoint x: 1278, endPoint y: 683, distance: 72.8
click at [1263, 680] on form "Availability Available Lead Name Rog***** Lead Email Buy to reveal Lead Phone B…" at bounding box center [1101, 644] width 638 height 324
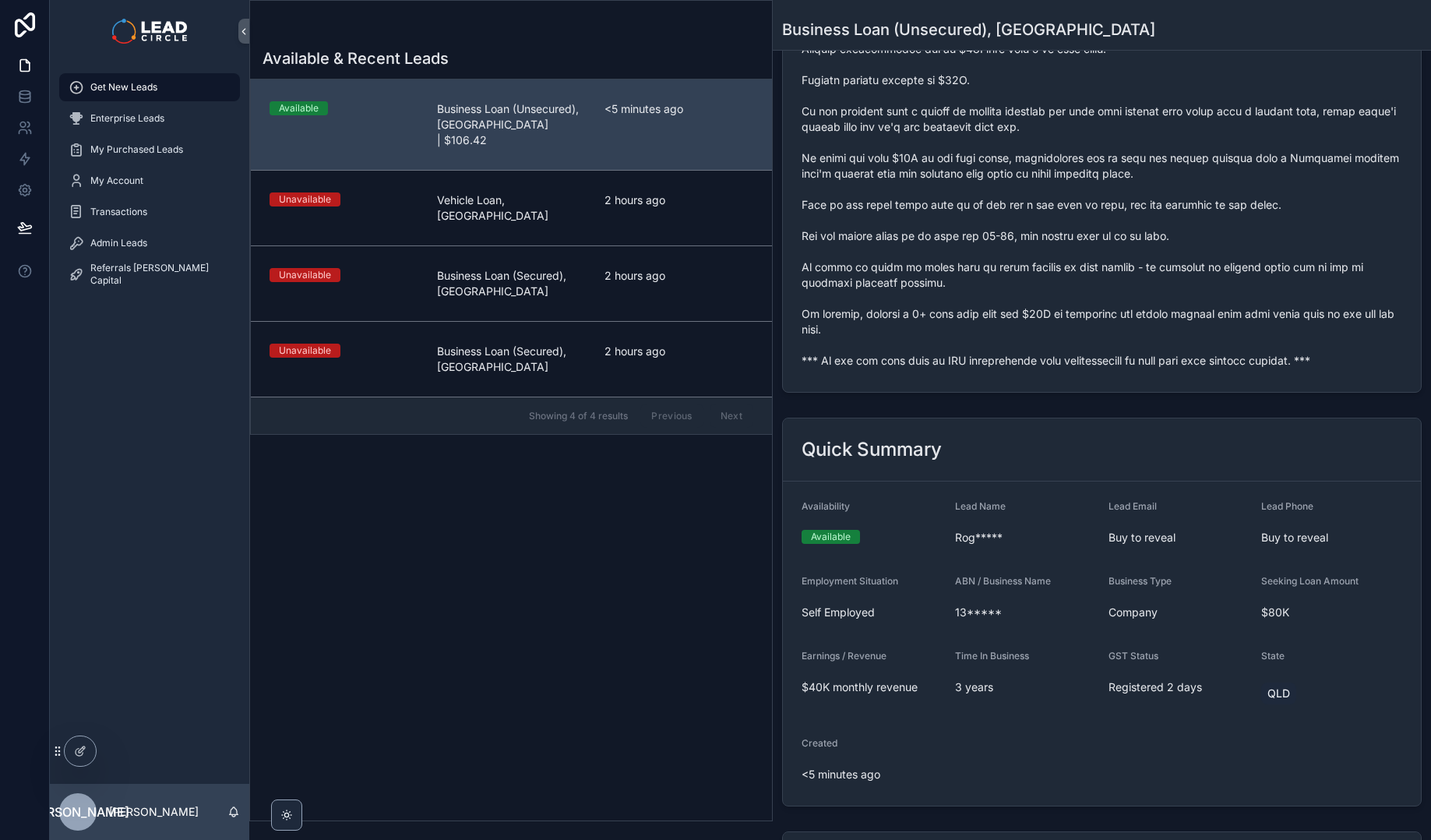
click at [1285, 685] on div "QLD" at bounding box center [1278, 694] width 35 height 22
drag, startPoint x: 1290, startPoint y: 690, endPoint x: 1202, endPoint y: 653, distance: 95.5
click at [1202, 653] on form "Availability Available Lead Name Rog***** Lead Email Buy to reveal Lead Phone B…" at bounding box center [1101, 644] width 638 height 324
click at [1202, 653] on div "GST Status" at bounding box center [1179, 659] width 141 height 19
